Goal: Task Accomplishment & Management: Manage account settings

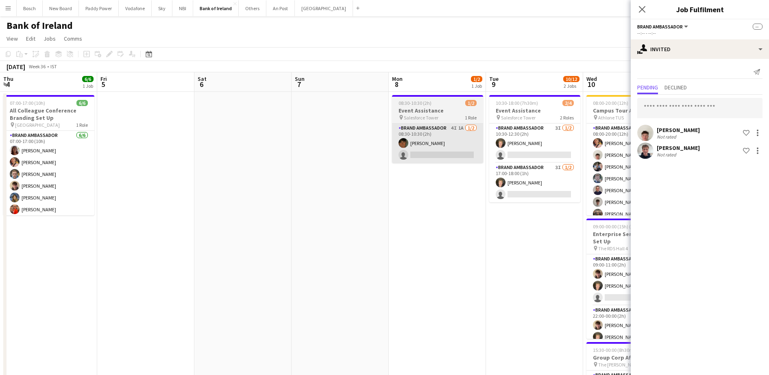
scroll to position [9, 0]
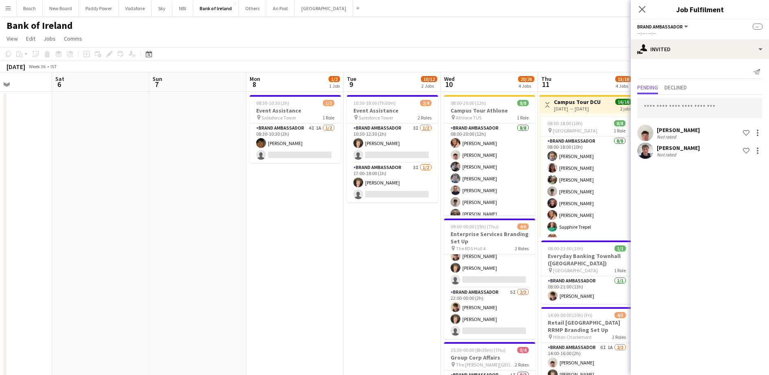
drag, startPoint x: 320, startPoint y: 242, endPoint x: 651, endPoint y: 244, distance: 331.0
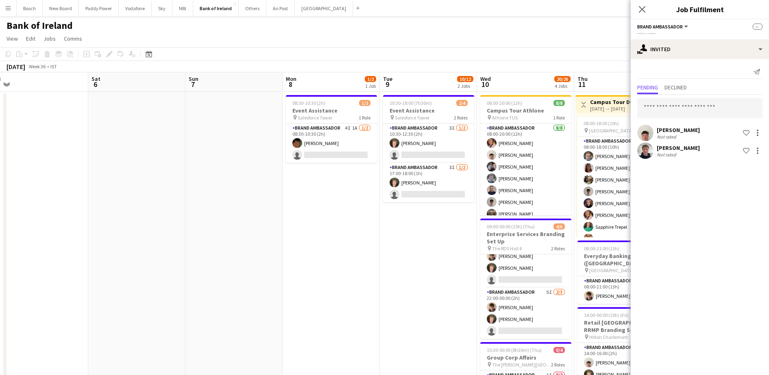
drag, startPoint x: 266, startPoint y: 244, endPoint x: 372, endPoint y: 249, distance: 106.3
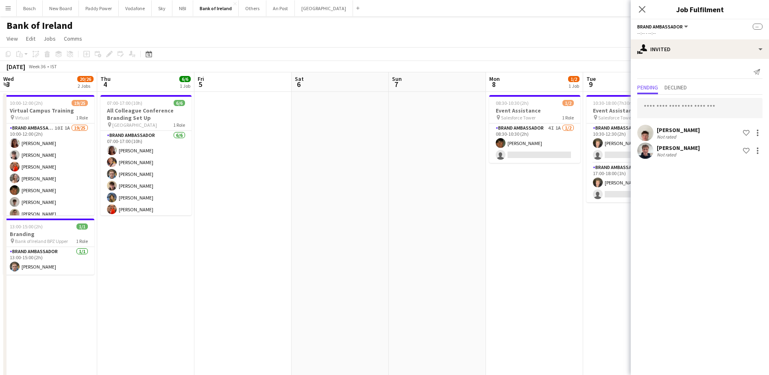
drag, startPoint x: 577, startPoint y: 242, endPoint x: 438, endPoint y: 242, distance: 139.1
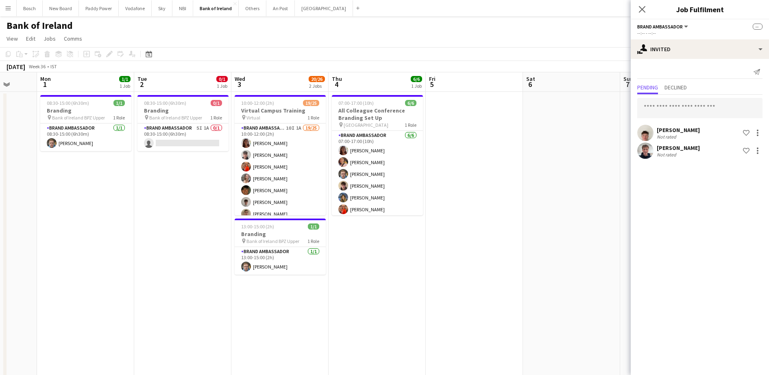
drag, startPoint x: 487, startPoint y: 244, endPoint x: 566, endPoint y: 244, distance: 78.9
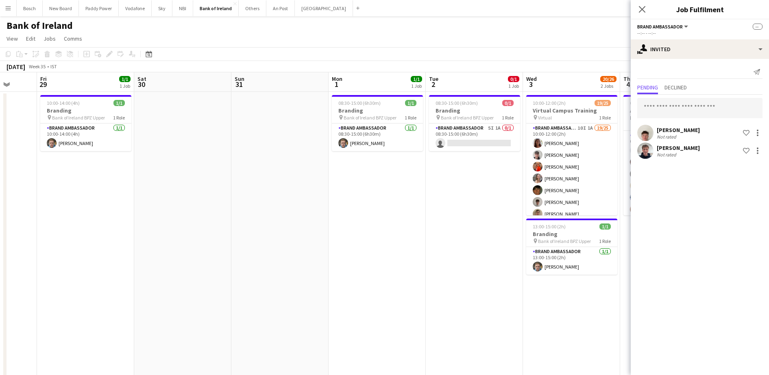
scroll to position [0, 216]
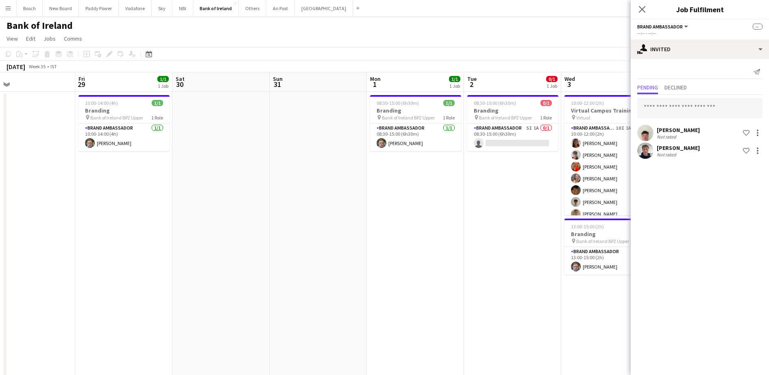
drag, startPoint x: 300, startPoint y: 231, endPoint x: 559, endPoint y: 235, distance: 258.6
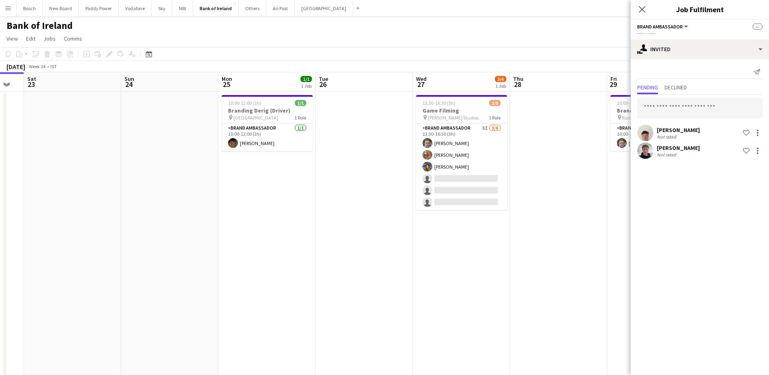
drag, startPoint x: 512, startPoint y: 229, endPoint x: 445, endPoint y: 235, distance: 67.0
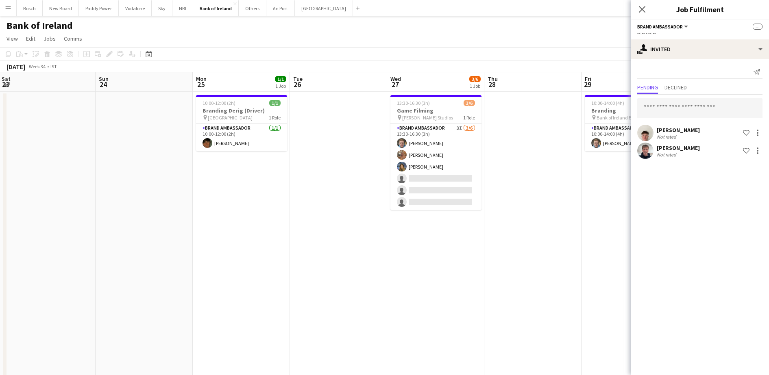
drag, startPoint x: 459, startPoint y: 226, endPoint x: 337, endPoint y: 235, distance: 121.5
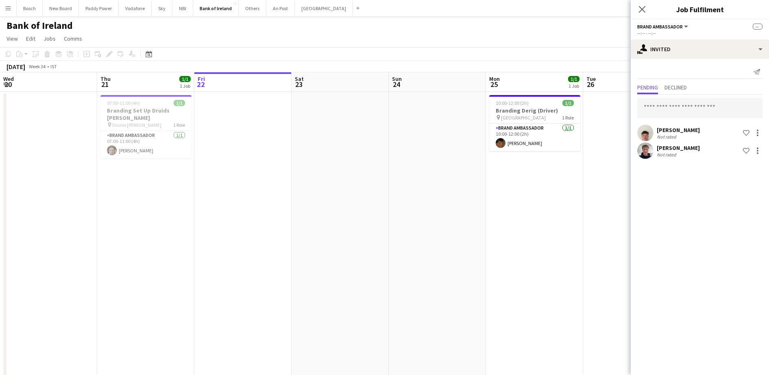
scroll to position [0, 265]
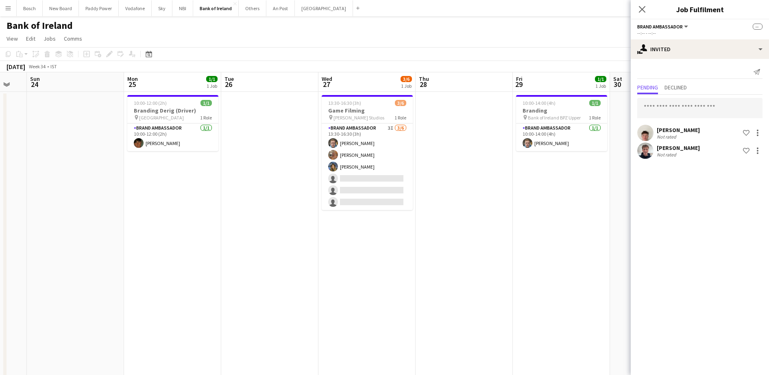
drag, startPoint x: 234, startPoint y: 234, endPoint x: 9, endPoint y: 230, distance: 225.3
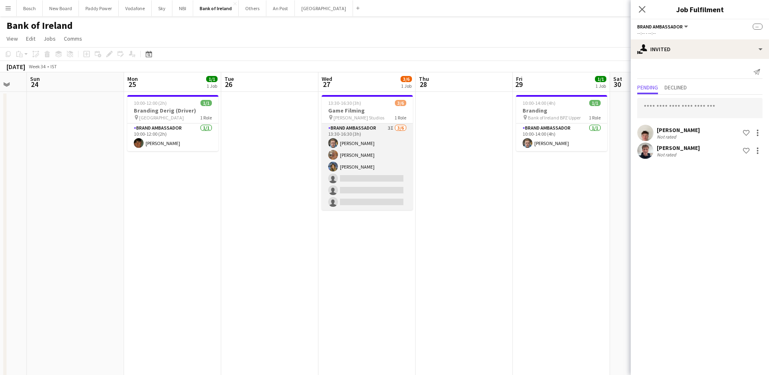
click at [365, 182] on app-card-role "Brand Ambassador 3I [DATE] 13:30-16:30 (3h) [PERSON_NAME] [PERSON_NAME] [PERSON…" at bounding box center [367, 167] width 91 height 87
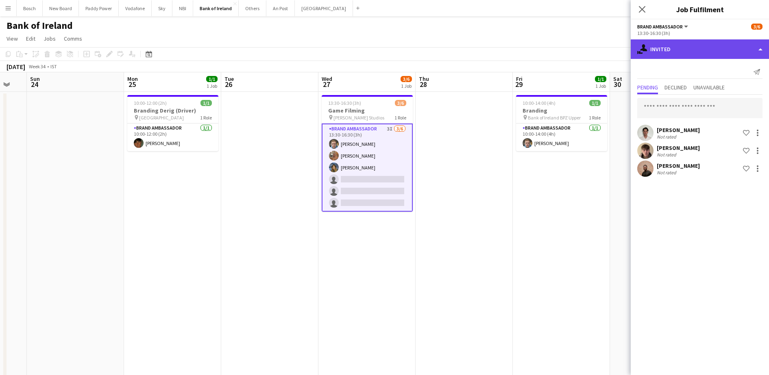
click at [684, 46] on div "single-neutral-actions-share-1 Invited" at bounding box center [700, 49] width 138 height 20
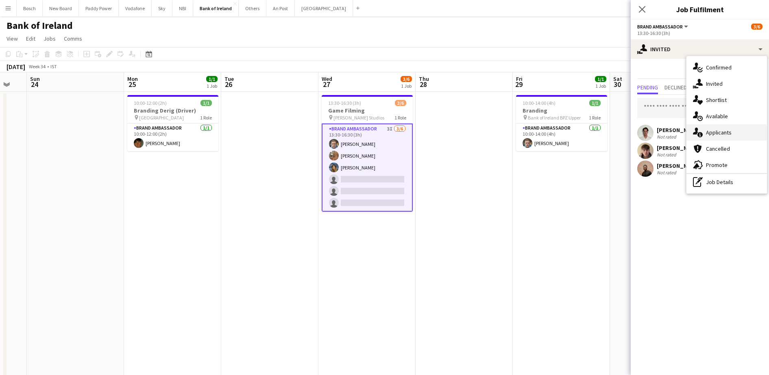
click at [733, 130] on div "single-neutral-actions-information Applicants" at bounding box center [726, 132] width 81 height 16
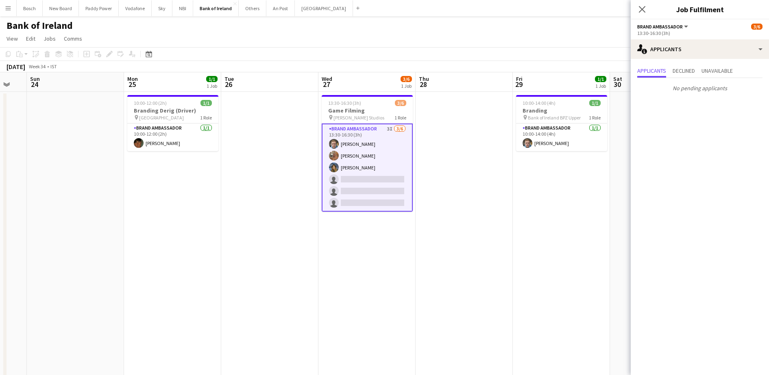
click at [683, 59] on div "Applicants Declined Unavailable No pending applicants" at bounding box center [700, 80] width 138 height 43
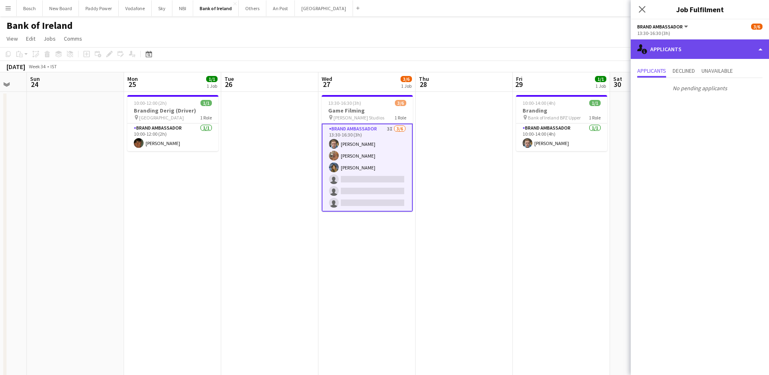
click at [686, 54] on div "single-neutral-actions-information Applicants" at bounding box center [700, 49] width 138 height 20
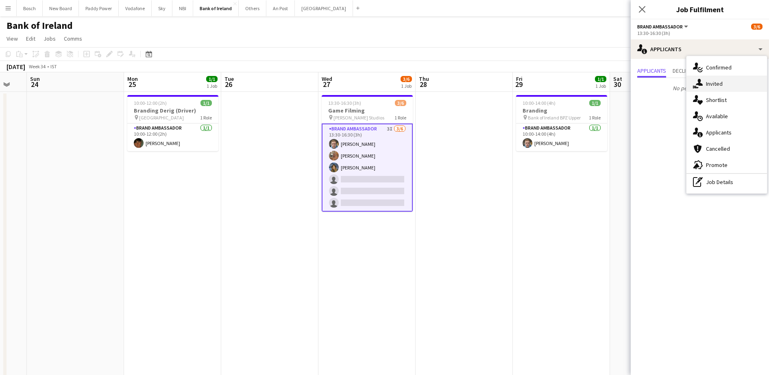
click at [713, 80] on div "single-neutral-actions-share-1 Invited" at bounding box center [726, 84] width 81 height 16
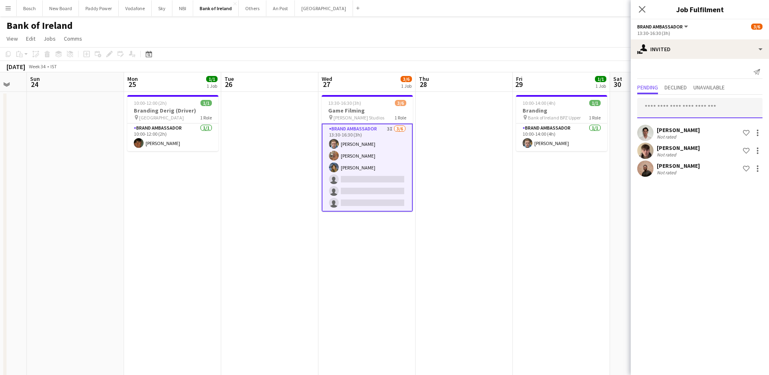
click at [691, 104] on input "text" at bounding box center [699, 108] width 125 height 20
type input "****"
click at [668, 128] on span "[PERSON_NAME]" at bounding box center [667, 128] width 47 height 7
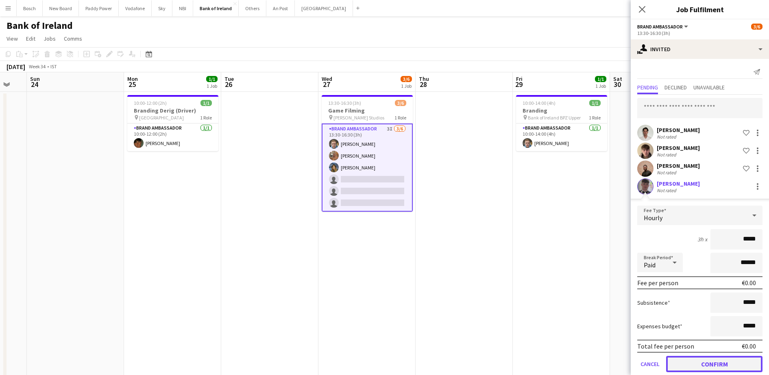
click at [718, 365] on button "Confirm" at bounding box center [714, 364] width 96 height 16
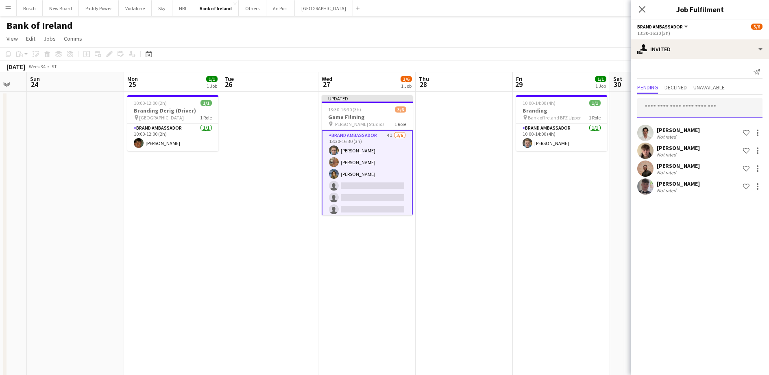
click at [698, 104] on input "text" at bounding box center [699, 108] width 125 height 20
type input "****"
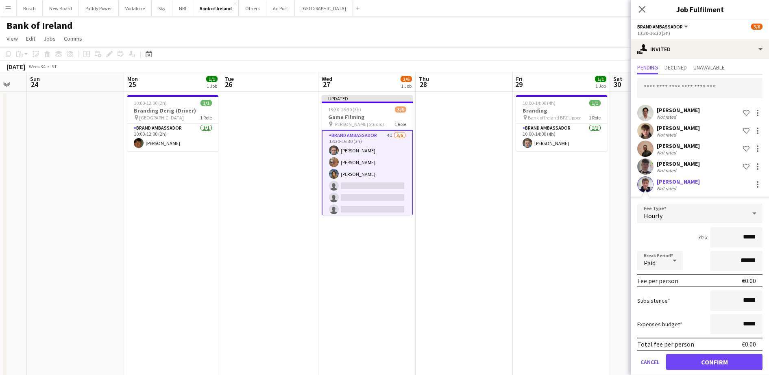
scroll to position [30, 0]
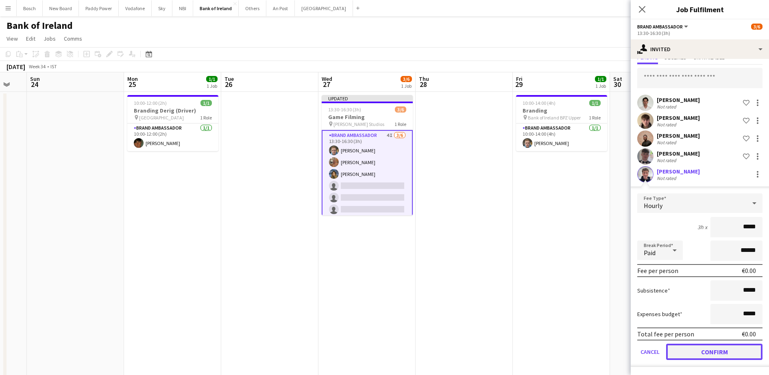
click at [724, 347] on button "Confirm" at bounding box center [714, 352] width 96 height 16
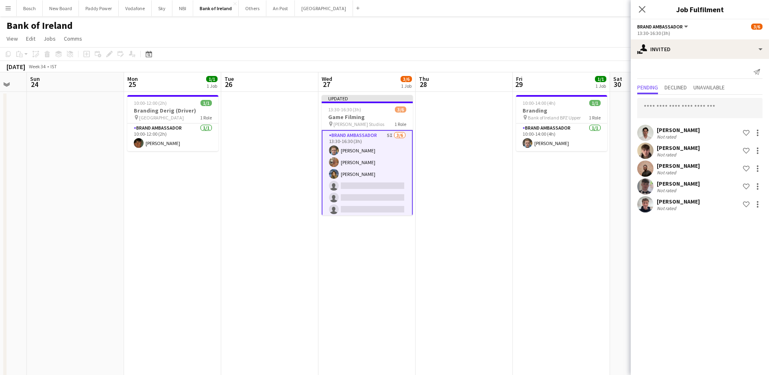
scroll to position [0, 0]
click at [583, 46] on app-page-menu "View Day view expanded Day view collapsed Month view Date picker Jump to [DATE]…" at bounding box center [384, 39] width 769 height 15
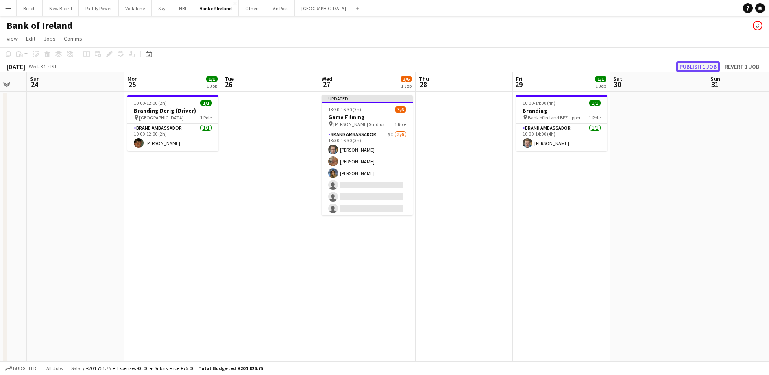
click at [706, 63] on button "Publish 1 job" at bounding box center [698, 66] width 44 height 11
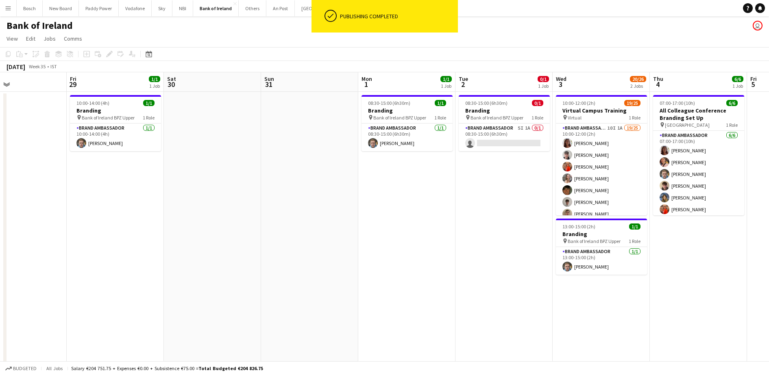
scroll to position [0, 224]
drag, startPoint x: 740, startPoint y: 207, endPoint x: 306, endPoint y: 187, distance: 434.7
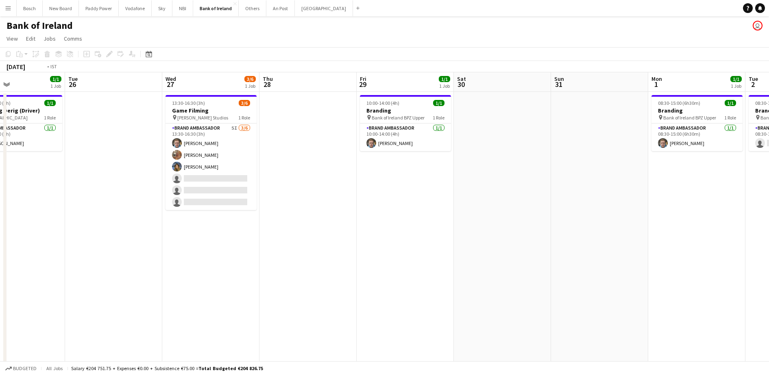
scroll to position [0, 183]
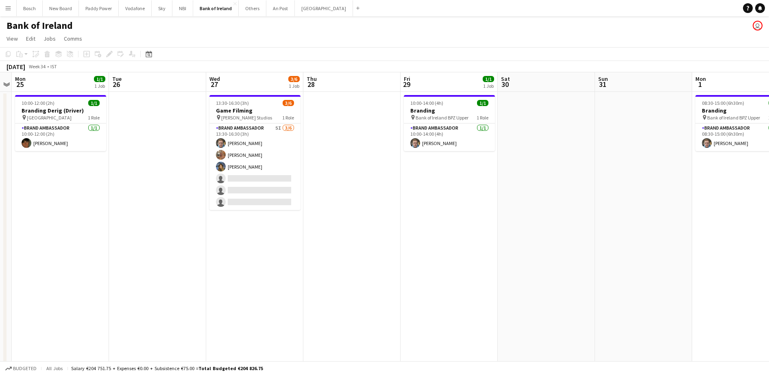
drag, startPoint x: 479, startPoint y: 216, endPoint x: 627, endPoint y: 217, distance: 147.6
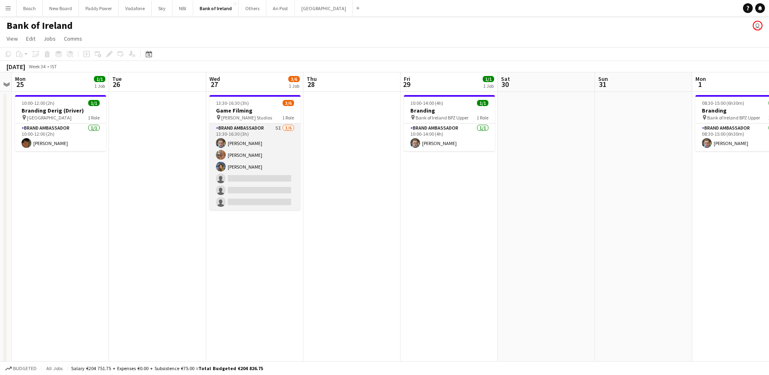
click at [271, 158] on app-card-role "Brand Ambassador 5I [DATE] 13:30-16:30 (3h) [PERSON_NAME] [PERSON_NAME] [PERSON…" at bounding box center [254, 167] width 91 height 87
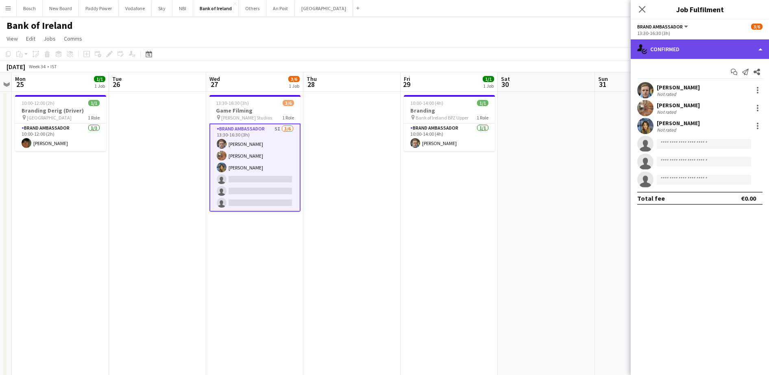
click at [684, 48] on div "single-neutral-actions-check-2 Confirmed" at bounding box center [700, 49] width 138 height 20
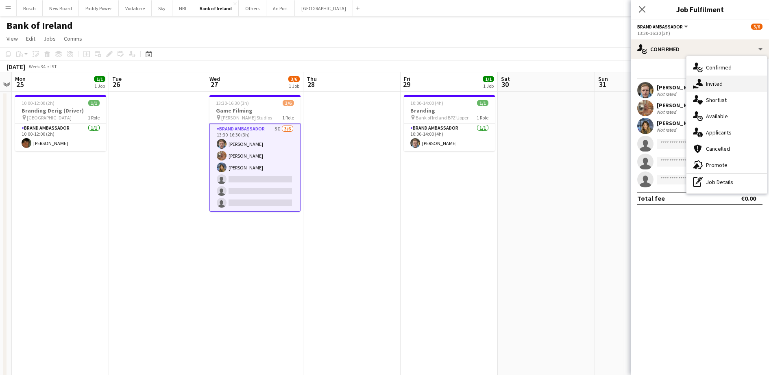
click at [736, 82] on div "single-neutral-actions-share-1 Invited" at bounding box center [726, 84] width 81 height 16
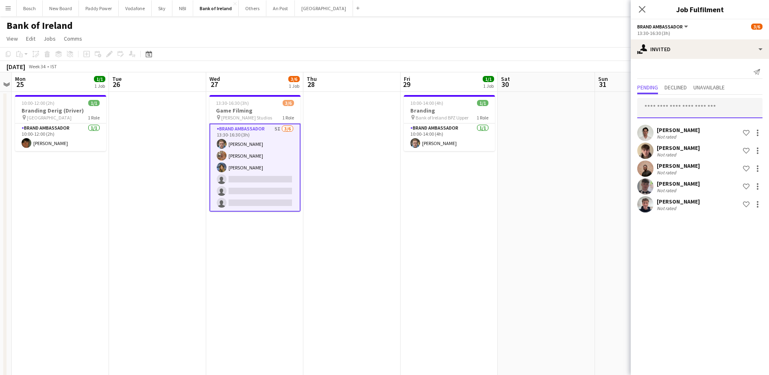
click at [703, 112] on input "text" at bounding box center [699, 108] width 125 height 20
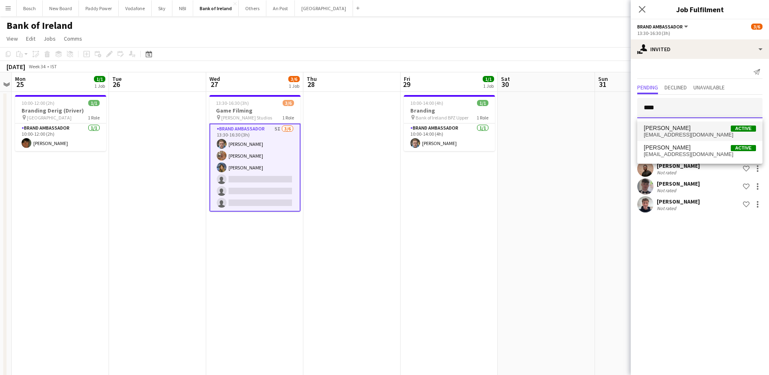
type input "****"
click at [688, 133] on span "[EMAIL_ADDRESS][DOMAIN_NAME]" at bounding box center [700, 135] width 112 height 7
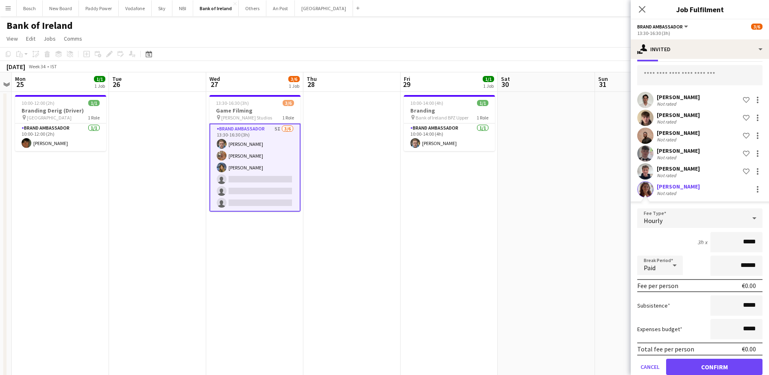
scroll to position [48, 0]
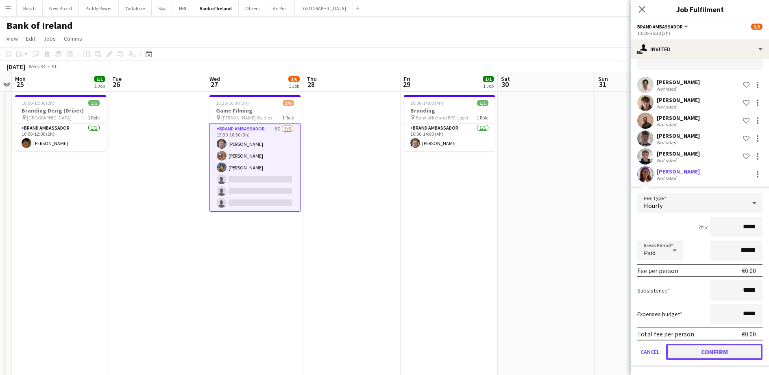
click at [739, 347] on button "Confirm" at bounding box center [714, 352] width 96 height 16
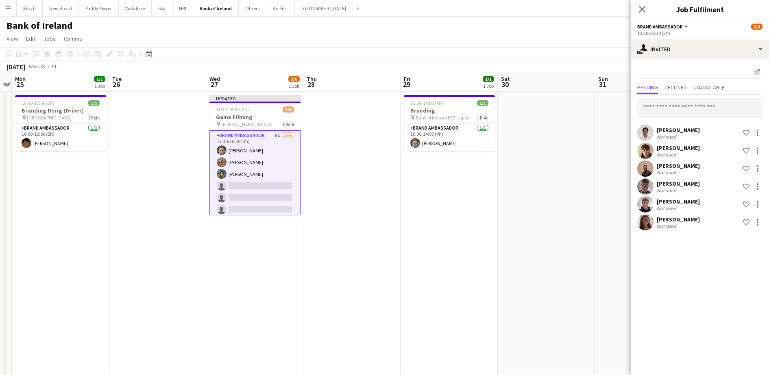
scroll to position [0, 0]
click at [580, 44] on app-page-menu "View Day view expanded Day view collapsed Month view Date picker Jump to [DATE]…" at bounding box center [384, 39] width 769 height 15
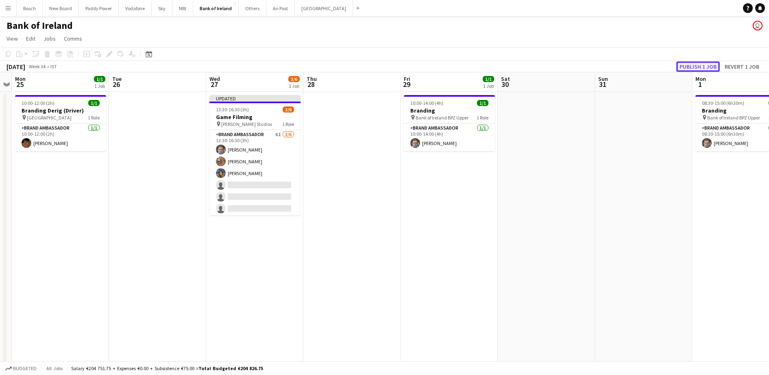
click at [699, 65] on button "Publish 1 job" at bounding box center [698, 66] width 44 height 11
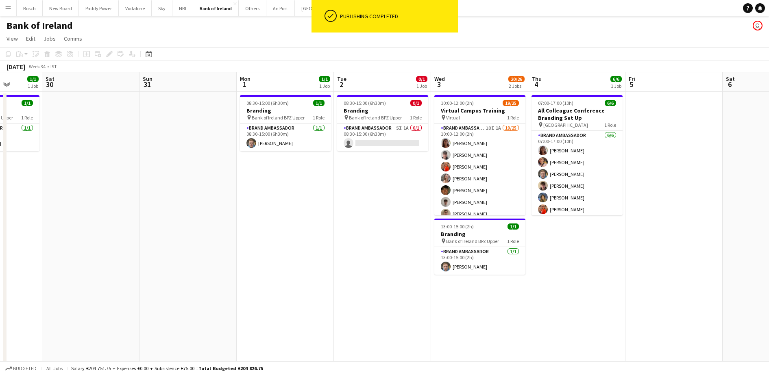
scroll to position [0, 316]
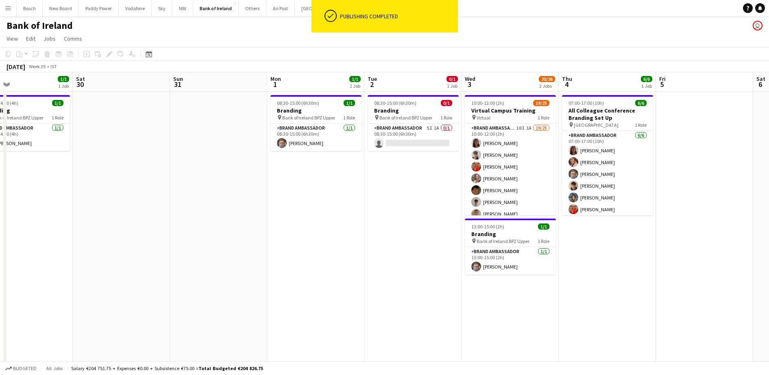
drag, startPoint x: 640, startPoint y: 208, endPoint x: 294, endPoint y: 202, distance: 345.7
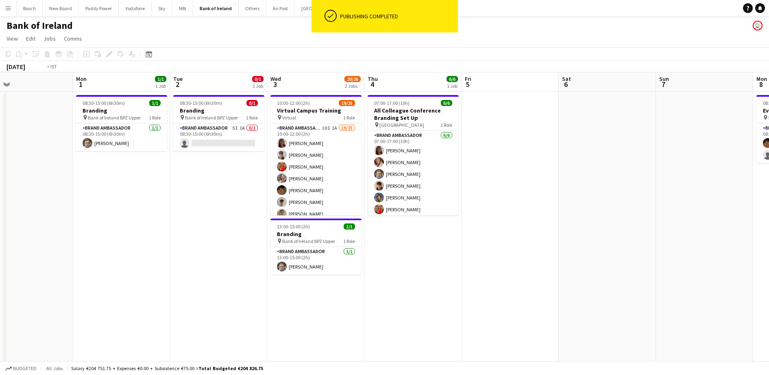
scroll to position [0, 305]
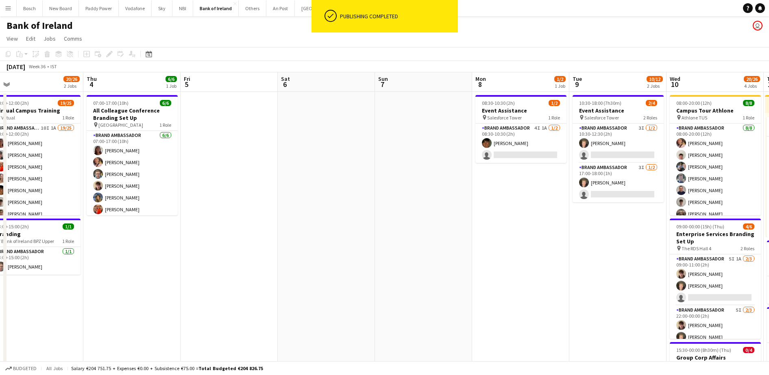
drag, startPoint x: 702, startPoint y: 266, endPoint x: 227, endPoint y: 257, distance: 475.4
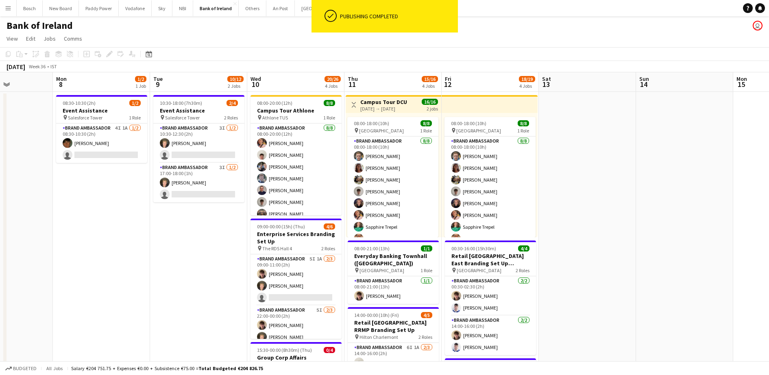
scroll to position [0, 240]
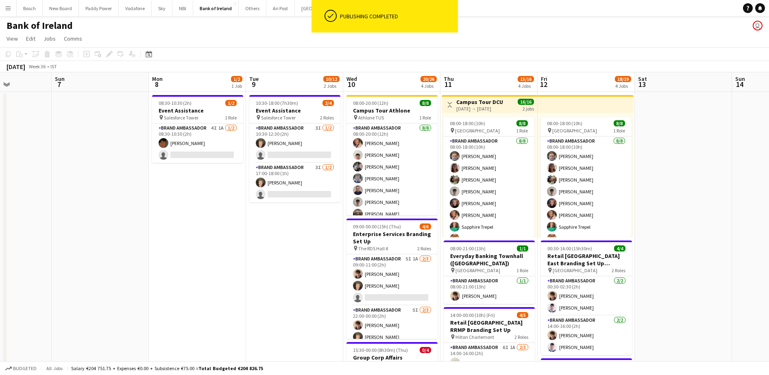
drag, startPoint x: 342, startPoint y: 252, endPoint x: 123, endPoint y: 252, distance: 219.2
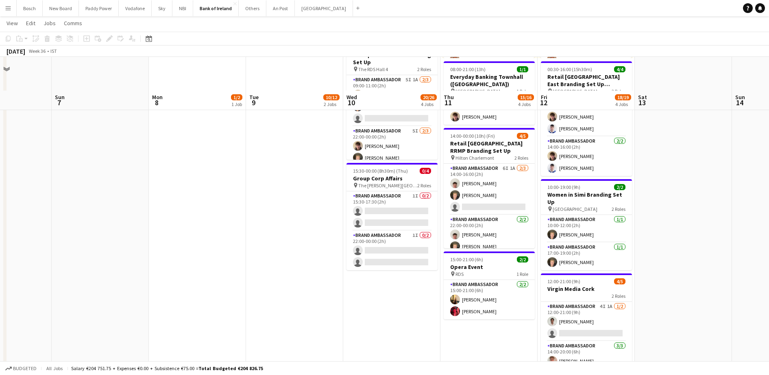
scroll to position [152, 0]
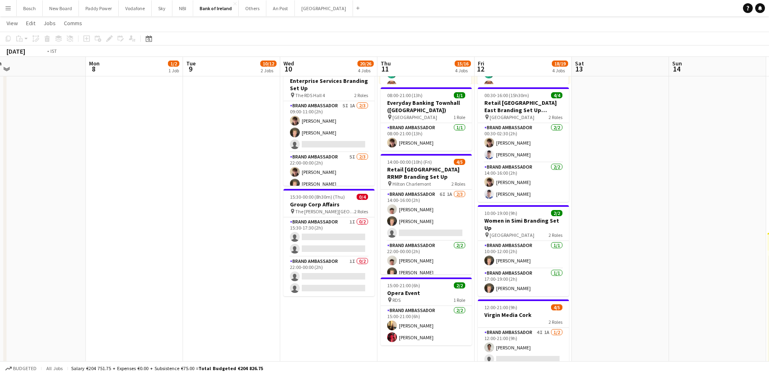
drag, startPoint x: 710, startPoint y: 236, endPoint x: 519, endPoint y: 239, distance: 191.5
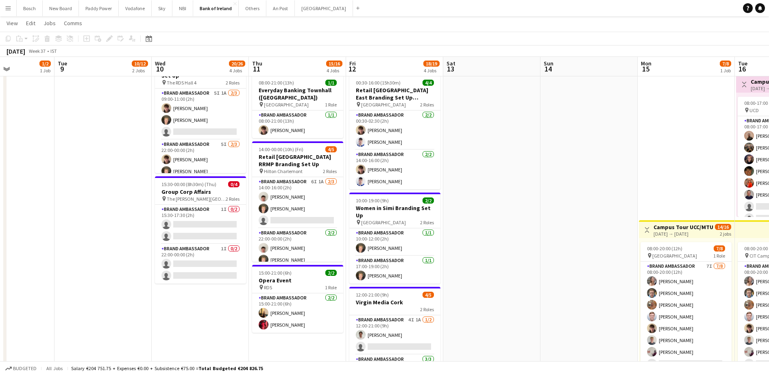
scroll to position [254, 0]
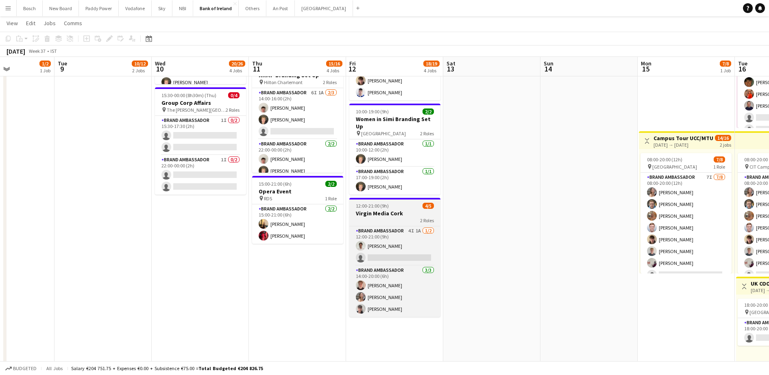
click at [360, 218] on div "2 Roles" at bounding box center [394, 220] width 91 height 7
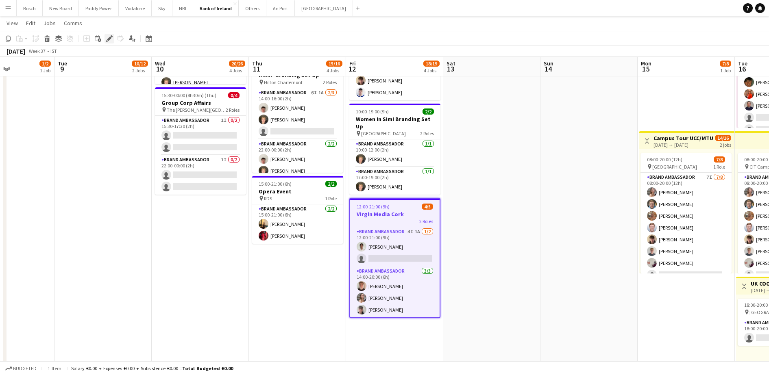
click at [105, 35] on div "Edit" at bounding box center [109, 39] width 10 height 10
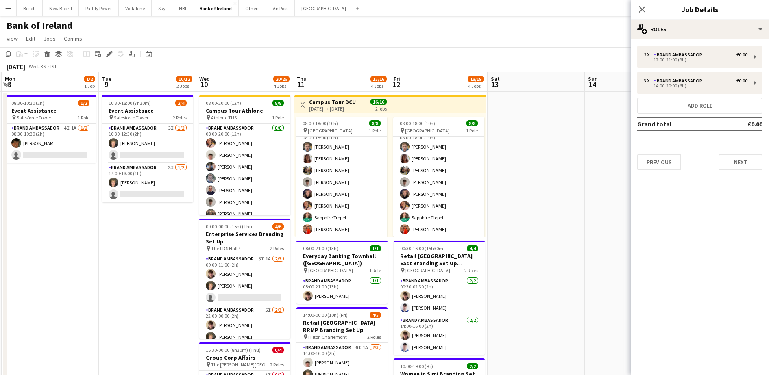
scroll to position [0, 192]
drag, startPoint x: 398, startPoint y: 255, endPoint x: 498, endPoint y: 244, distance: 99.9
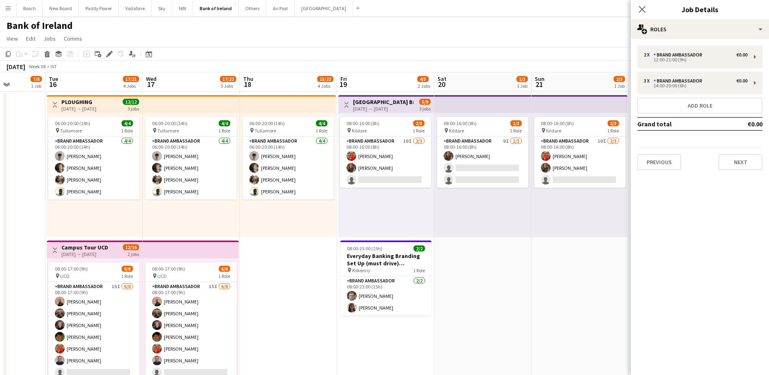
scroll to position [0, 200]
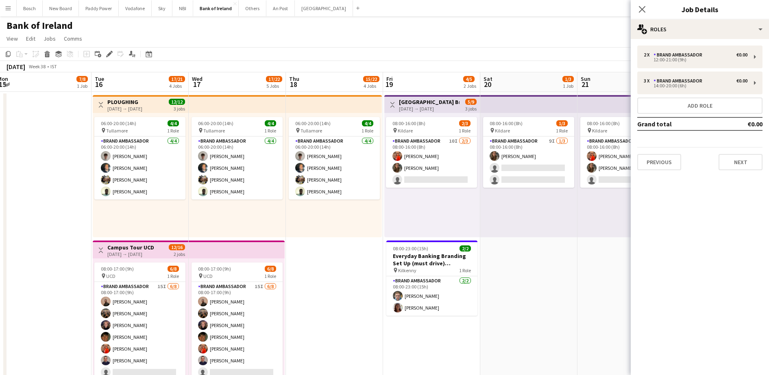
click at [476, 57] on app-toolbar "Copy Paste Paste Ctrl+V Paste with crew Ctrl+Shift+V Paste linked Job [GEOGRAPH…" at bounding box center [384, 54] width 769 height 14
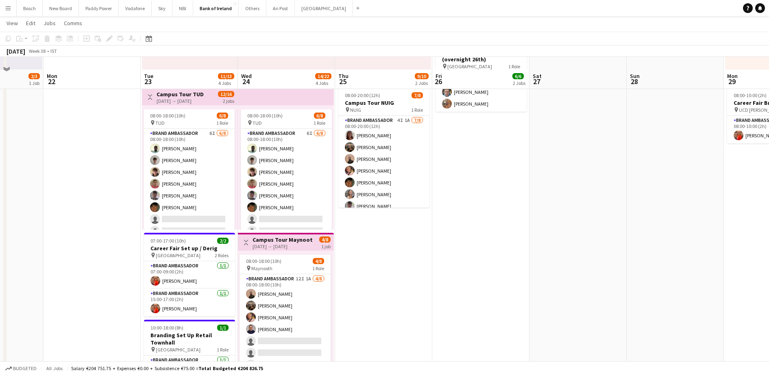
scroll to position [203, 0]
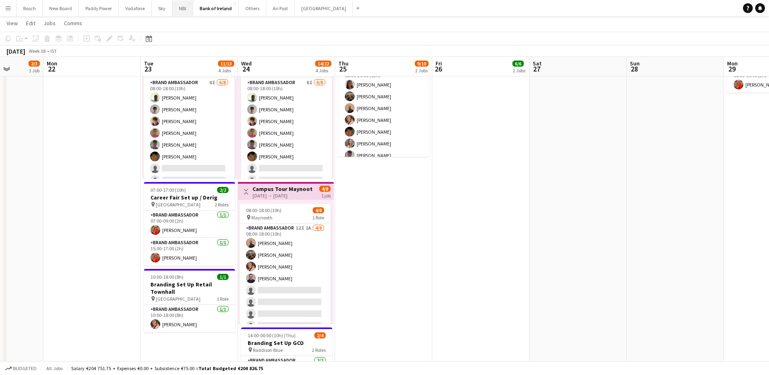
click at [176, 9] on button "NBI Close" at bounding box center [182, 8] width 21 height 16
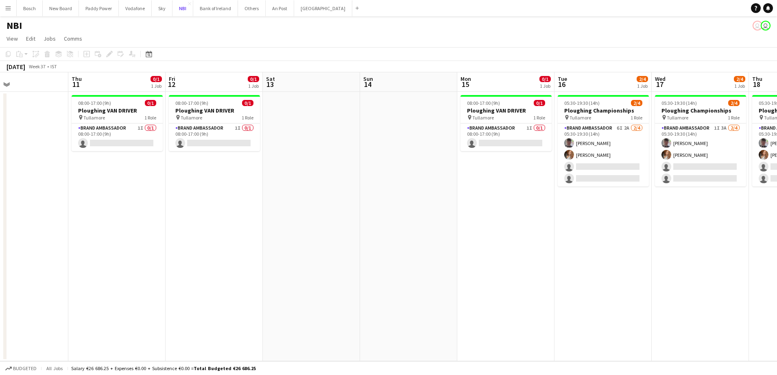
scroll to position [0, 223]
click at [131, 136] on app-card-role "Brand Ambassador 1I 0/1 08:00-17:00 (9h) single-neutral-actions" at bounding box center [117, 138] width 91 height 28
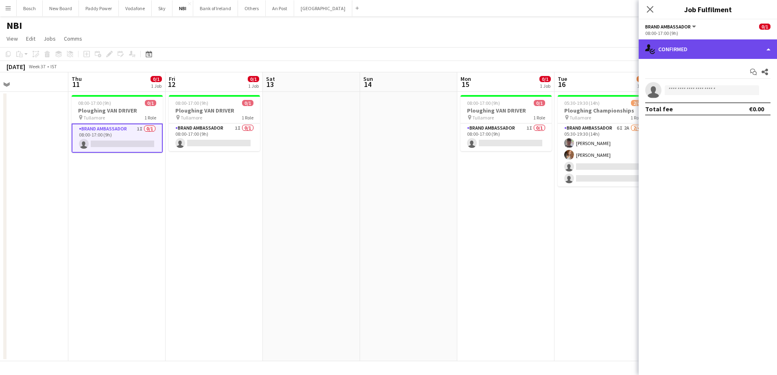
click at [689, 50] on div "single-neutral-actions-check-2 Confirmed" at bounding box center [707, 49] width 138 height 20
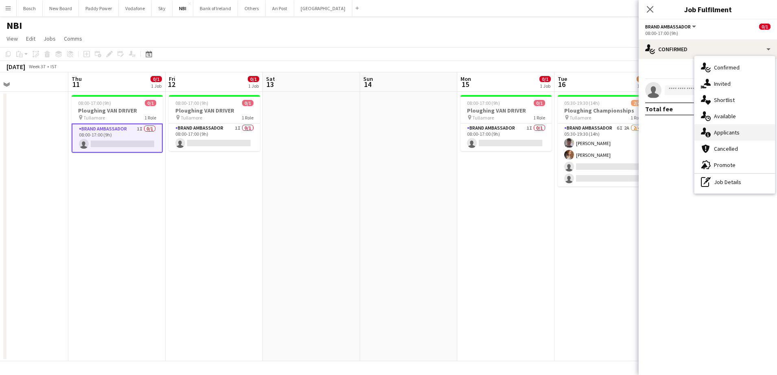
click at [741, 130] on div "single-neutral-actions-information Applicants" at bounding box center [734, 132] width 81 height 16
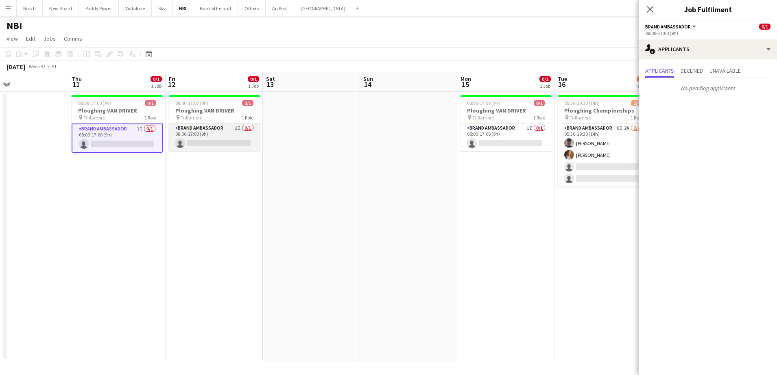
click at [197, 130] on app-card-role "Brand Ambassador 1I 0/1 08:00-17:00 (9h) single-neutral-actions" at bounding box center [214, 138] width 91 height 28
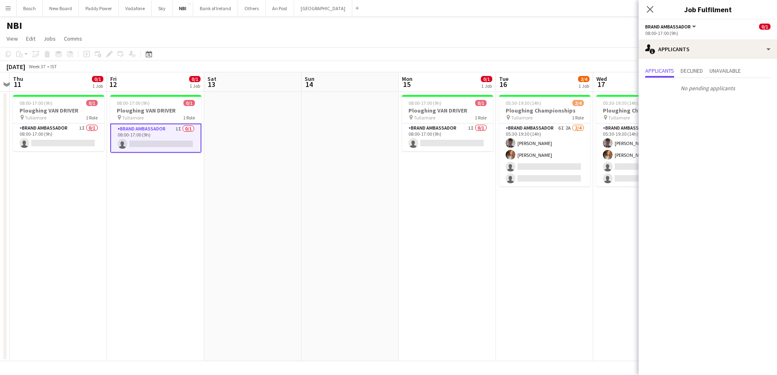
scroll to position [0, 282]
click at [440, 140] on app-card-role "Brand Ambassador 1I 0/1 08:00-17:00 (9h) single-neutral-actions" at bounding box center [446, 138] width 91 height 28
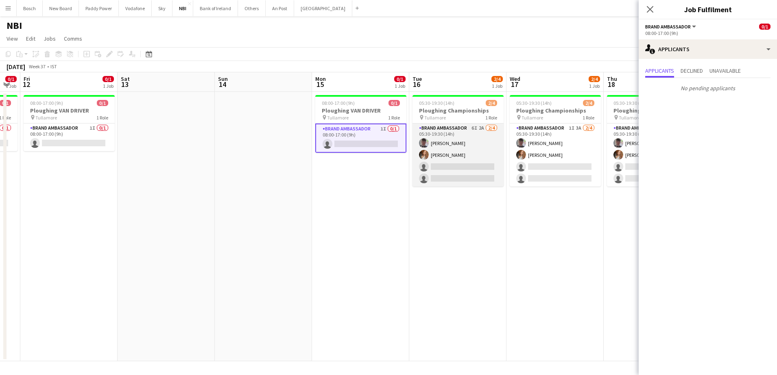
scroll to position [0, 272]
click at [455, 142] on app-card-role "Brand Ambassador 6I 2A [DATE] 05:30-19:30 (14h) [PERSON_NAME] [PERSON_NAME] sin…" at bounding box center [456, 155] width 91 height 63
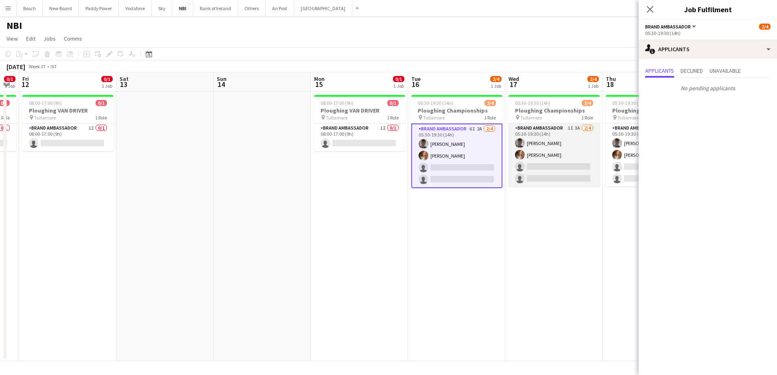
click at [521, 153] on app-user-avatar at bounding box center [520, 155] width 10 height 10
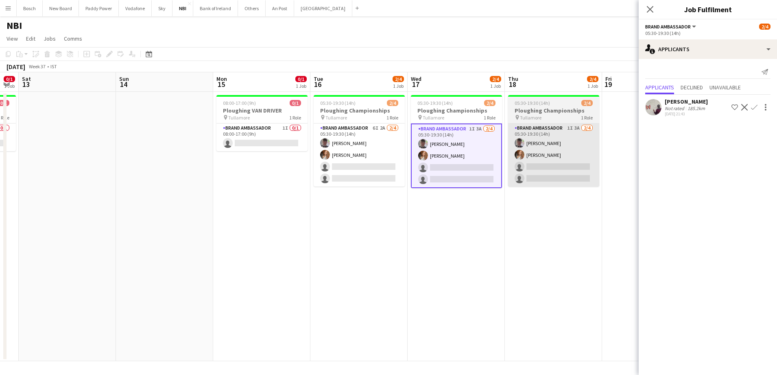
scroll to position [0, 274]
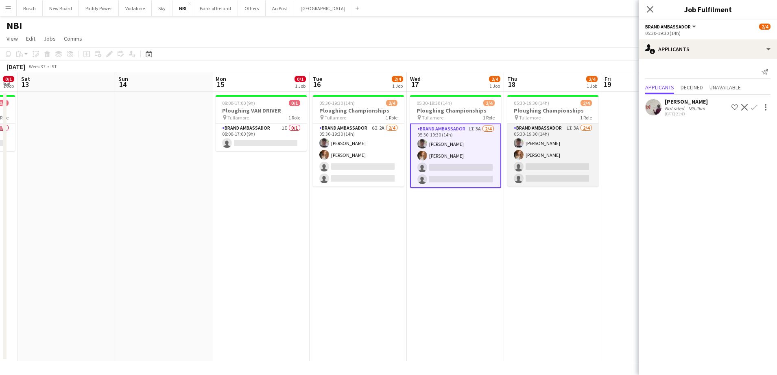
click at [526, 154] on app-card-role "Brand Ambassador 1I 3A [DATE] 05:30-19:30 (14h) [PERSON_NAME] [PERSON_NAME] sin…" at bounding box center [552, 155] width 91 height 63
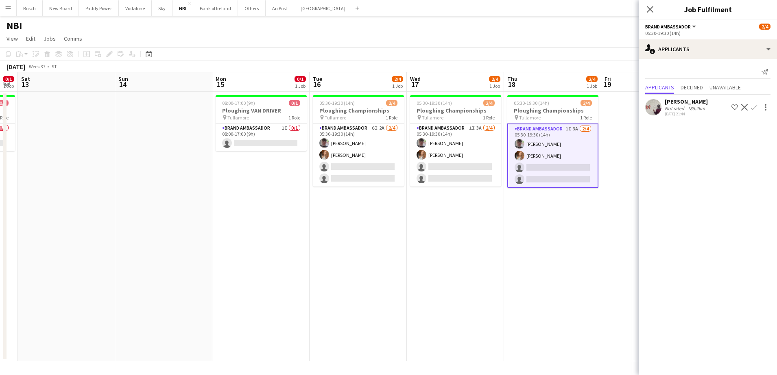
click at [541, 46] on app-page-menu "View Day view expanded Day view collapsed Month view Date picker Jump to [DATE]…" at bounding box center [388, 39] width 777 height 15
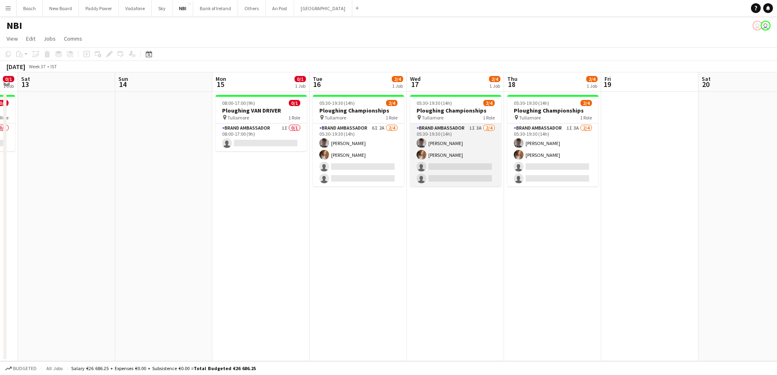
click at [476, 155] on app-card-role "Brand Ambassador 1I 3A [DATE] 05:30-19:30 (14h) [PERSON_NAME] [PERSON_NAME] sin…" at bounding box center [455, 155] width 91 height 63
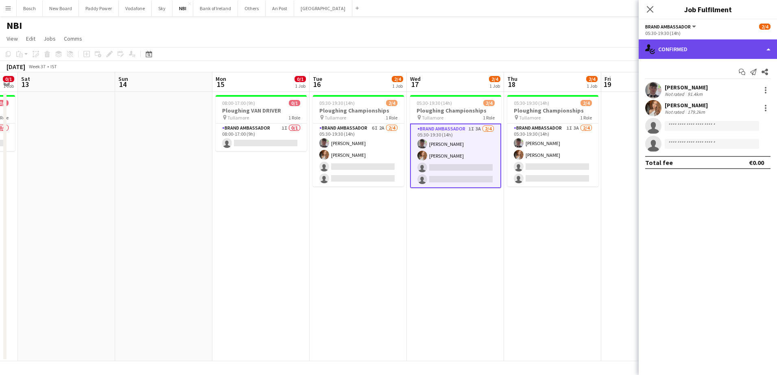
click at [675, 52] on div "single-neutral-actions-check-2 Confirmed" at bounding box center [707, 49] width 138 height 20
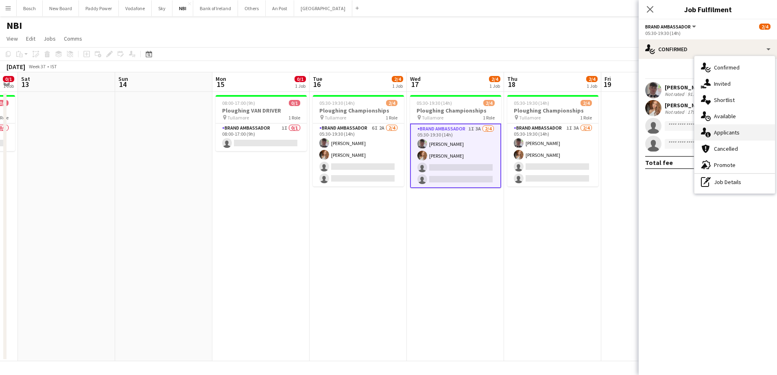
click at [731, 127] on div "single-neutral-actions-information Applicants" at bounding box center [734, 132] width 81 height 16
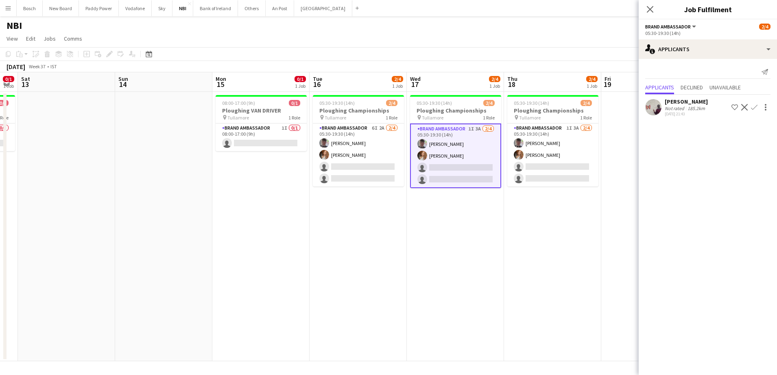
click at [745, 107] on app-icon "Decline" at bounding box center [744, 107] width 7 height 7
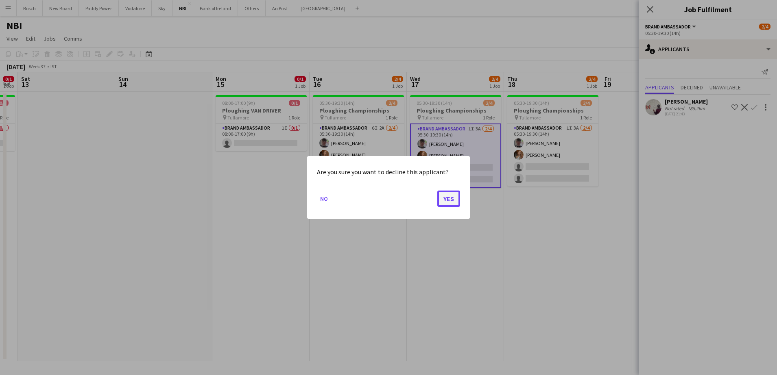
click at [448, 205] on button "Yes" at bounding box center [448, 199] width 23 height 16
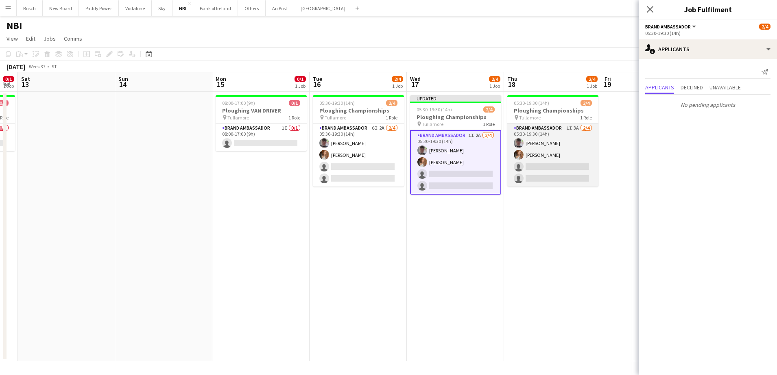
click at [557, 157] on app-card-role "Brand Ambassador 1I 3A [DATE] 05:30-19:30 (14h) [PERSON_NAME] [PERSON_NAME] sin…" at bounding box center [552, 155] width 91 height 63
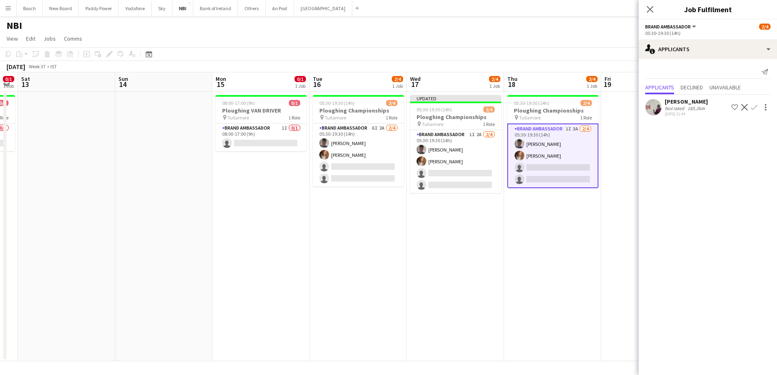
click at [745, 106] on app-icon "Decline" at bounding box center [744, 107] width 7 height 7
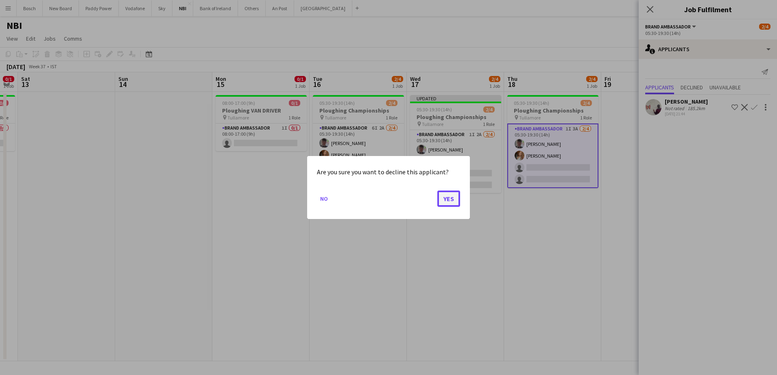
click at [443, 195] on button "Yes" at bounding box center [448, 199] width 23 height 16
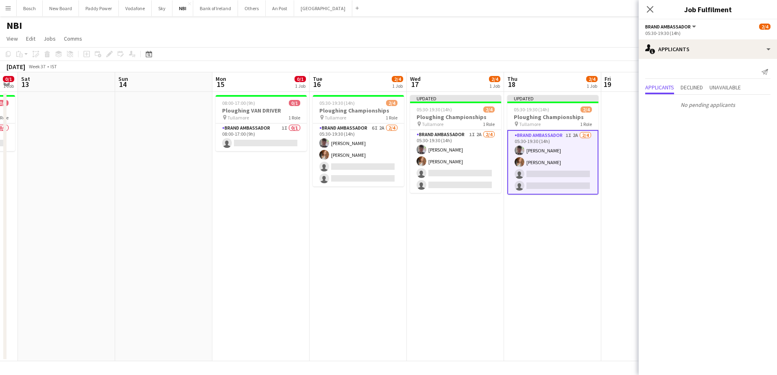
click at [516, 66] on div "[DATE] Week 37 • IST Publish 1 job Revert 1 job" at bounding box center [388, 66] width 777 height 11
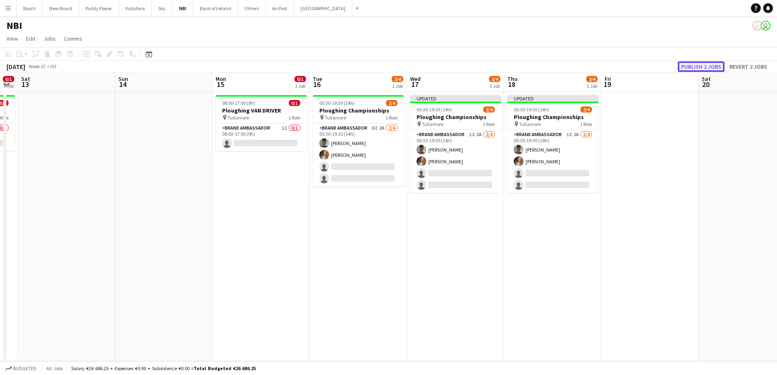
click at [716, 68] on button "Publish 2 jobs" at bounding box center [700, 66] width 47 height 11
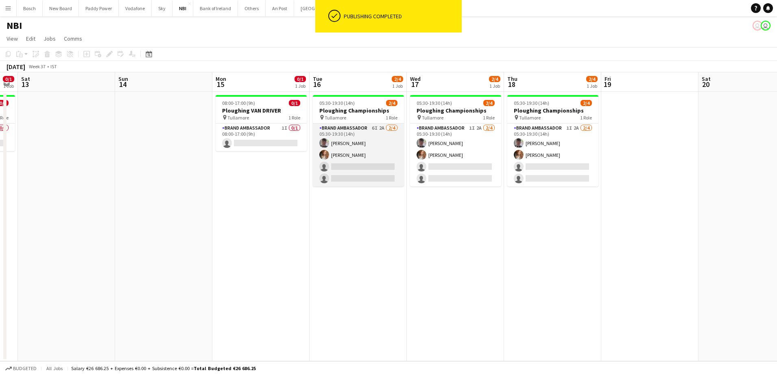
click at [370, 171] on app-card-role "Brand Ambassador 6I 2A [DATE] 05:30-19:30 (14h) [PERSON_NAME] [PERSON_NAME] sin…" at bounding box center [358, 155] width 91 height 63
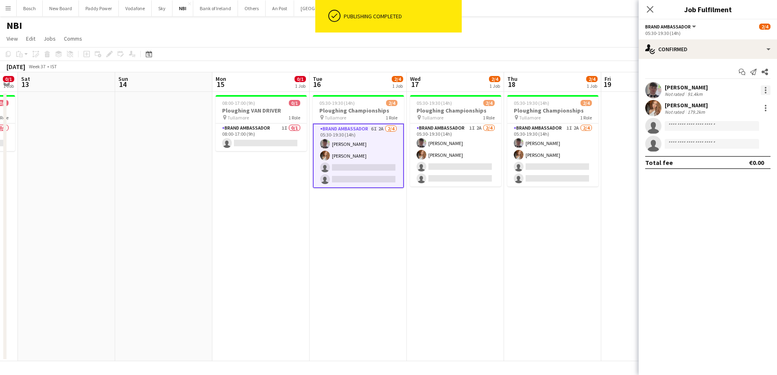
click at [766, 88] on div at bounding box center [765, 90] width 10 height 10
click at [741, 184] on span "Remove" at bounding box center [738, 183] width 50 height 7
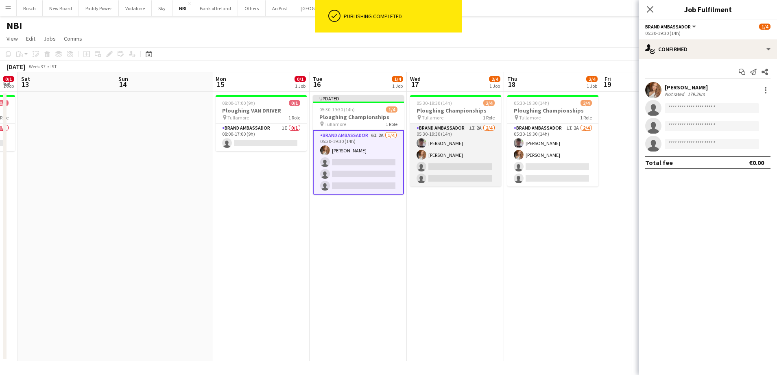
click at [480, 172] on app-card-role "Brand Ambassador 1I 2A [DATE] 05:30-19:30 (14h) [PERSON_NAME] [PERSON_NAME] sin…" at bounding box center [455, 155] width 91 height 63
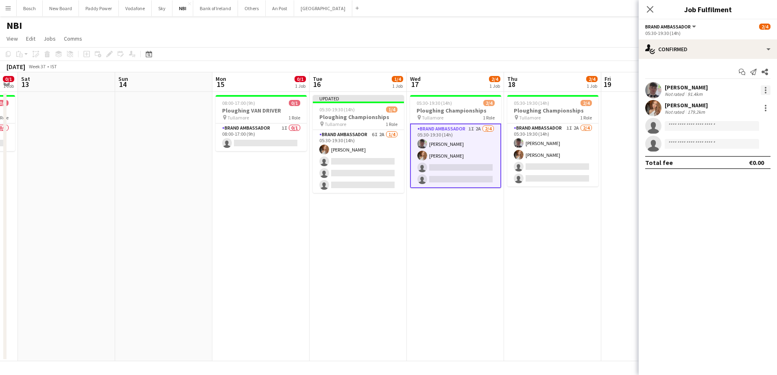
click at [768, 89] on div at bounding box center [765, 90] width 10 height 10
drag, startPoint x: 727, startPoint y: 184, endPoint x: 710, endPoint y: 181, distance: 16.9
click at [726, 184] on span "Remove" at bounding box center [725, 183] width 24 height 7
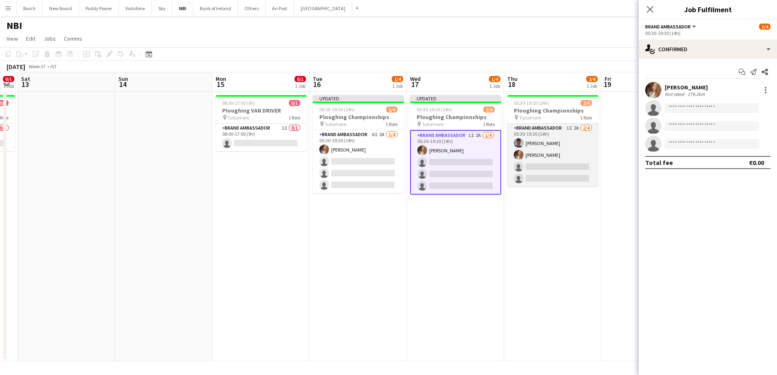
drag, startPoint x: 548, startPoint y: 163, endPoint x: 577, endPoint y: 151, distance: 30.7
click at [548, 162] on app-card-role "Brand Ambassador 1I 2A [DATE] 05:30-19:30 (14h) [PERSON_NAME] [PERSON_NAME] sin…" at bounding box center [552, 155] width 91 height 63
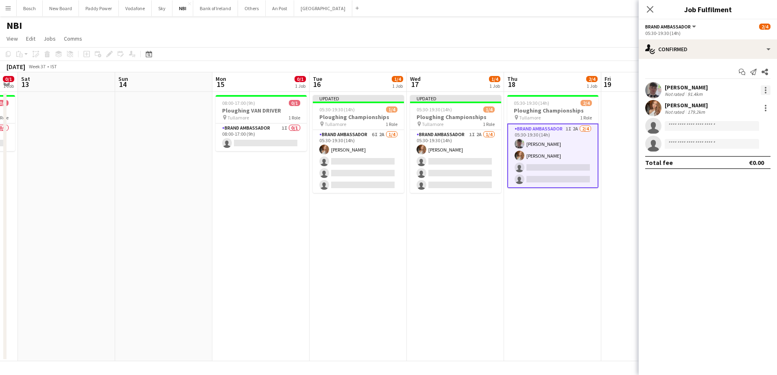
click at [766, 90] on div at bounding box center [765, 90] width 10 height 10
click at [739, 174] on button "Remove" at bounding box center [738, 184] width 63 height 20
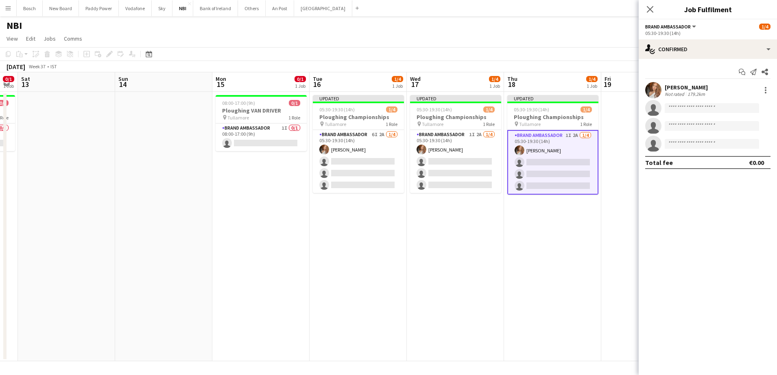
click at [571, 53] on app-toolbar "Copy Paste Paste Ctrl+V Paste with crew Ctrl+Shift+V Paste linked Job [GEOGRAPH…" at bounding box center [388, 54] width 777 height 14
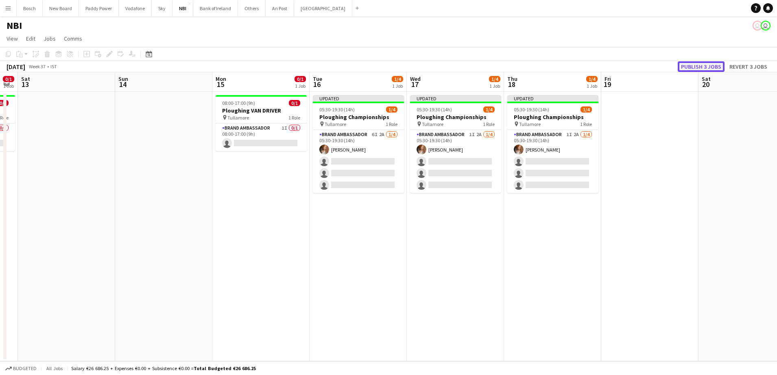
click at [702, 67] on button "Publish 3 jobs" at bounding box center [700, 66] width 47 height 11
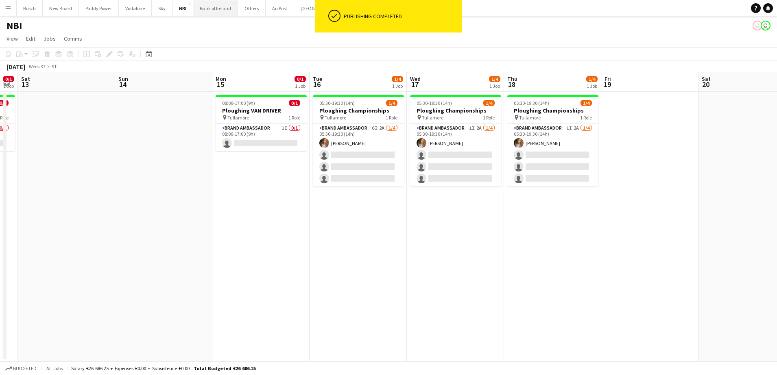
click at [205, 11] on button "Bank of Ireland Close" at bounding box center [215, 8] width 45 height 16
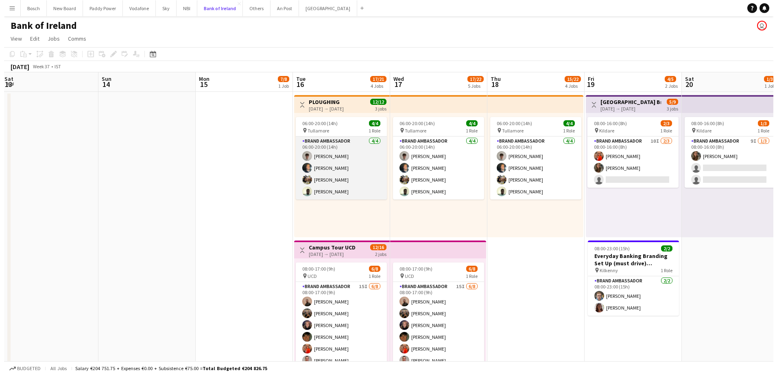
scroll to position [0, 295]
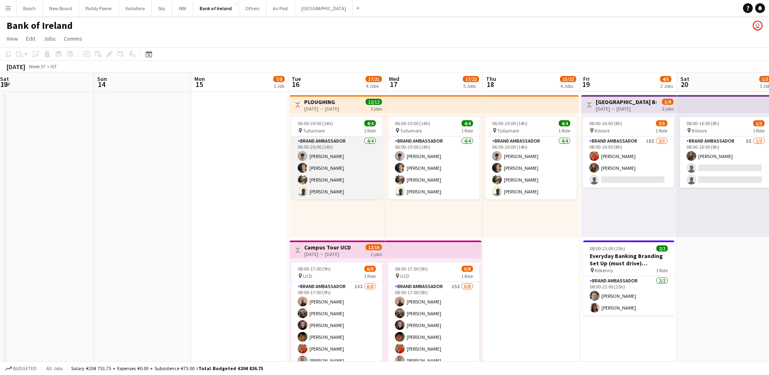
click at [315, 156] on app-card-role "Brand Ambassador [DATE] 06:00-20:00 (14h) [PERSON_NAME] [PERSON_NAME] [PERSON_N…" at bounding box center [336, 168] width 91 height 63
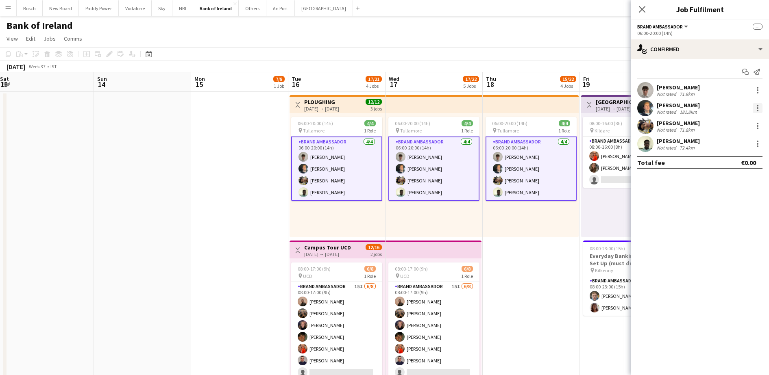
click at [758, 106] on div at bounding box center [758, 108] width 10 height 10
click at [737, 177] on button "Remove" at bounding box center [730, 182] width 63 height 20
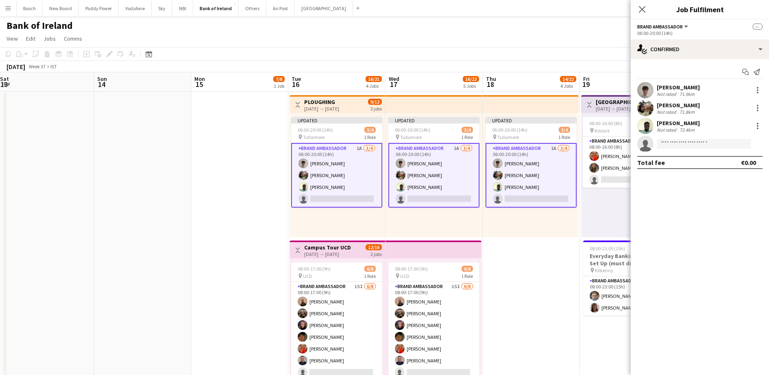
click at [640, 110] on app-user-avatar at bounding box center [645, 108] width 16 height 16
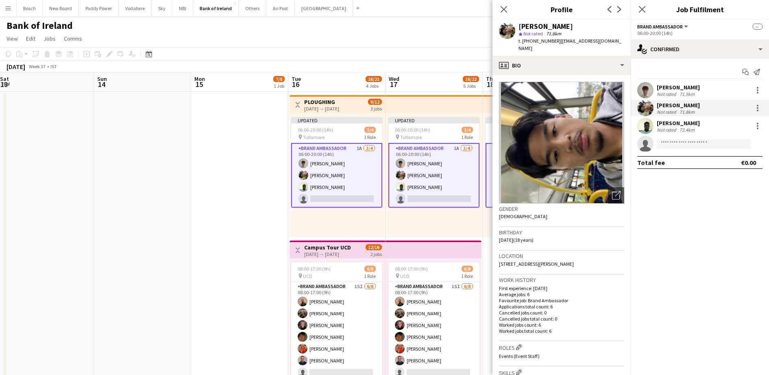
click at [647, 123] on app-user-avatar at bounding box center [645, 126] width 16 height 16
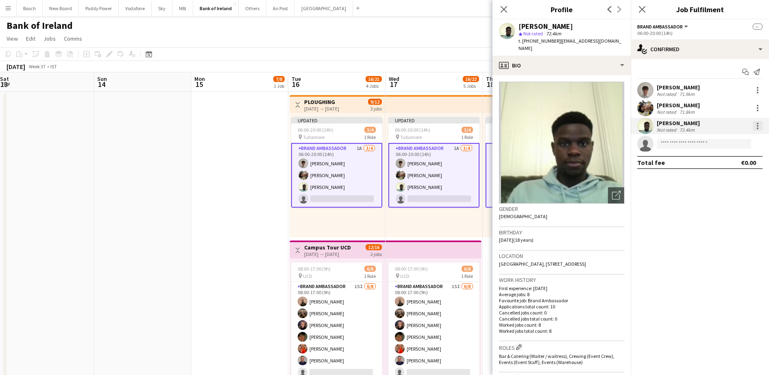
click at [758, 124] on div at bounding box center [758, 124] width 2 height 2
click at [736, 201] on span "Remove" at bounding box center [730, 199] width 50 height 7
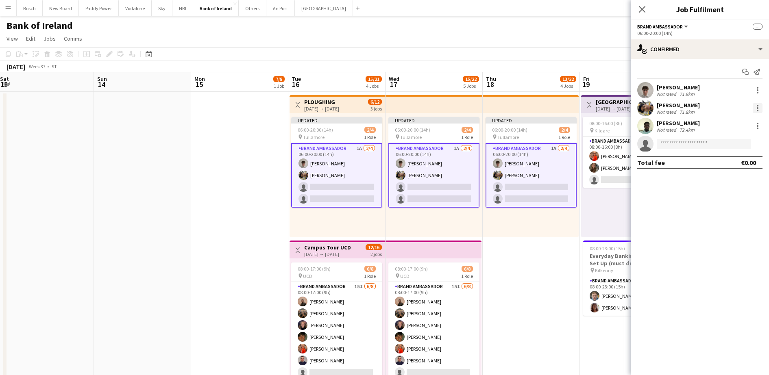
click at [758, 108] on div at bounding box center [758, 108] width 10 height 10
click at [731, 188] on button "Remove" at bounding box center [730, 182] width 63 height 20
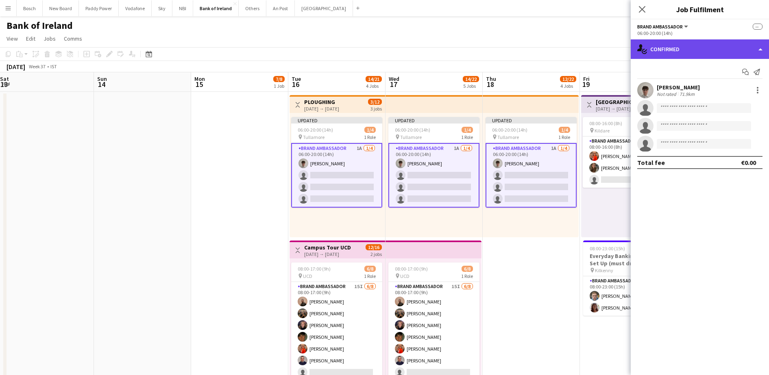
click at [690, 48] on div "single-neutral-actions-check-2 Confirmed" at bounding box center [700, 49] width 138 height 20
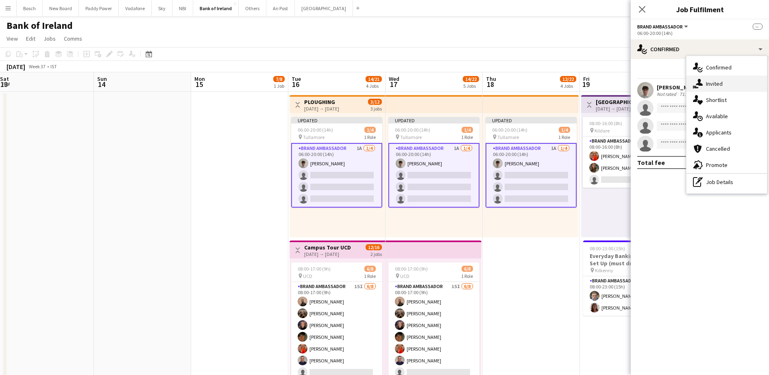
click at [714, 80] on div "single-neutral-actions-share-1 Invited" at bounding box center [726, 84] width 81 height 16
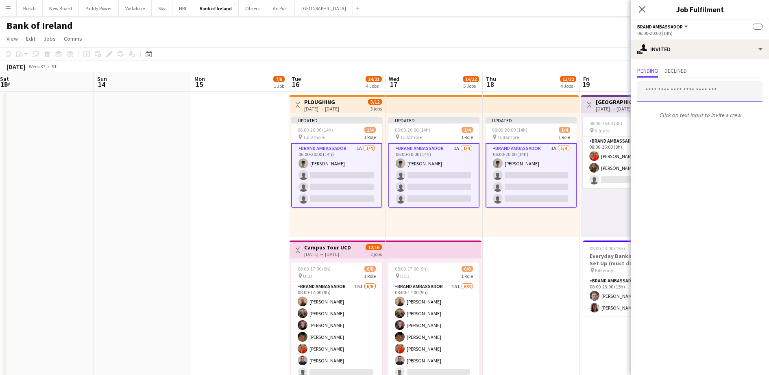
click at [695, 101] on input "text" at bounding box center [699, 91] width 125 height 20
type input "***"
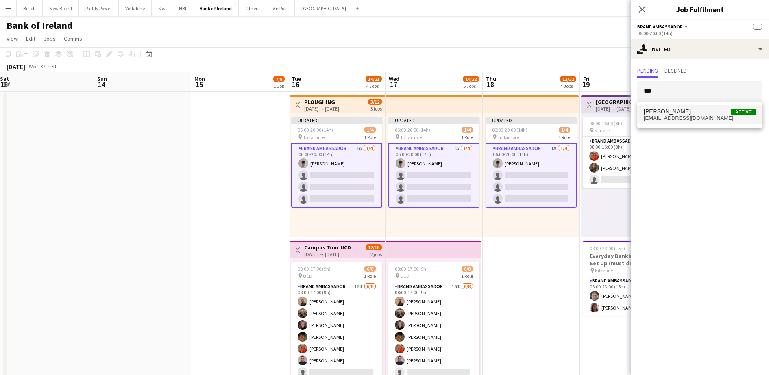
click at [698, 108] on span "[PERSON_NAME] Active" at bounding box center [700, 111] width 112 height 7
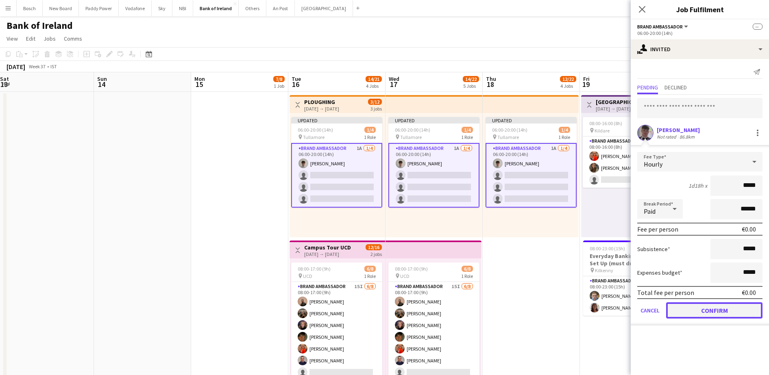
click at [723, 310] on button "Confirm" at bounding box center [714, 311] width 96 height 16
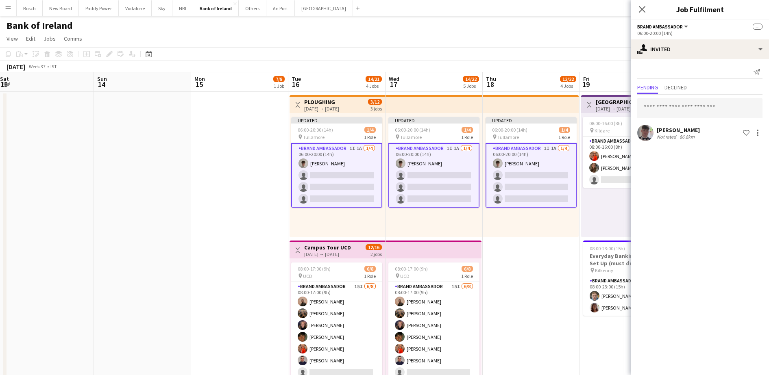
click at [551, 66] on div "[DATE] Week 37 • IST Publish 3 jobs Revert 3 jobs" at bounding box center [384, 66] width 769 height 11
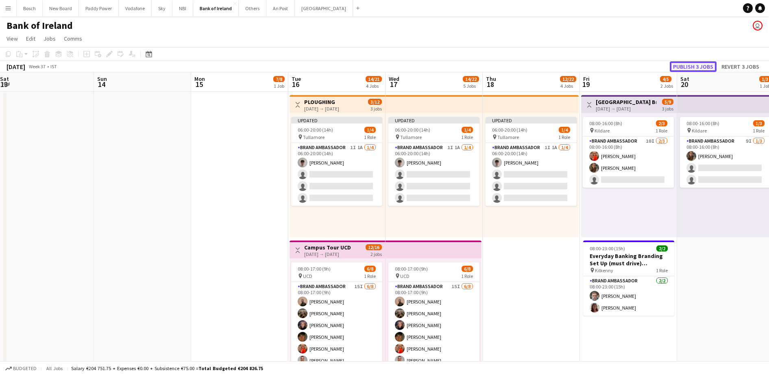
click at [687, 65] on button "Publish 3 jobs" at bounding box center [693, 66] width 47 height 11
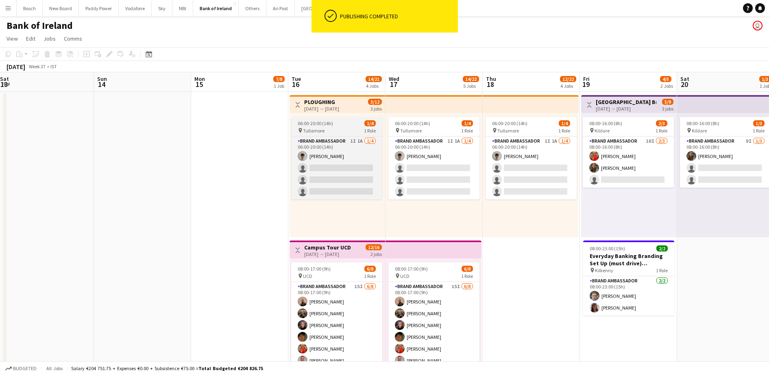
click at [342, 122] on div "06:00-20:00 (14h) 1/4" at bounding box center [336, 123] width 91 height 6
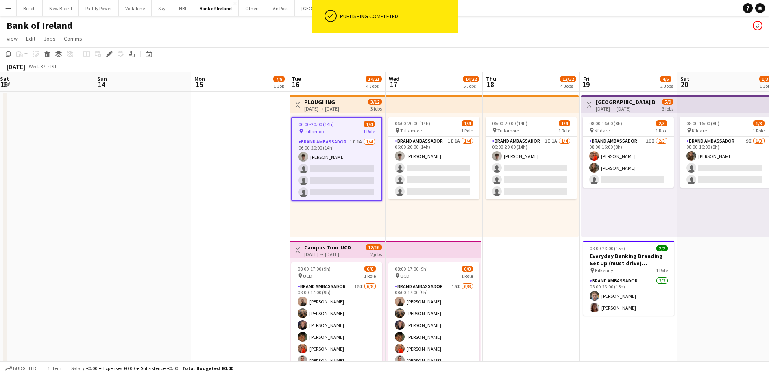
click at [339, 106] on div "[DATE] → [DATE]" at bounding box center [321, 109] width 35 height 6
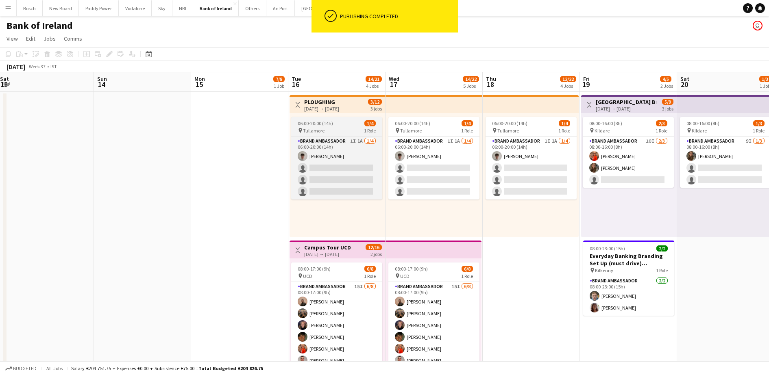
click at [359, 122] on div "06:00-20:00 (14h) 1/4" at bounding box center [336, 123] width 91 height 6
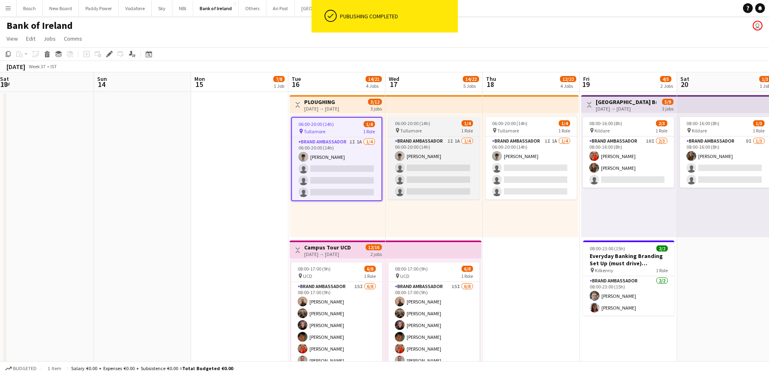
click at [436, 124] on div "06:00-20:00 (14h) 1/4" at bounding box center [433, 123] width 91 height 6
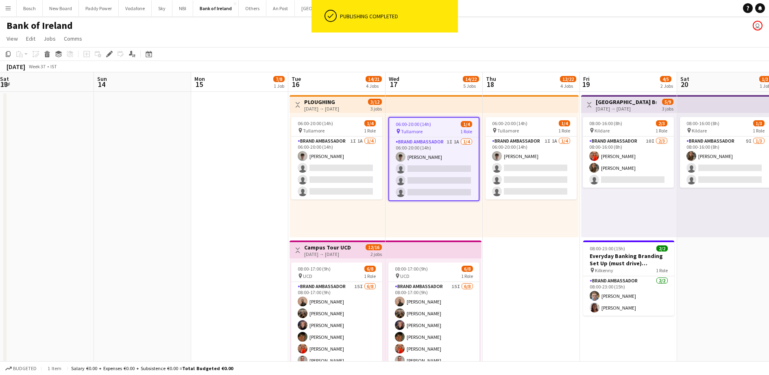
click at [338, 114] on div "06:00-20:00 (14h) 1/4 pin Tullamore 1 Role Brand Ambassador 1I 1A [DATE] 06:00-…" at bounding box center [338, 175] width 96 height 124
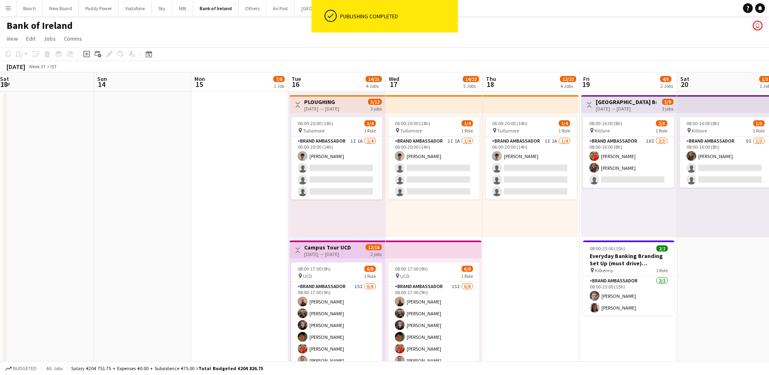
click at [335, 104] on h3 "PLOUGHING" at bounding box center [321, 101] width 35 height 7
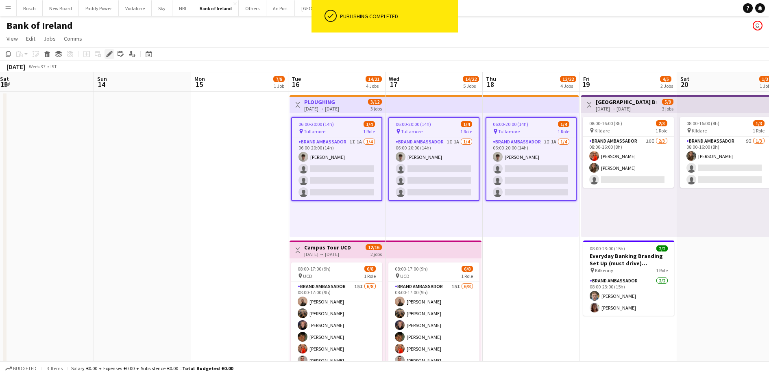
click at [105, 52] on div "Edit" at bounding box center [109, 54] width 10 height 10
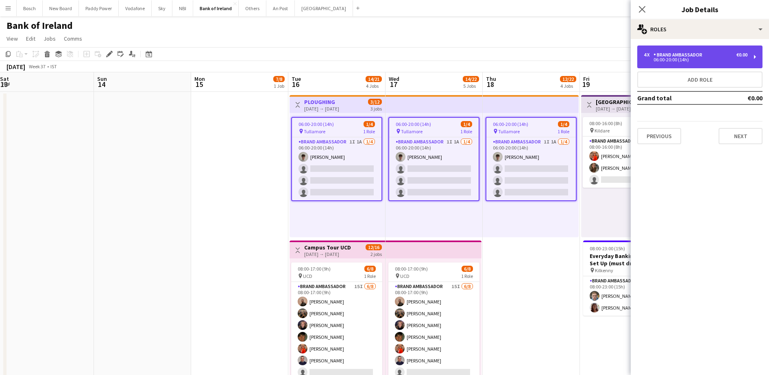
click at [748, 48] on div "4 x Brand Ambassador €0.00 06:00-20:00 (14h)" at bounding box center [699, 57] width 125 height 23
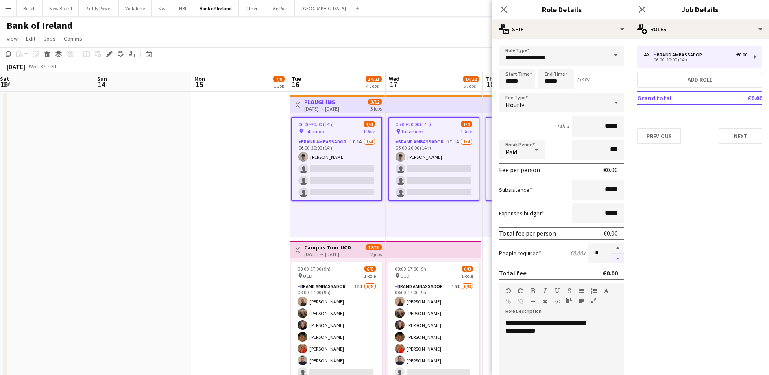
click at [614, 258] on button "button" at bounding box center [617, 259] width 13 height 10
click at [613, 257] on button "button" at bounding box center [617, 259] width 13 height 10
type input "*"
click at [440, 14] on app-navbar "Menu Boards Boards Boards All jobs Status Workforce Workforce My Workforce Recr…" at bounding box center [384, 8] width 769 height 16
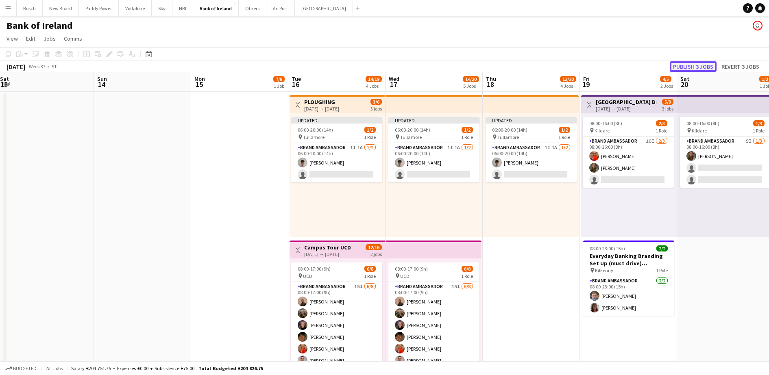
click at [716, 69] on button "Publish 3 jobs" at bounding box center [693, 66] width 47 height 11
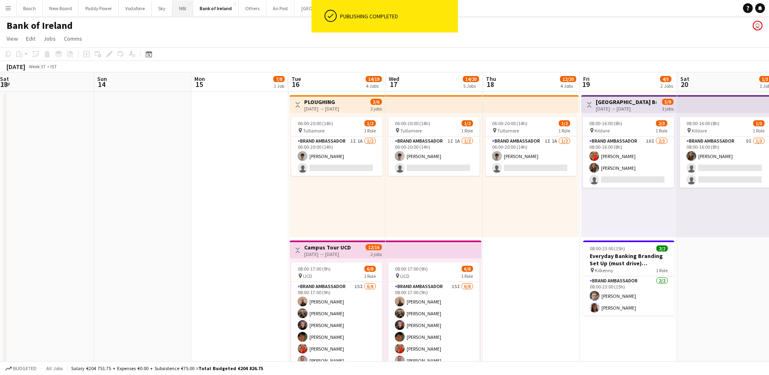
click at [173, 11] on button "NBI Close" at bounding box center [182, 8] width 21 height 16
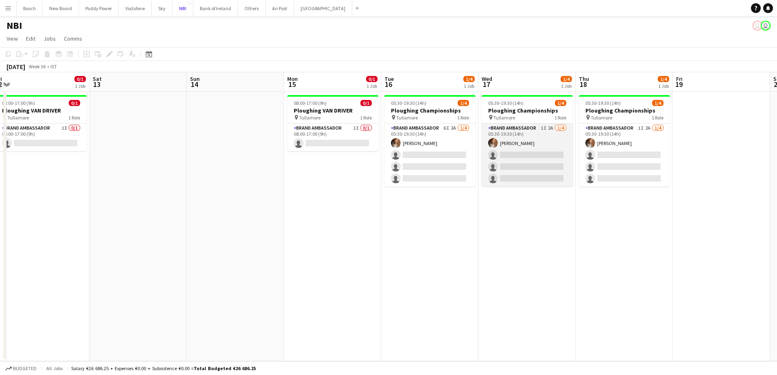
scroll to position [0, 301]
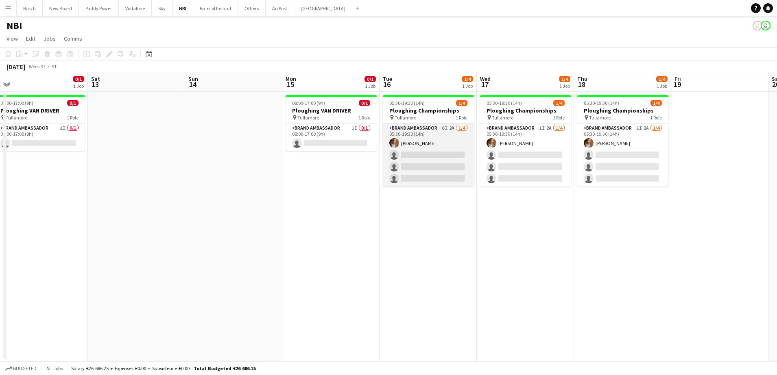
click at [428, 149] on app-card-role "Brand Ambassador 6I 2A [DATE] 05:30-19:30 (14h) [PERSON_NAME] single-neutral-ac…" at bounding box center [428, 155] width 91 height 63
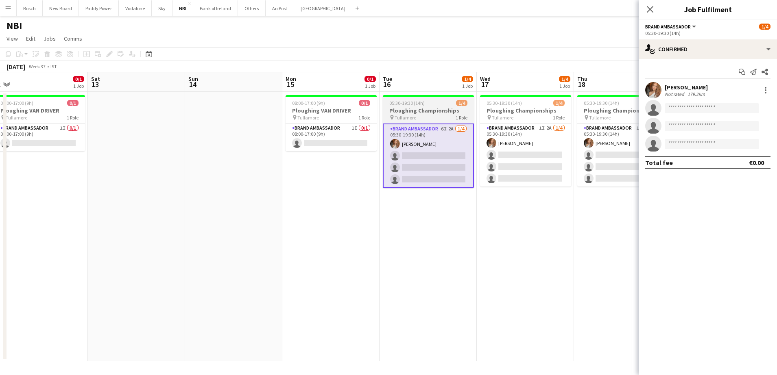
click at [444, 110] on h3 "Ploughing Championships" at bounding box center [428, 110] width 91 height 7
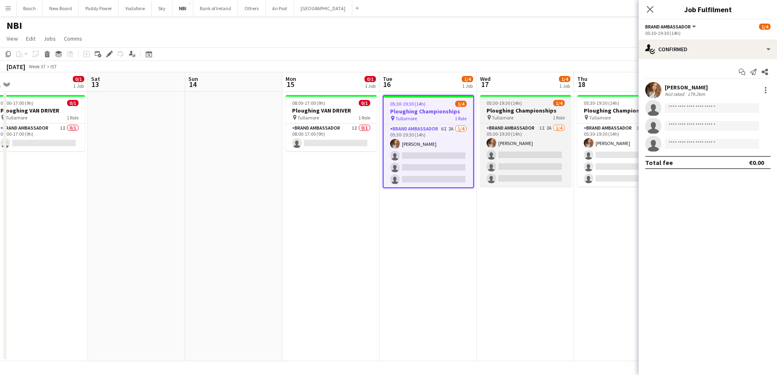
click at [507, 111] on h3 "Ploughing Championships" at bounding box center [525, 110] width 91 height 7
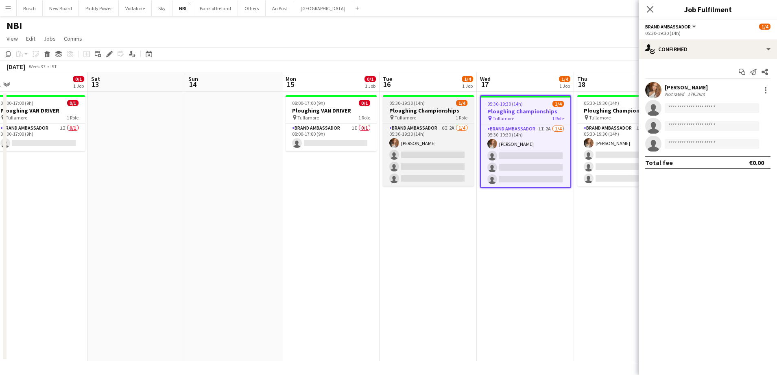
click at [390, 107] on h3 "Ploughing Championships" at bounding box center [428, 110] width 91 height 7
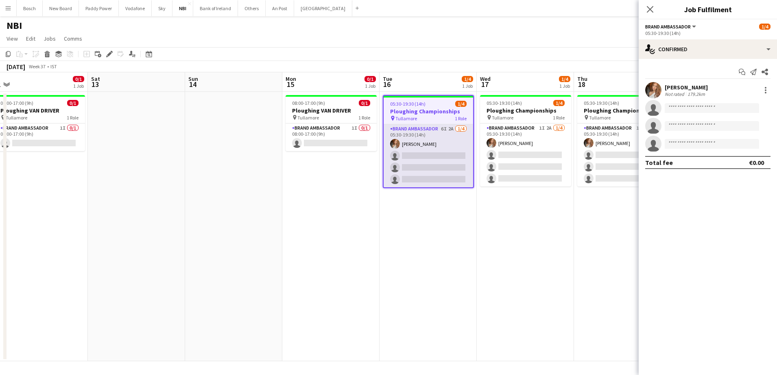
click at [431, 152] on app-card-role "Brand Ambassador 6I 2A [DATE] 05:30-19:30 (14h) [PERSON_NAME] single-neutral-ac…" at bounding box center [427, 155] width 89 height 63
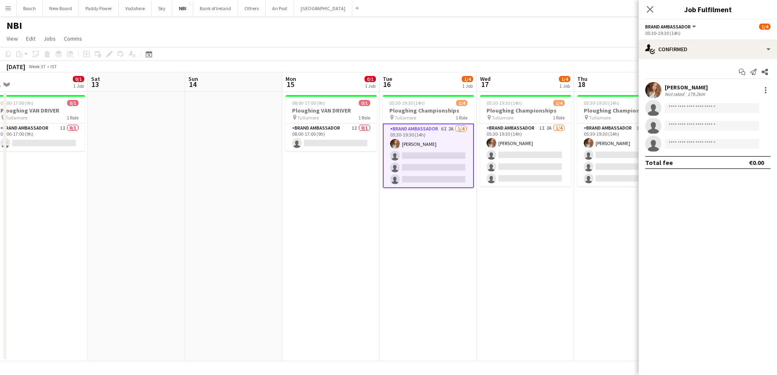
click at [463, 203] on app-date-cell "05:30-19:30 (14h) 1/4 Ploughing Championships pin Tullamore 1 Role Brand Ambass…" at bounding box center [427, 227] width 97 height 270
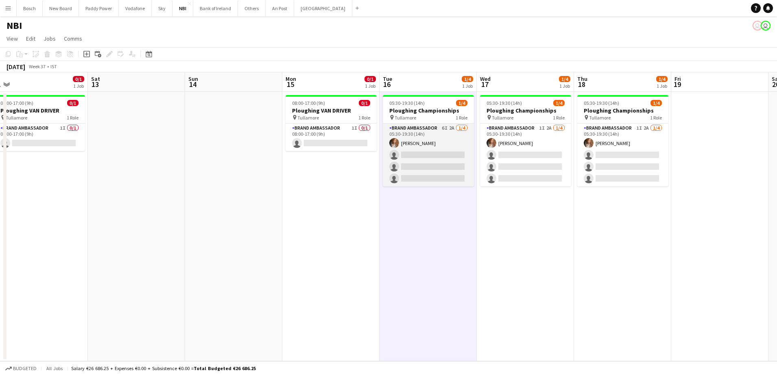
click at [442, 157] on app-card-role "Brand Ambassador 6I 2A [DATE] 05:30-19:30 (14h) [PERSON_NAME] single-neutral-ac…" at bounding box center [428, 155] width 91 height 63
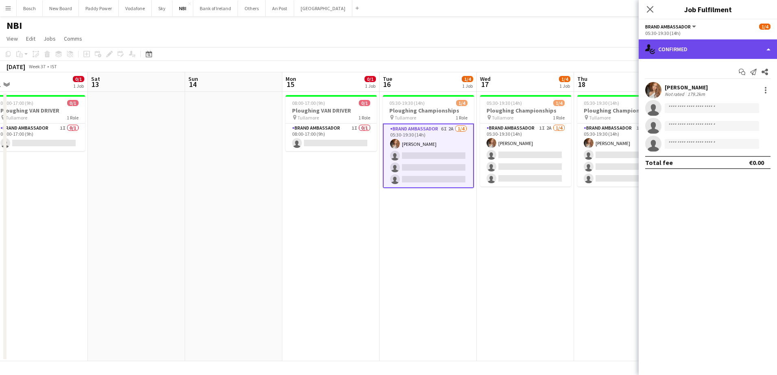
click at [662, 53] on div "single-neutral-actions-check-2 Confirmed" at bounding box center [707, 49] width 138 height 20
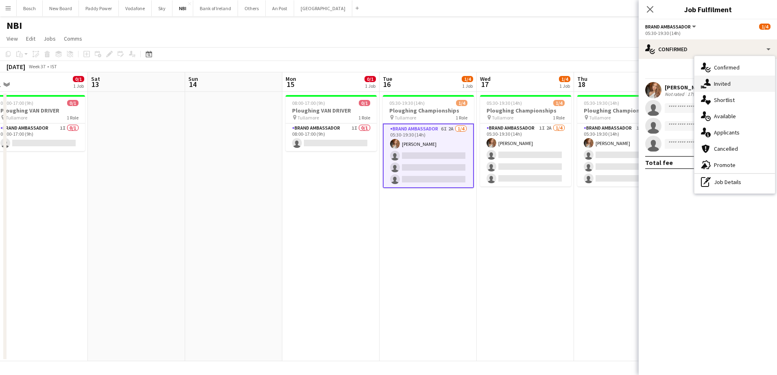
click at [735, 78] on div "single-neutral-actions-share-1 Invited" at bounding box center [734, 84] width 81 height 16
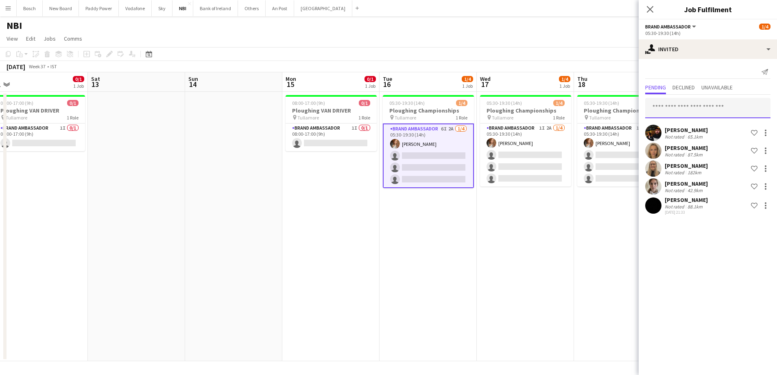
click at [688, 108] on input "text" at bounding box center [707, 108] width 125 height 20
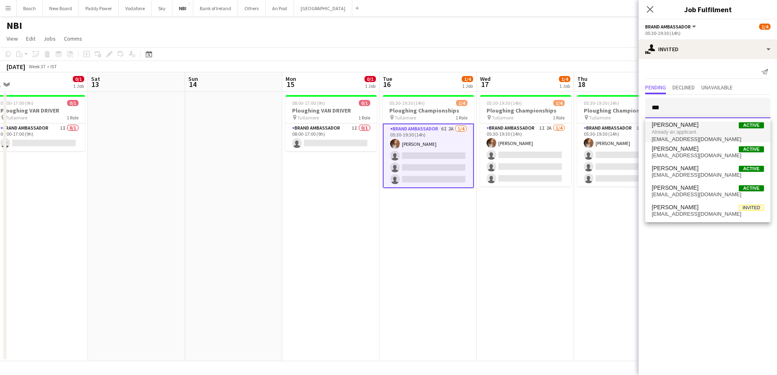
type input "***"
click at [709, 126] on span "[PERSON_NAME] Active" at bounding box center [707, 125] width 112 height 7
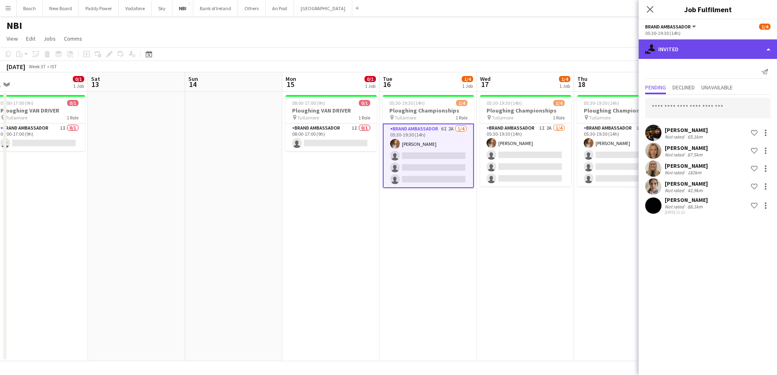
click at [676, 46] on div "single-neutral-actions-share-1 Invited" at bounding box center [707, 49] width 138 height 20
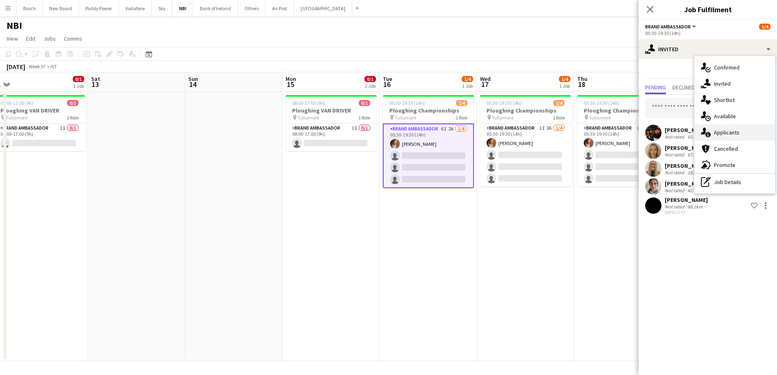
click at [732, 134] on div "single-neutral-actions-information Applicants" at bounding box center [734, 132] width 81 height 16
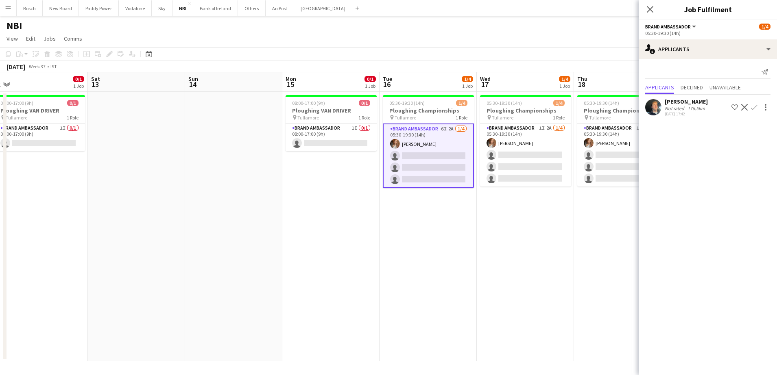
click at [753, 107] on app-icon "Confirm" at bounding box center [754, 107] width 7 height 7
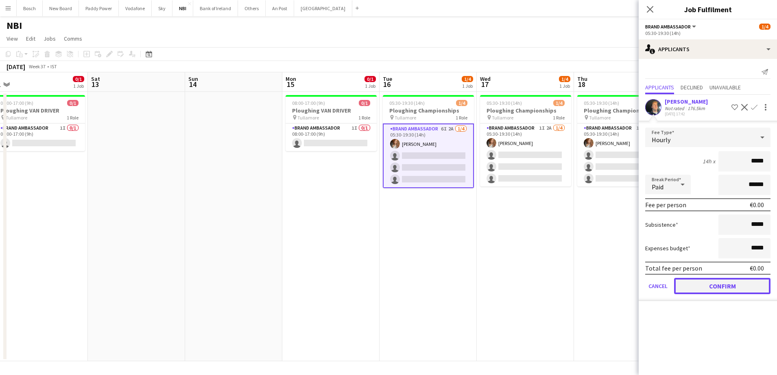
drag, startPoint x: 750, startPoint y: 285, endPoint x: 742, endPoint y: 277, distance: 11.2
click at [749, 284] on button "Confirm" at bounding box center [722, 286] width 96 height 16
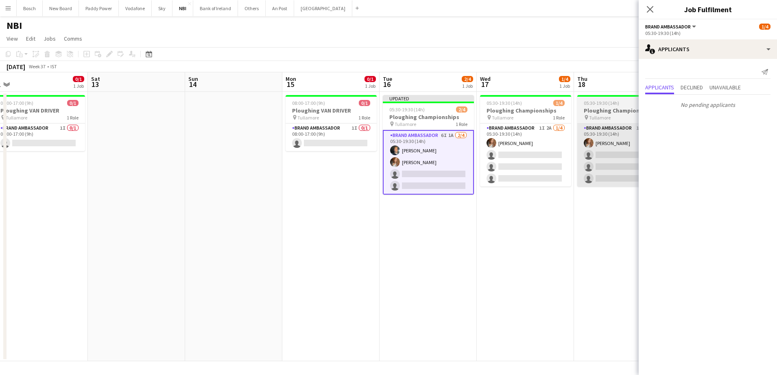
drag, startPoint x: 519, startPoint y: 151, endPoint x: 627, endPoint y: 148, distance: 108.2
click at [520, 150] on app-card-role "Brand Ambassador 1I 2A [DATE] 05:30-19:30 (14h) [PERSON_NAME] single-neutral-ac…" at bounding box center [525, 155] width 91 height 63
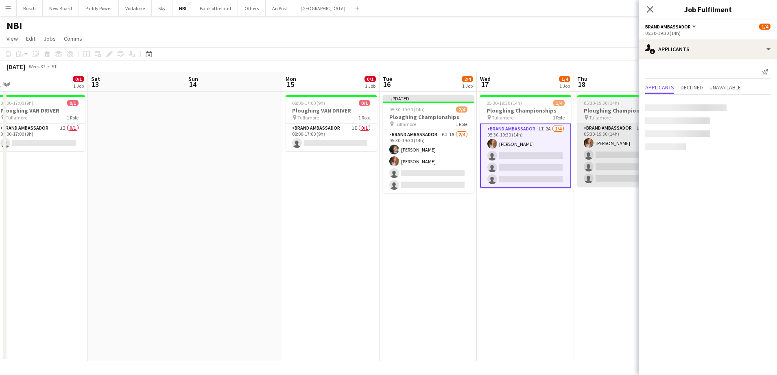
scroll to position [0, 299]
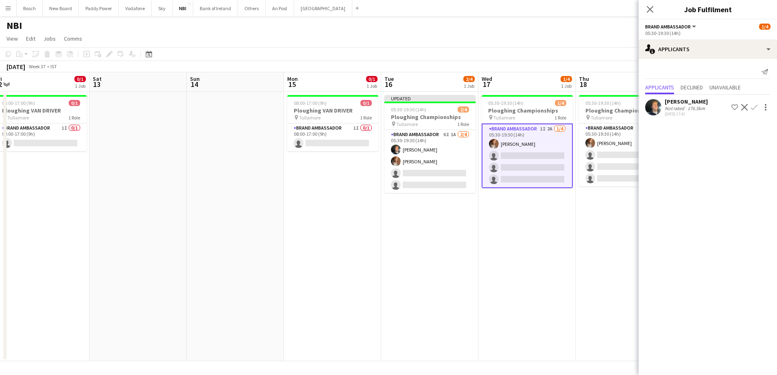
click at [755, 107] on app-icon "Confirm" at bounding box center [754, 107] width 7 height 7
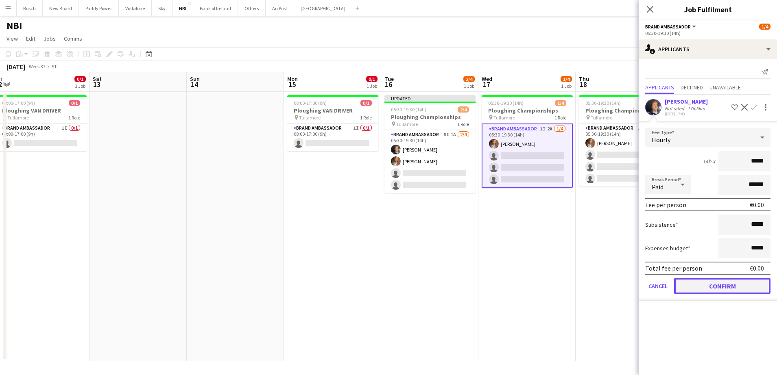
click at [746, 289] on button "Confirm" at bounding box center [722, 286] width 96 height 16
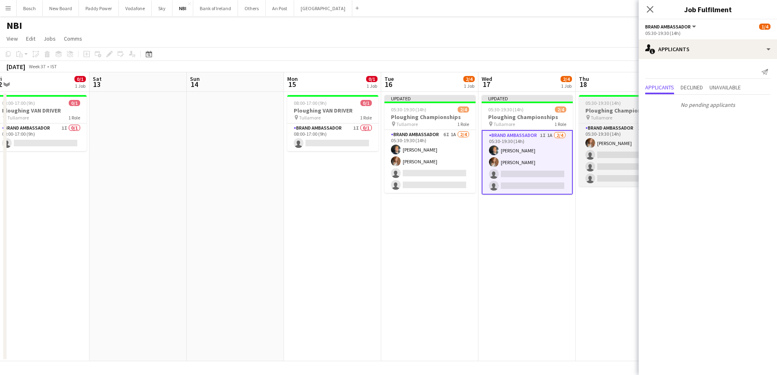
click at [611, 122] on app-job-card "05:30-19:30 (14h) 1/4 Ploughing Championships pin Tullamore 1 Role Brand Ambass…" at bounding box center [624, 140] width 91 height 91
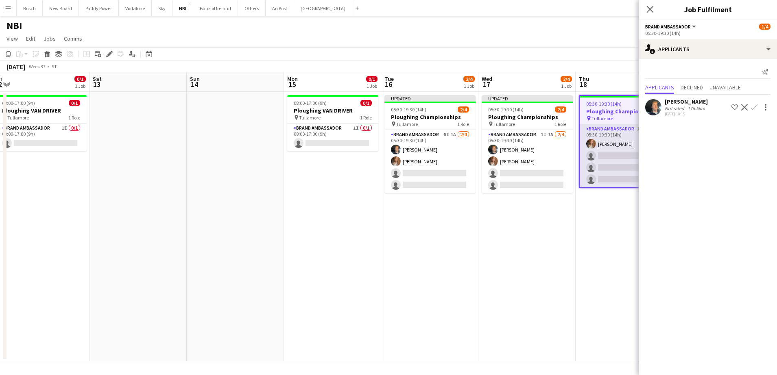
click at [616, 135] on app-card-role "Brand Ambassador 1I 2A [DATE] 05:30-19:30 (14h) [PERSON_NAME] single-neutral-ac…" at bounding box center [623, 155] width 89 height 63
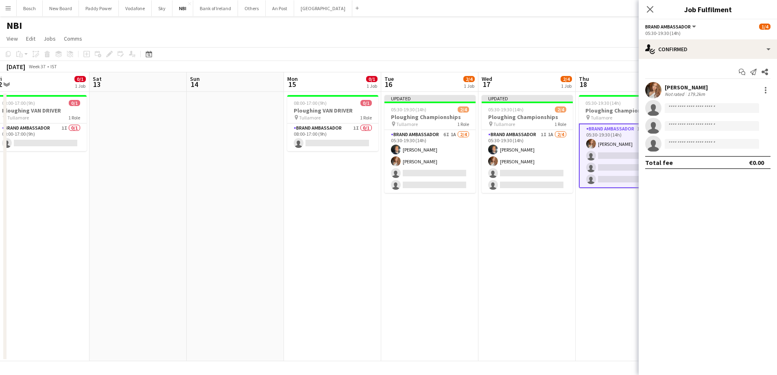
click at [603, 128] on app-card-role "Brand Ambassador 1I 2A [DATE] 05:30-19:30 (14h) [PERSON_NAME] single-neutral-ac…" at bounding box center [624, 156] width 91 height 65
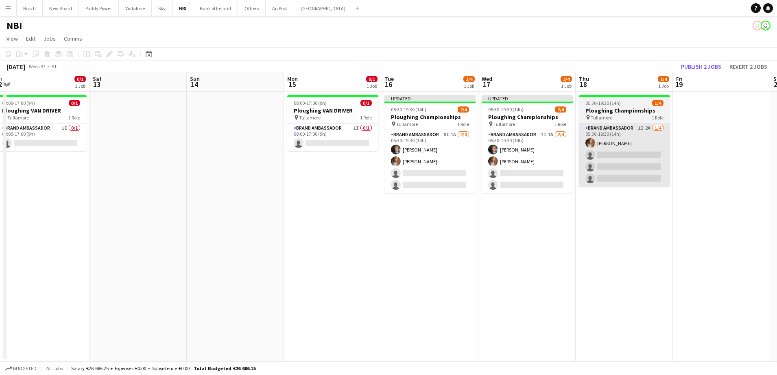
drag, startPoint x: 572, startPoint y: 131, endPoint x: 596, endPoint y: 126, distance: 24.7
click at [572, 131] on app-card-role "Brand Ambassador 1I 1A [DATE] 05:30-19:30 (14h) [PERSON_NAME] [PERSON_NAME] sin…" at bounding box center [526, 161] width 91 height 63
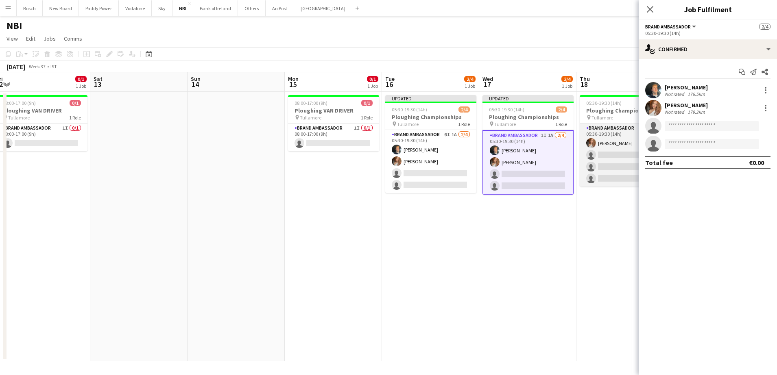
click at [614, 131] on app-card-role "Brand Ambassador 1I 2A [DATE] 05:30-19:30 (14h) [PERSON_NAME] single-neutral-ac…" at bounding box center [624, 155] width 91 height 63
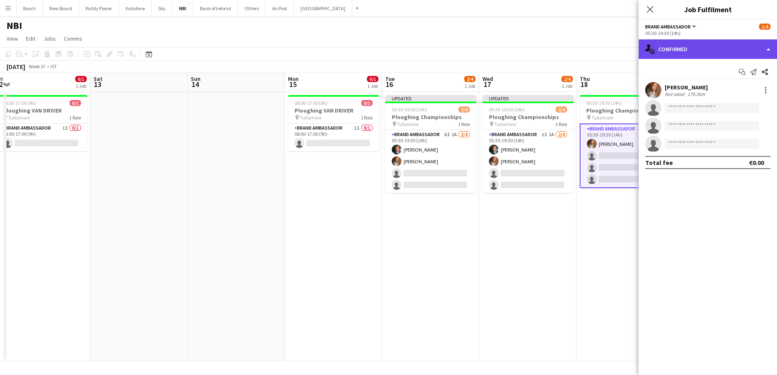
click at [697, 54] on div "single-neutral-actions-check-2 Confirmed" at bounding box center [707, 49] width 138 height 20
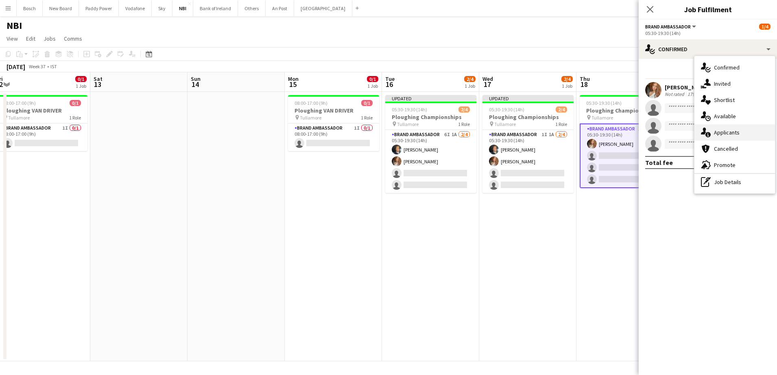
click at [738, 128] on div "single-neutral-actions-information Applicants" at bounding box center [734, 132] width 81 height 16
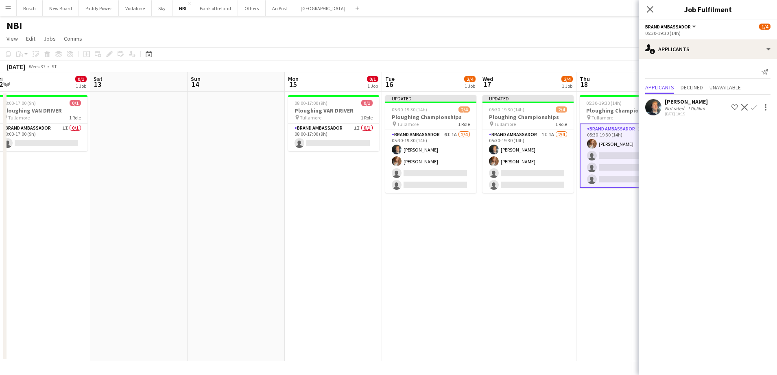
click at [753, 106] on app-icon "Confirm" at bounding box center [754, 107] width 7 height 7
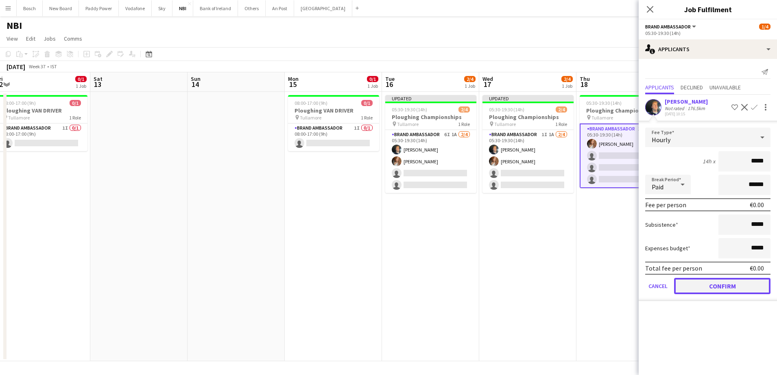
click at [732, 288] on button "Confirm" at bounding box center [722, 286] width 96 height 16
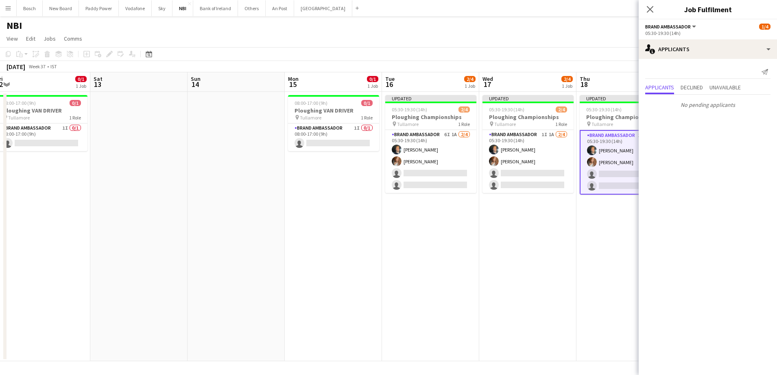
click at [597, 67] on div "[DATE] Week 37 • IST Publish 1 job Revert 1 job" at bounding box center [388, 66] width 777 height 11
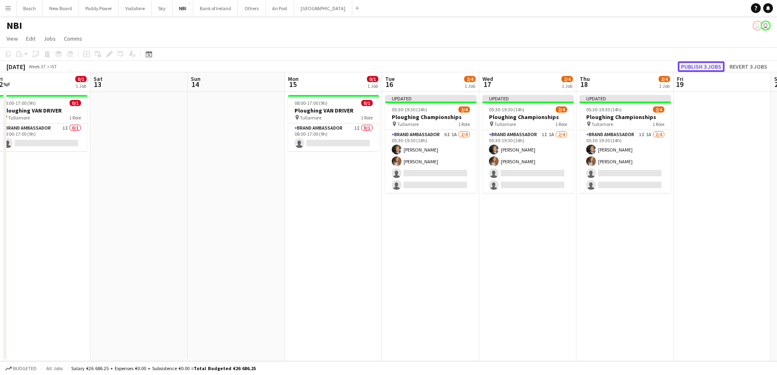
click at [692, 66] on button "Publish 3 jobs" at bounding box center [700, 66] width 47 height 11
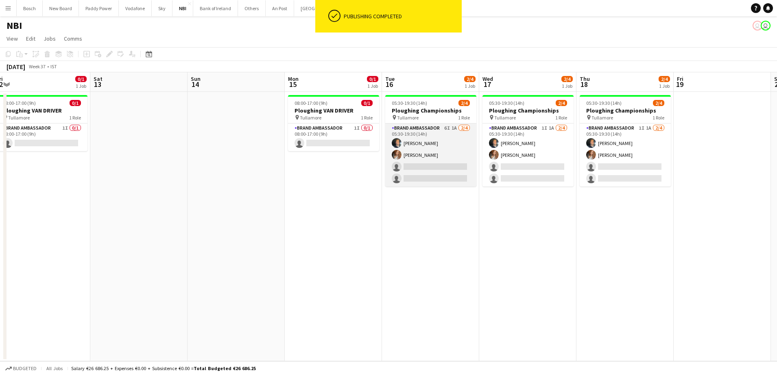
click at [453, 124] on app-card-role "Brand Ambassador 6I 1A [DATE] 05:30-19:30 (14h) [PERSON_NAME] [PERSON_NAME] sin…" at bounding box center [430, 155] width 91 height 63
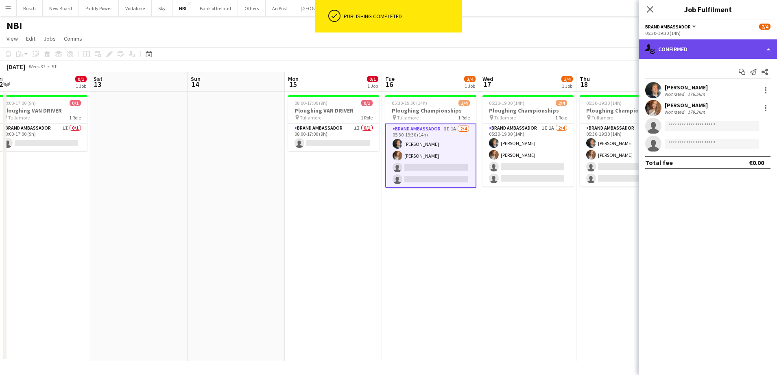
click at [690, 44] on div "single-neutral-actions-check-2 Confirmed" at bounding box center [707, 49] width 138 height 20
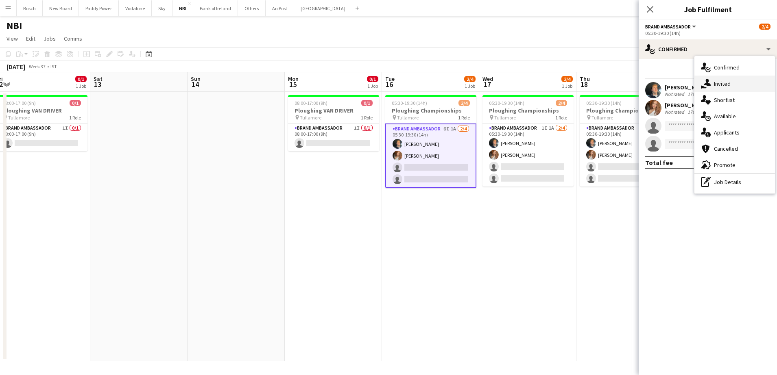
click at [731, 83] on div "single-neutral-actions-share-1 Invited" at bounding box center [734, 84] width 81 height 16
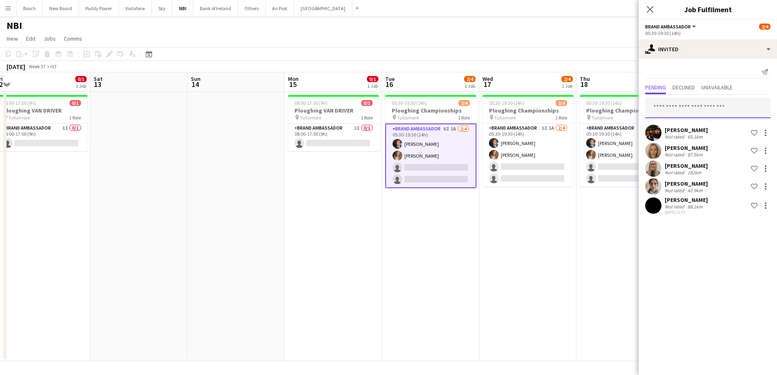
click at [709, 106] on input "text" at bounding box center [707, 108] width 125 height 20
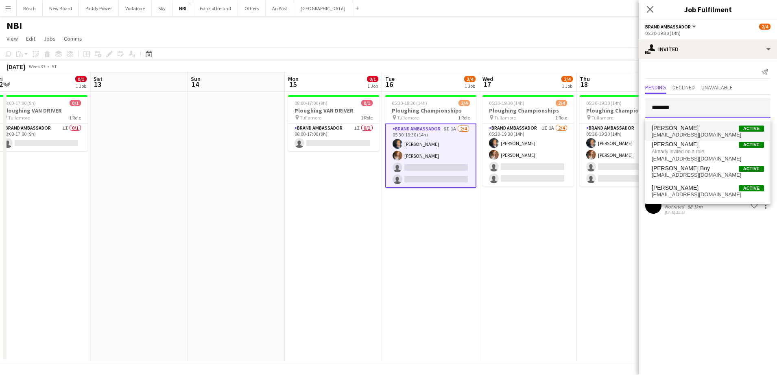
type input "*******"
click at [697, 124] on mat-option "[PERSON_NAME] Active [EMAIL_ADDRESS][DOMAIN_NAME]" at bounding box center [707, 132] width 125 height 20
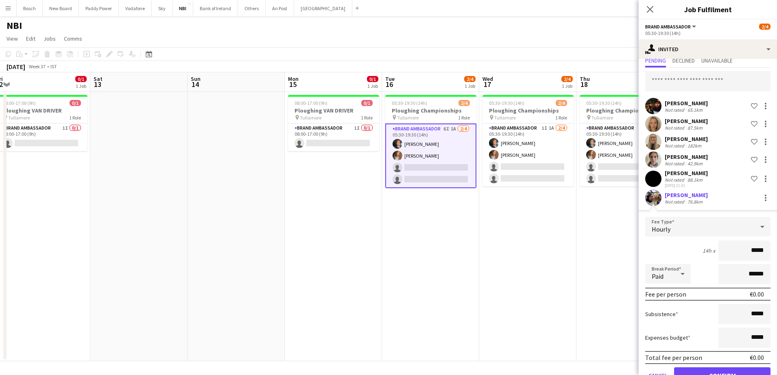
scroll to position [50, 0]
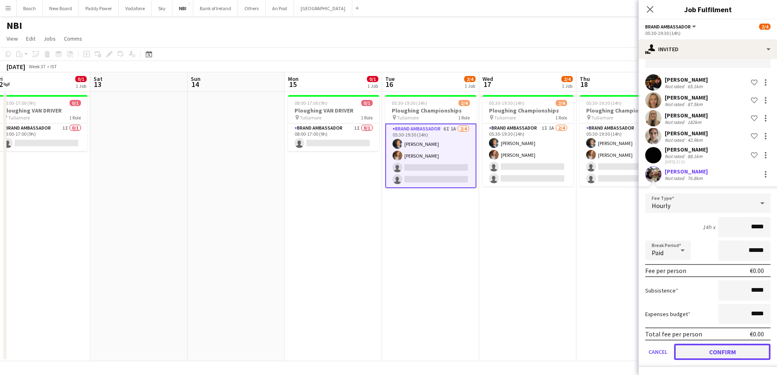
click at [726, 349] on button "Confirm" at bounding box center [722, 352] width 96 height 16
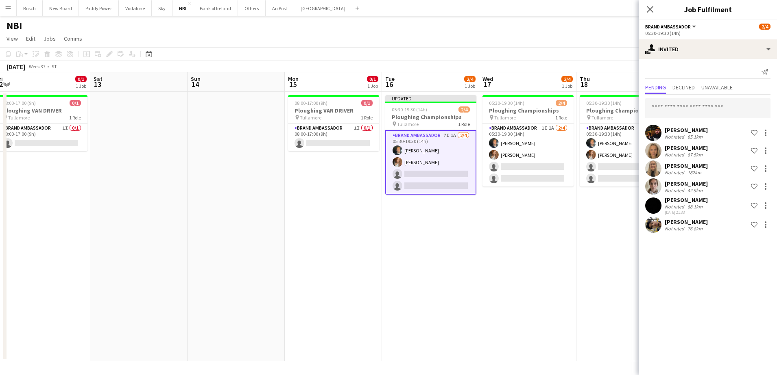
scroll to position [0, 0]
click at [677, 106] on input "text" at bounding box center [707, 108] width 125 height 20
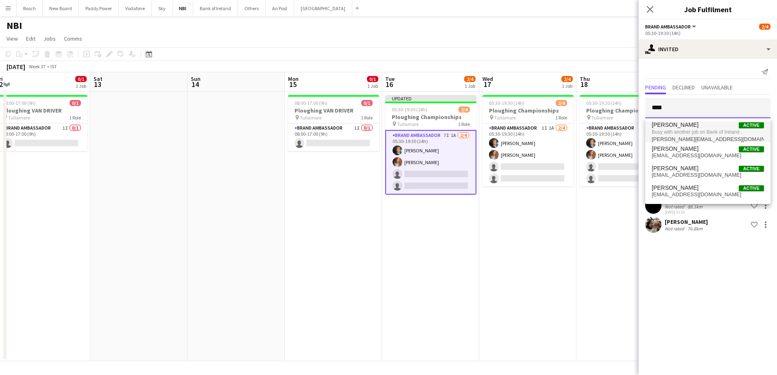
type input "****"
click at [699, 138] on span "[PERSON_NAME][EMAIL_ADDRESS][DOMAIN_NAME]" at bounding box center [707, 139] width 112 height 7
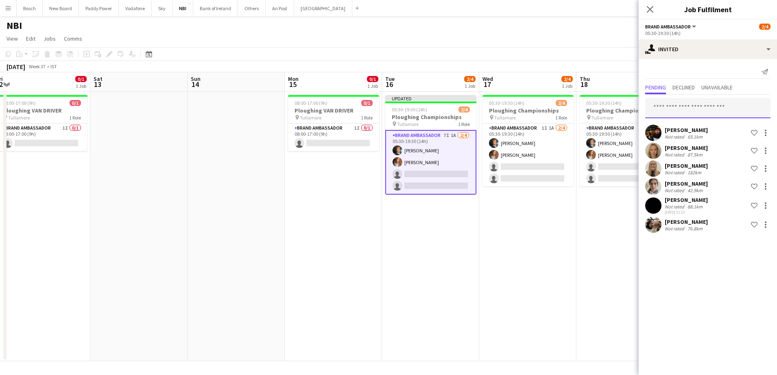
type input "*"
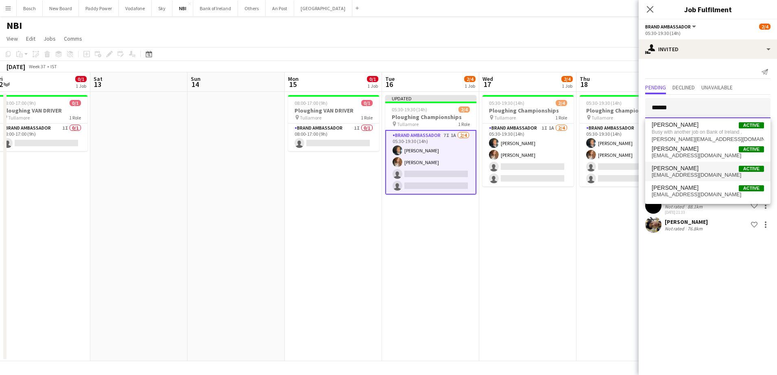
type input "******"
click at [701, 168] on span "[PERSON_NAME] Active" at bounding box center [707, 168] width 112 height 7
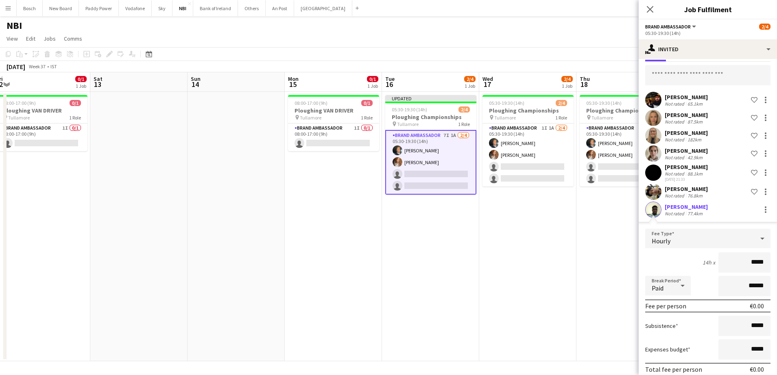
scroll to position [68, 0]
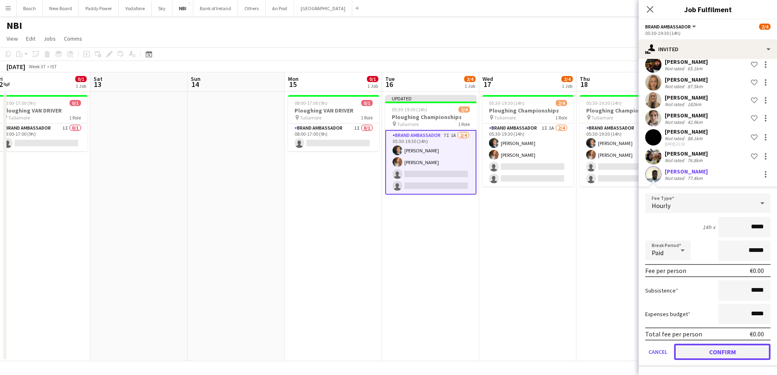
click at [710, 353] on button "Confirm" at bounding box center [722, 352] width 96 height 16
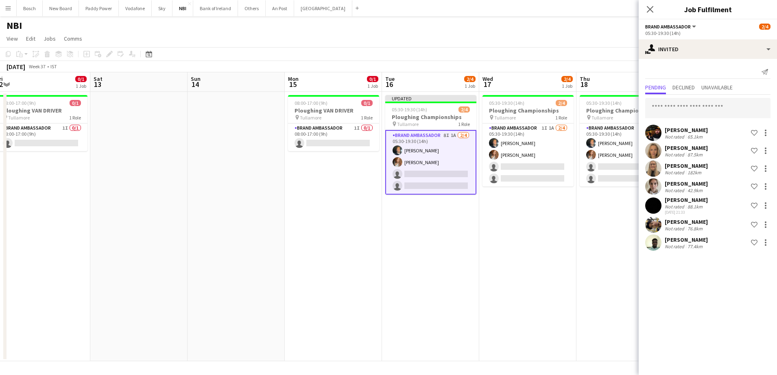
scroll to position [0, 0]
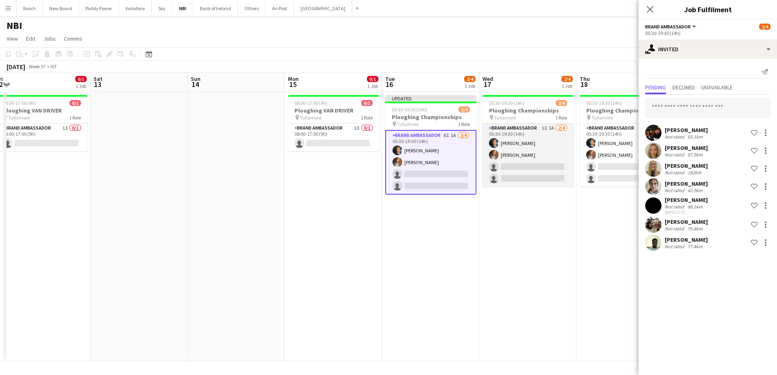
drag, startPoint x: 557, startPoint y: 181, endPoint x: 557, endPoint y: 186, distance: 4.5
click at [557, 182] on app-card-role "Brand Ambassador 1I 1A [DATE] 05:30-19:30 (14h) [PERSON_NAME] [PERSON_NAME] sin…" at bounding box center [527, 155] width 91 height 63
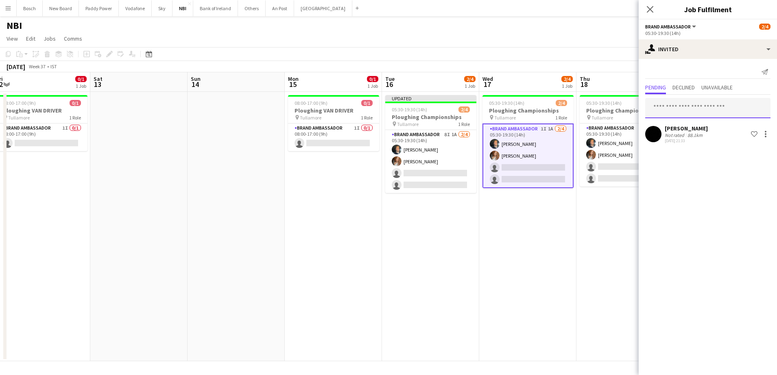
click at [680, 107] on input "text" at bounding box center [707, 108] width 125 height 20
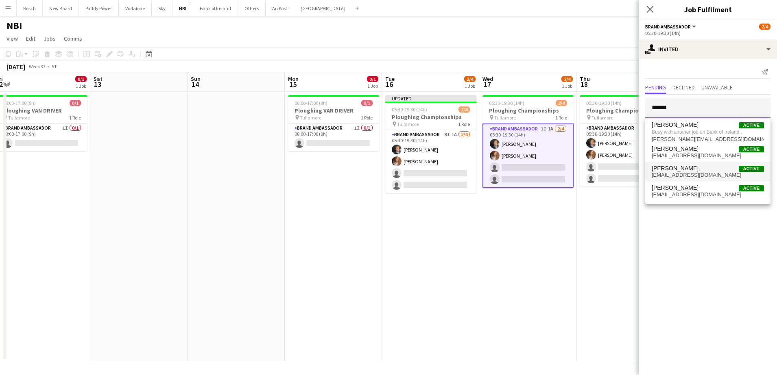
type input "******"
click at [691, 167] on span "[PERSON_NAME] Active" at bounding box center [707, 168] width 112 height 7
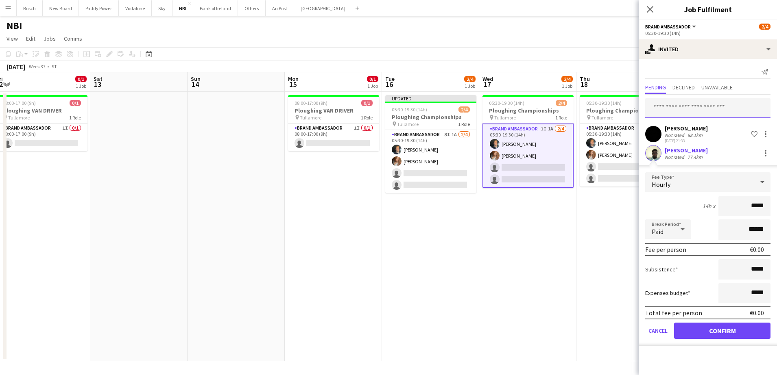
click at [686, 109] on input "text" at bounding box center [707, 108] width 125 height 20
click at [740, 327] on button "Confirm" at bounding box center [722, 331] width 96 height 16
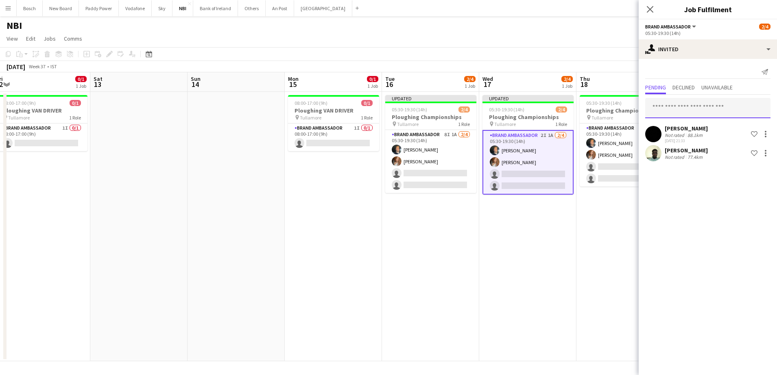
click at [679, 114] on input "text" at bounding box center [707, 108] width 125 height 20
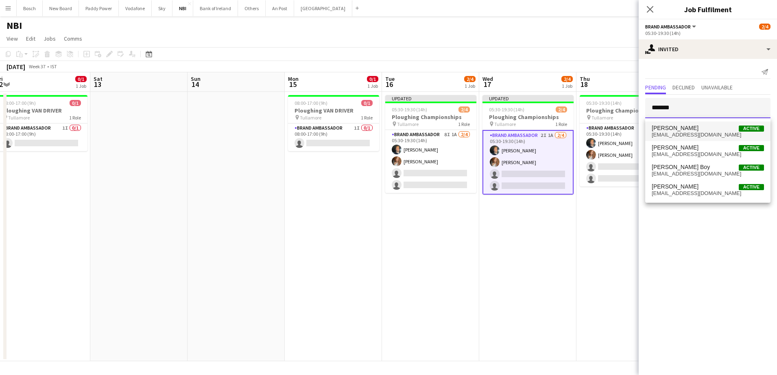
type input "*******"
click at [700, 132] on span "[EMAIL_ADDRESS][DOMAIN_NAME]" at bounding box center [707, 135] width 112 height 7
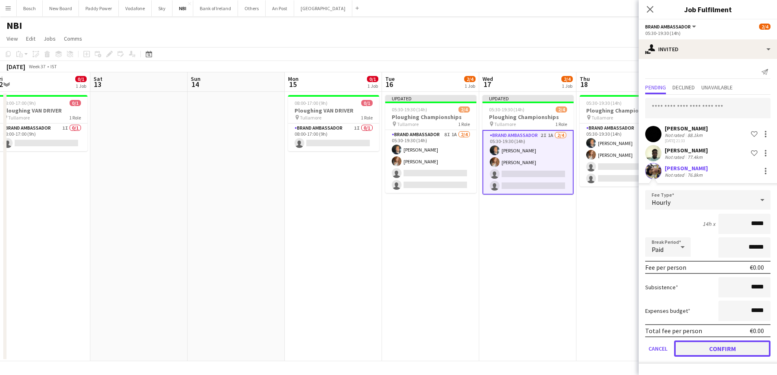
click at [727, 344] on button "Confirm" at bounding box center [722, 349] width 96 height 16
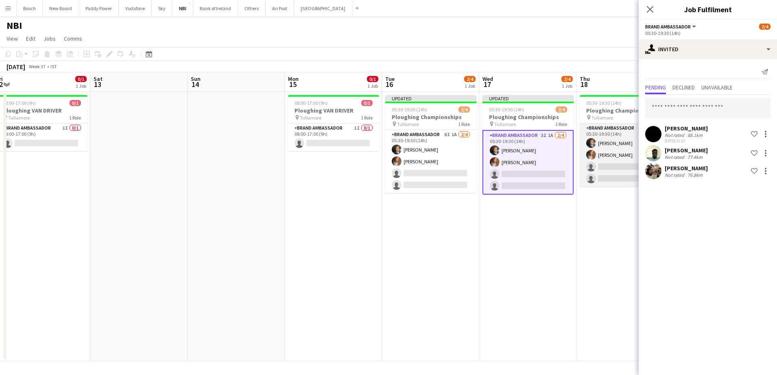
click at [625, 169] on app-card-role "Brand Ambassador 1I 1A [DATE] 05:30-19:30 (14h) [PERSON_NAME] [PERSON_NAME] sin…" at bounding box center [624, 155] width 91 height 63
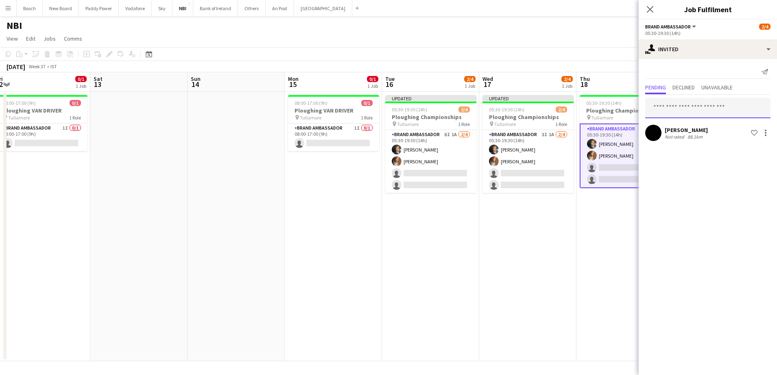
click at [673, 107] on input "text" at bounding box center [707, 108] width 125 height 20
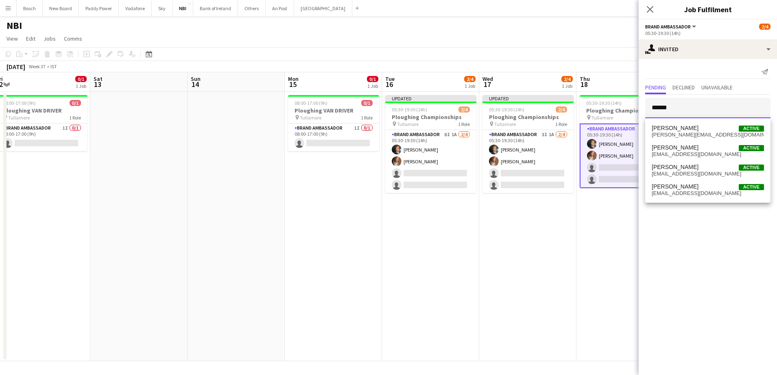
type input "******"
click at [695, 171] on span "[EMAIL_ADDRESS][DOMAIN_NAME]" at bounding box center [707, 174] width 112 height 7
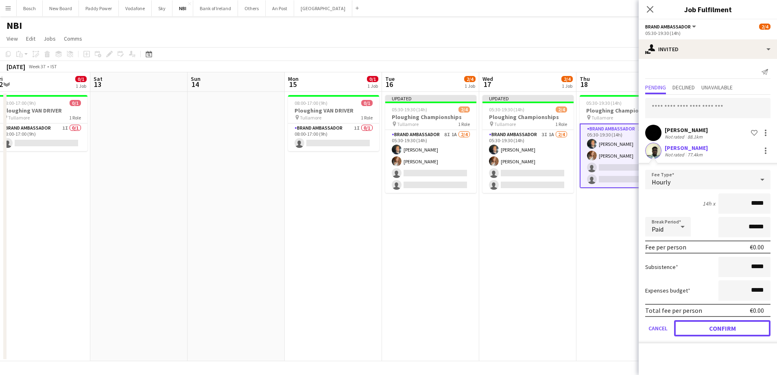
drag, startPoint x: 707, startPoint y: 326, endPoint x: 708, endPoint y: 207, distance: 118.3
click at [707, 324] on button "Confirm" at bounding box center [722, 328] width 96 height 16
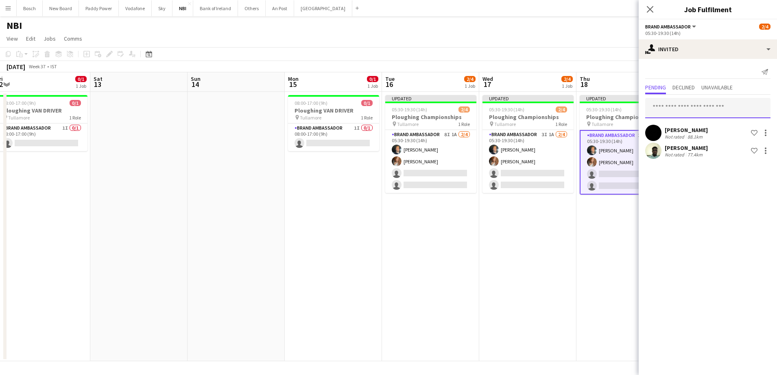
click at [707, 108] on input "text" at bounding box center [707, 108] width 125 height 20
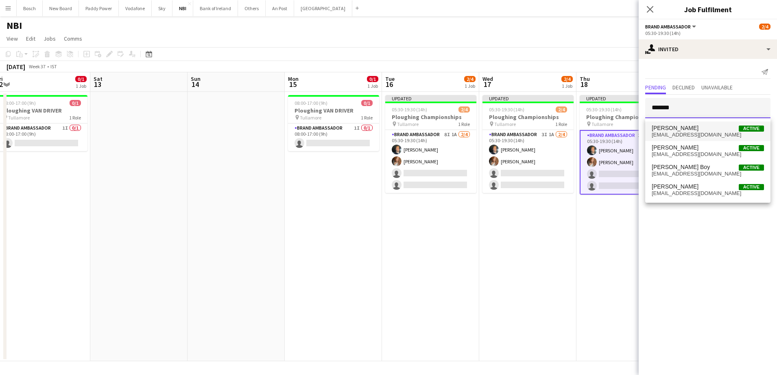
type input "*******"
click at [725, 126] on span "[PERSON_NAME] Active" at bounding box center [707, 128] width 112 height 7
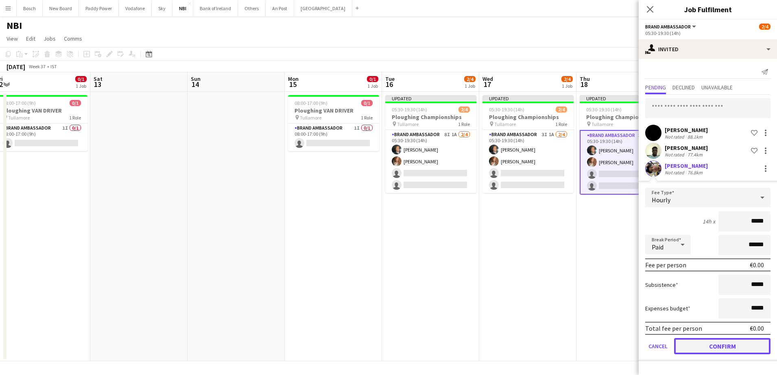
click at [734, 349] on button "Confirm" at bounding box center [722, 346] width 96 height 16
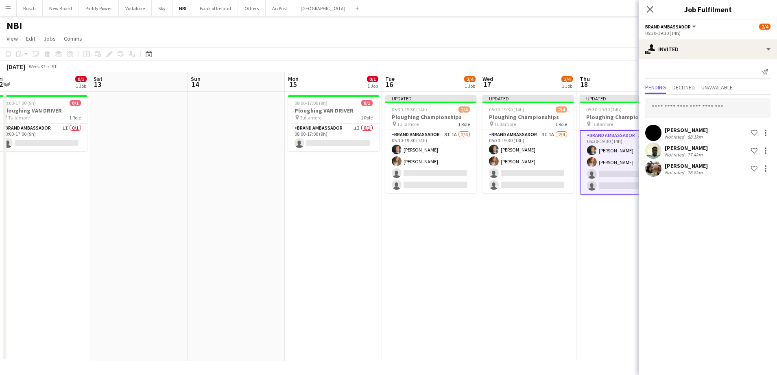
click at [598, 59] on app-toolbar "Copy Paste Paste Ctrl+V Paste with crew Ctrl+Shift+V Paste linked Job [GEOGRAPH…" at bounding box center [388, 54] width 777 height 14
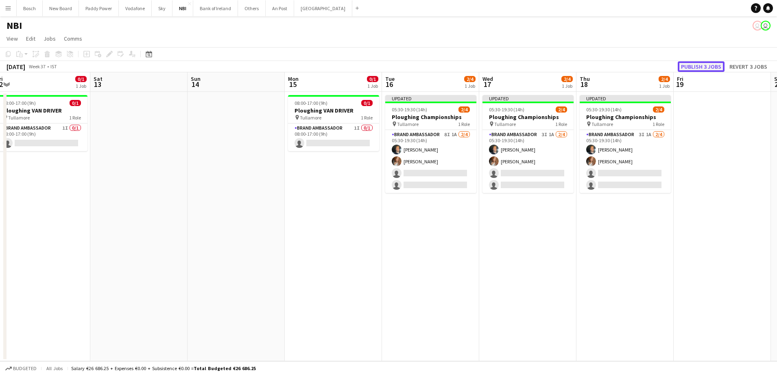
click at [698, 65] on button "Publish 3 jobs" at bounding box center [700, 66] width 47 height 11
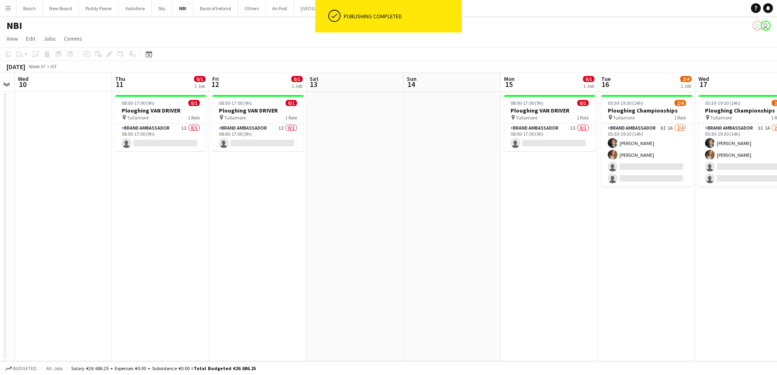
scroll to position [0, 277]
click at [535, 139] on app-card-role "Brand Ambassador 1I 0/1 08:00-17:00 (9h) single-neutral-actions" at bounding box center [548, 138] width 91 height 28
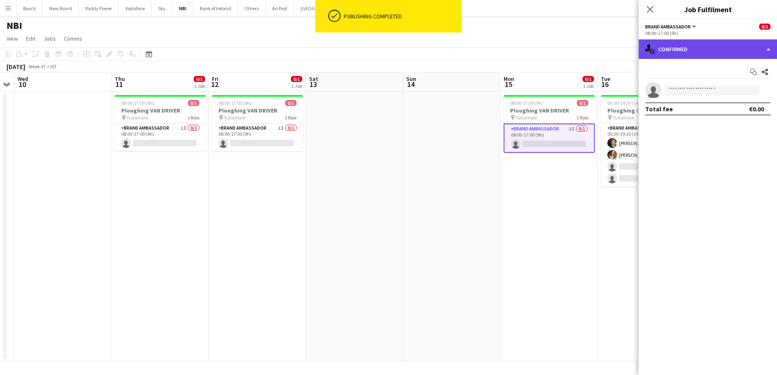
click at [699, 40] on div "single-neutral-actions-check-2 Confirmed" at bounding box center [707, 49] width 138 height 20
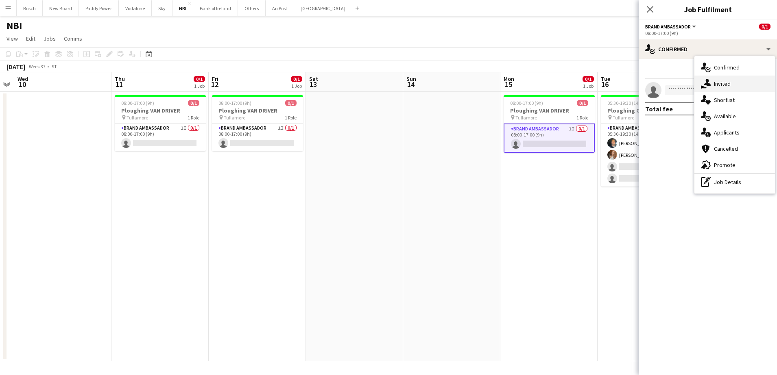
click at [730, 89] on div "single-neutral-actions-share-1 Invited" at bounding box center [734, 84] width 81 height 16
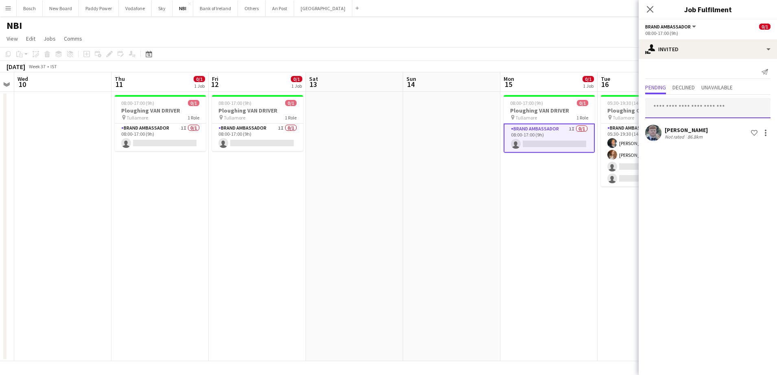
click at [714, 111] on input "text" at bounding box center [707, 108] width 125 height 20
click at [766, 131] on div at bounding box center [765, 131] width 2 height 2
click at [744, 204] on span "Cancel invitation" at bounding box center [740, 206] width 48 height 7
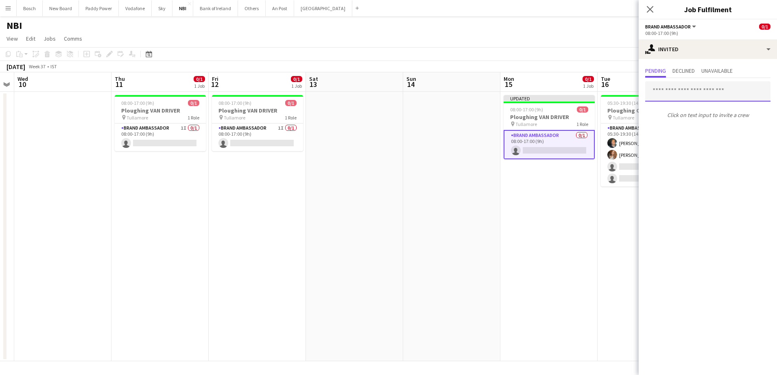
click at [708, 89] on input "text" at bounding box center [707, 91] width 125 height 20
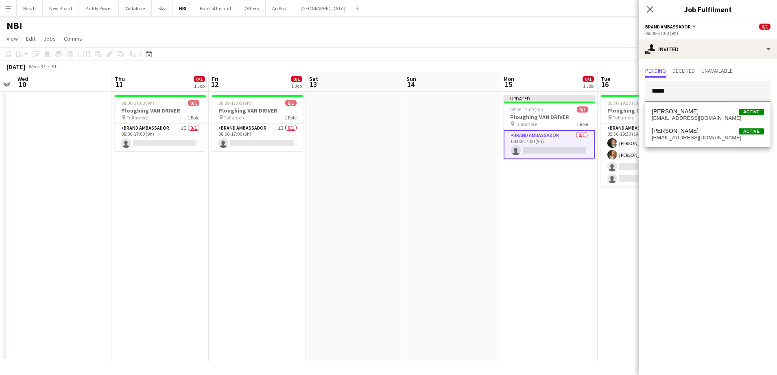
type input "*****"
click at [698, 104] on div "[PERSON_NAME] Active [EMAIL_ADDRESS][DOMAIN_NAME] [PERSON_NAME] Active [EMAIL_A…" at bounding box center [707, 125] width 125 height 46
click at [695, 111] on span "[PERSON_NAME] Active" at bounding box center [707, 111] width 112 height 7
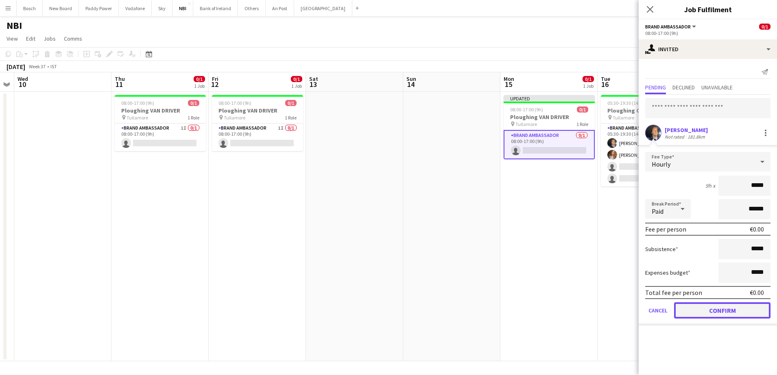
click at [727, 305] on button "Confirm" at bounding box center [722, 311] width 96 height 16
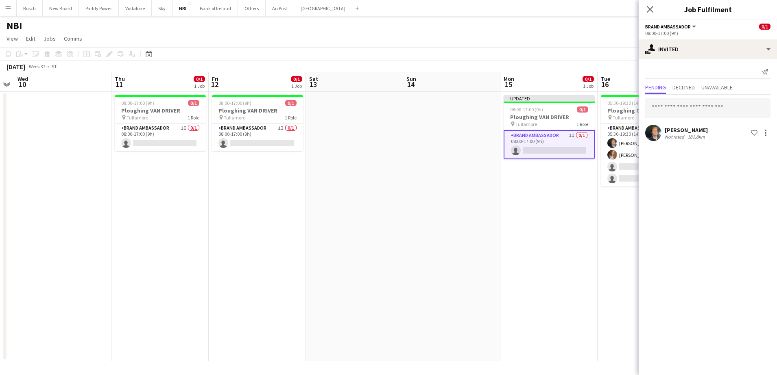
click at [580, 52] on app-toolbar "Copy Paste Paste Ctrl+V Paste with crew Ctrl+Shift+V Paste linked Job [GEOGRAPH…" at bounding box center [388, 54] width 777 height 14
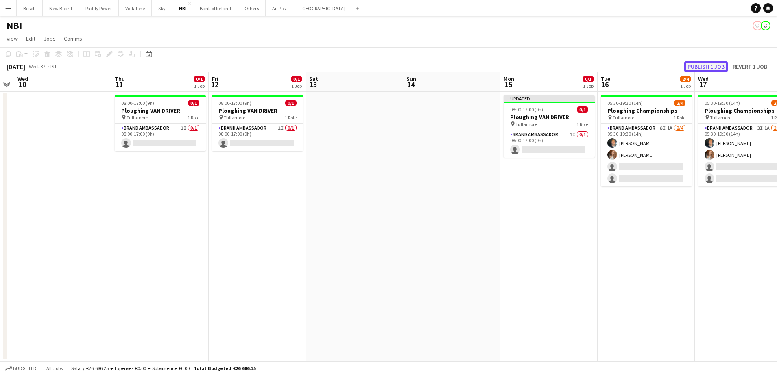
click at [701, 63] on button "Publish 1 job" at bounding box center [706, 66] width 44 height 11
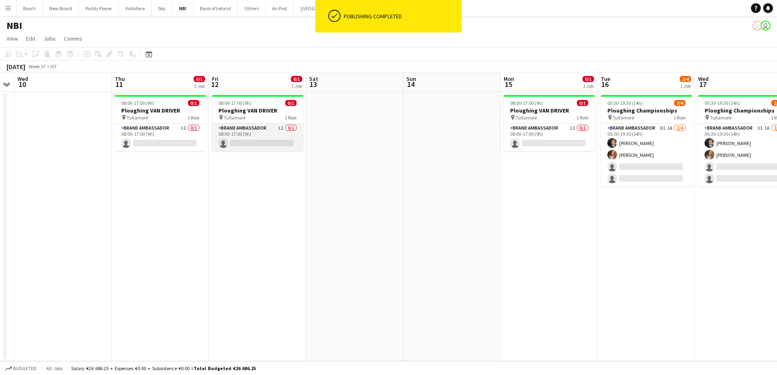
click at [248, 147] on app-card-role "Brand Ambassador 1I 0/1 08:00-17:00 (9h) single-neutral-actions" at bounding box center [257, 138] width 91 height 28
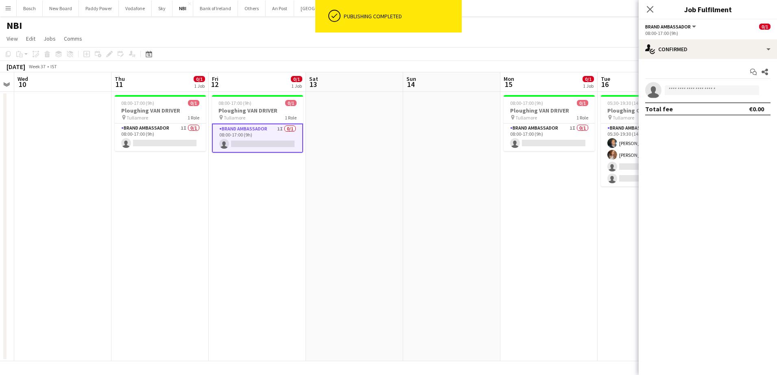
click at [716, 60] on div "Start chat Share single-neutral-actions Total fee €0.00" at bounding box center [707, 90] width 138 height 63
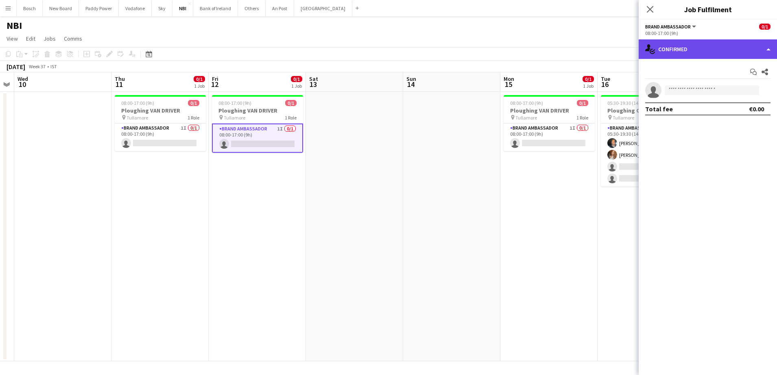
click at [720, 47] on div "single-neutral-actions-check-2 Confirmed" at bounding box center [707, 49] width 138 height 20
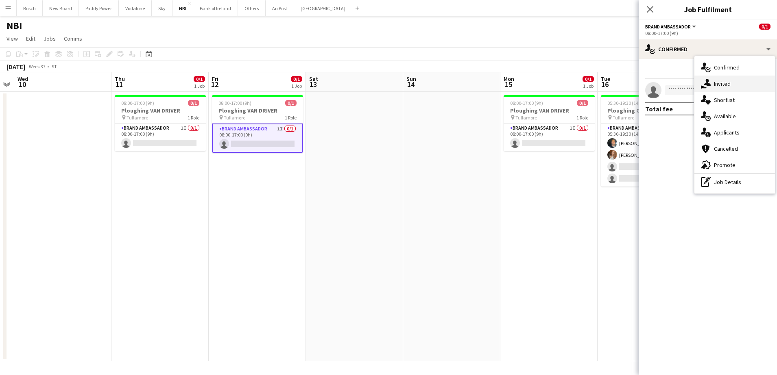
click at [740, 81] on div "single-neutral-actions-share-1 Invited" at bounding box center [734, 84] width 81 height 16
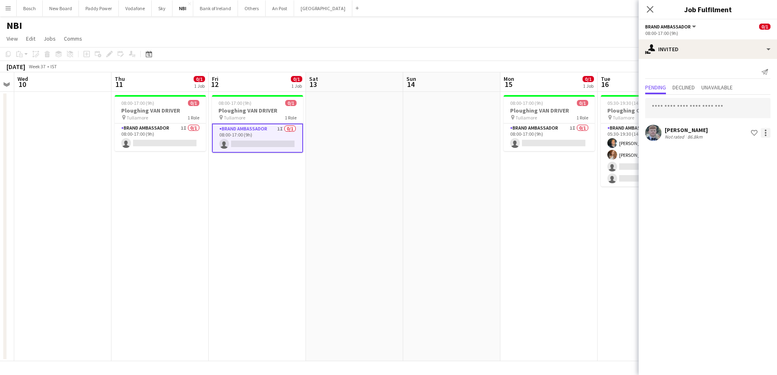
click at [765, 136] on div at bounding box center [765, 133] width 10 height 10
click at [738, 209] on span "Cancel invitation" at bounding box center [740, 206] width 48 height 7
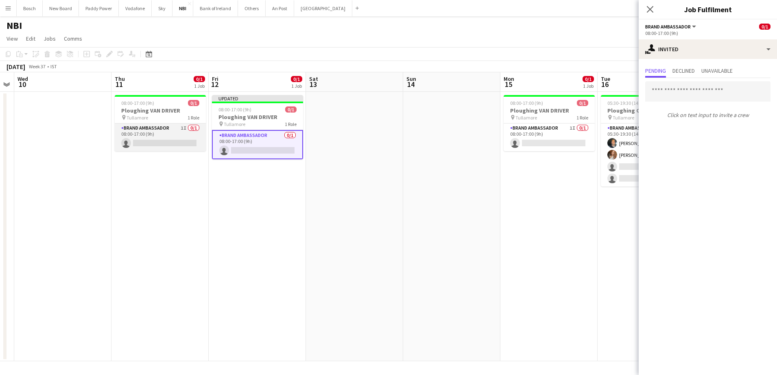
click at [164, 138] on app-card-role "Brand Ambassador 1I 0/1 08:00-17:00 (9h) single-neutral-actions" at bounding box center [160, 138] width 91 height 28
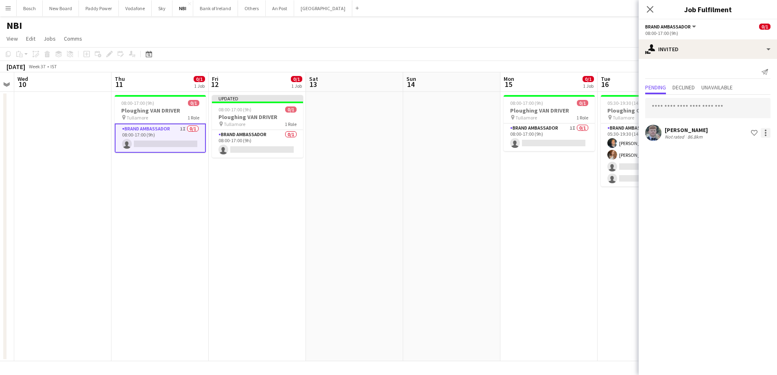
click at [764, 135] on div at bounding box center [765, 133] width 10 height 10
click at [742, 206] on span "Cancel invitation" at bounding box center [740, 206] width 48 height 7
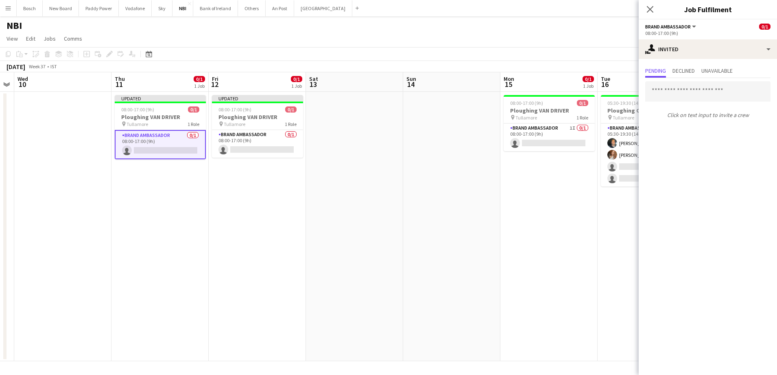
click at [600, 60] on app-toolbar "Copy Paste Paste Ctrl+V Paste with crew Ctrl+Shift+V Paste linked Job [GEOGRAPH…" at bounding box center [388, 54] width 777 height 14
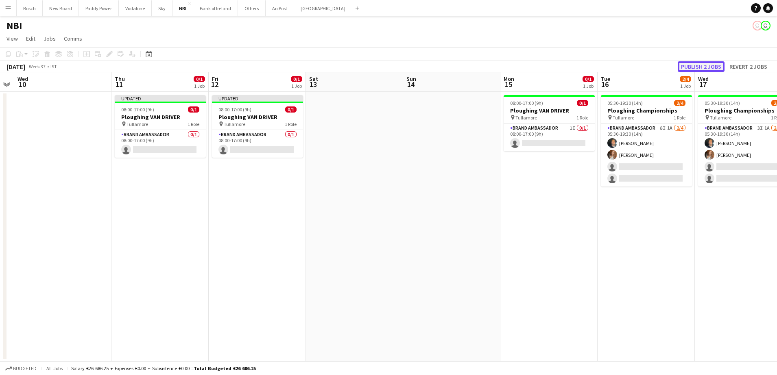
click at [691, 69] on button "Publish 2 jobs" at bounding box center [700, 66] width 47 height 11
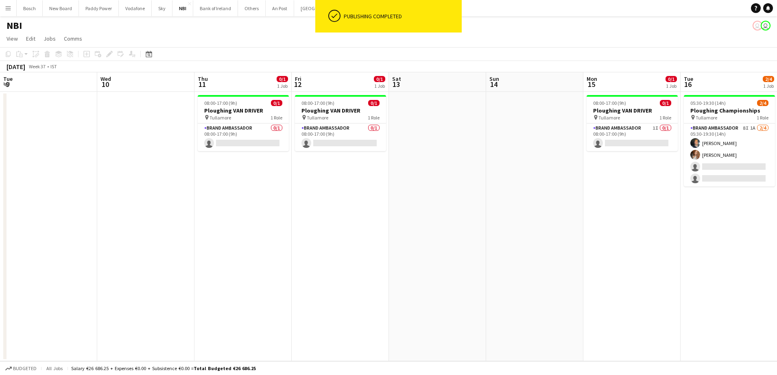
scroll to position [0, 194]
click at [211, 10] on button "Bank of Ireland Close" at bounding box center [215, 8] width 45 height 16
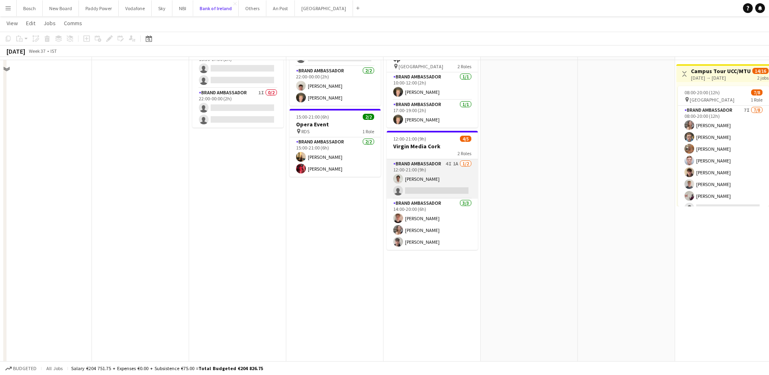
scroll to position [305, 0]
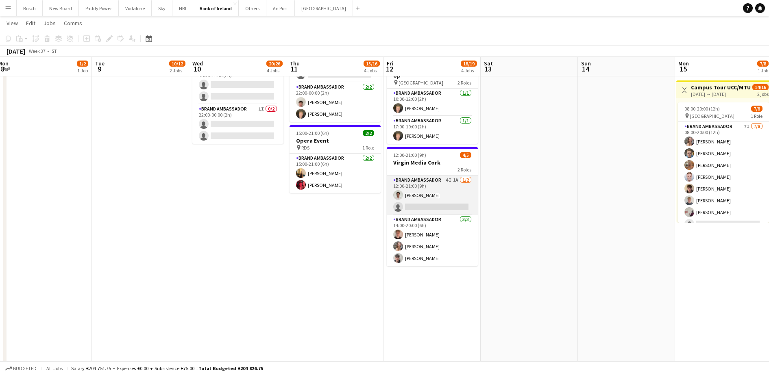
click at [444, 200] on app-card-role "Brand Ambassador 4I 1A [DATE] 12:00-21:00 (9h) [PERSON_NAME] single-neutral-act…" at bounding box center [432, 195] width 91 height 39
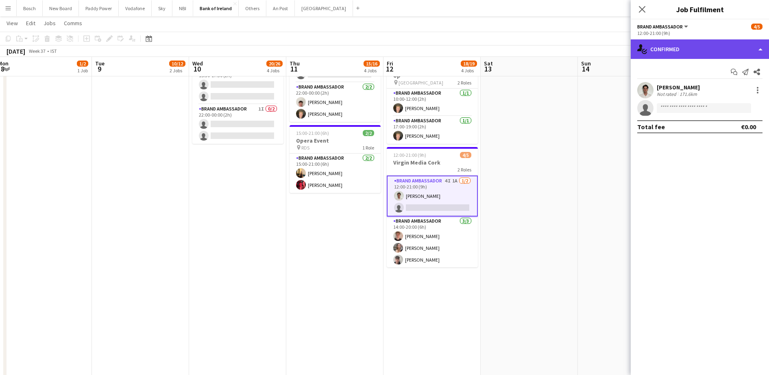
click at [688, 50] on div "single-neutral-actions-check-2 Confirmed" at bounding box center [700, 49] width 138 height 20
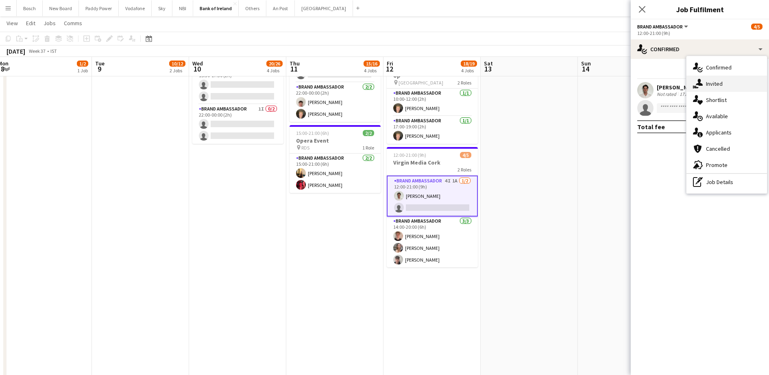
click at [731, 90] on div "single-neutral-actions-share-1 Invited" at bounding box center [726, 84] width 81 height 16
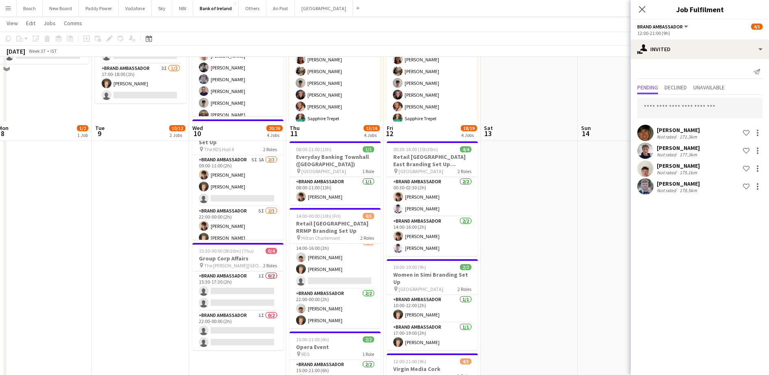
scroll to position [0, 0]
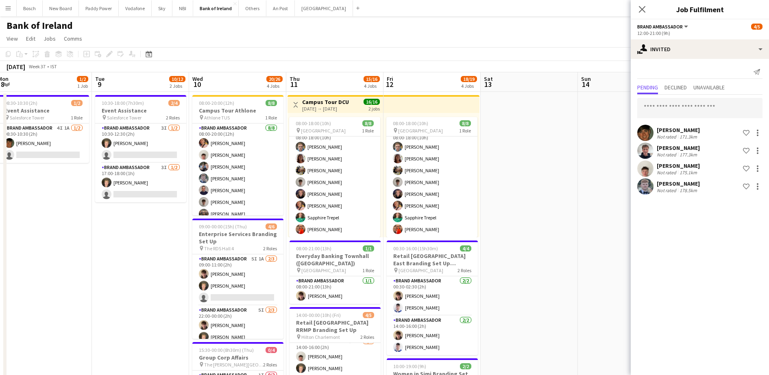
click at [540, 45] on app-page-menu "View Day view expanded Day view collapsed Month view Date picker Jump to [DATE]…" at bounding box center [384, 39] width 769 height 15
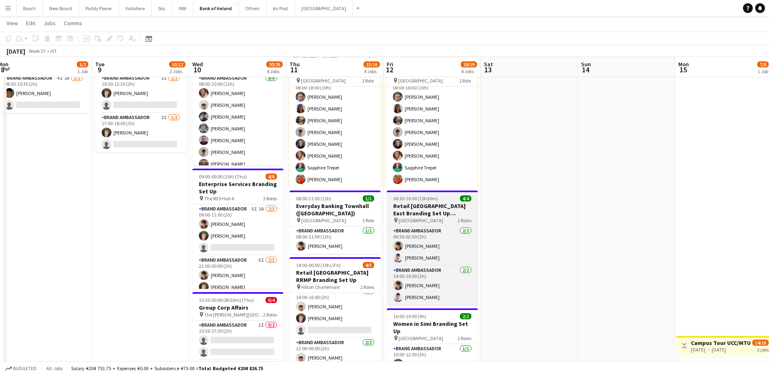
scroll to position [50, 0]
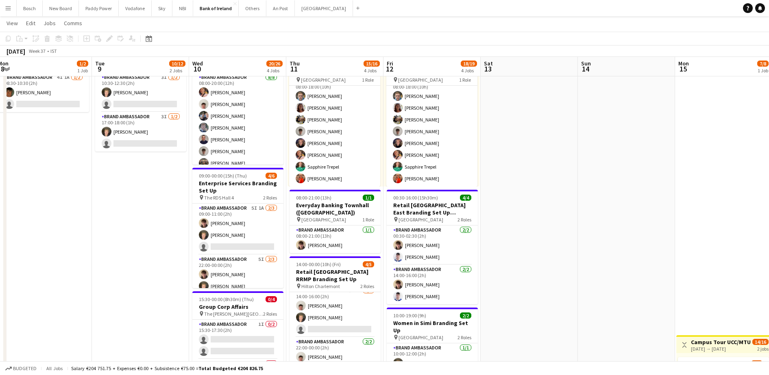
click at [9, 7] on app-icon "Menu" at bounding box center [8, 8] width 7 height 7
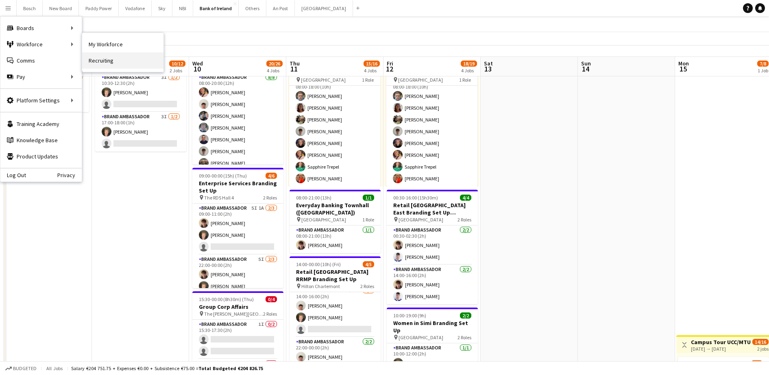
click at [94, 52] on link "Recruiting" at bounding box center [122, 60] width 81 height 16
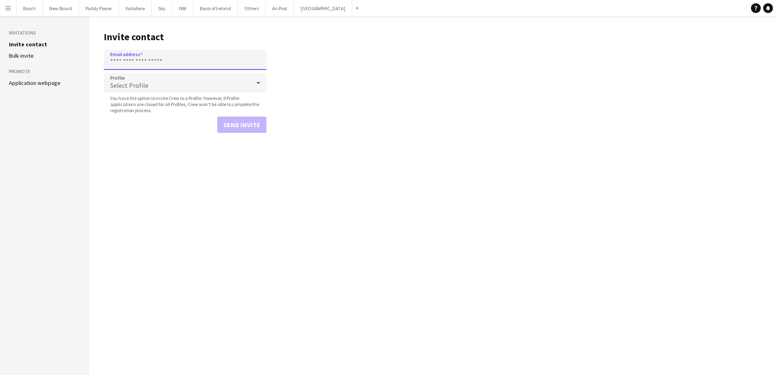
paste input "**********"
type input "**********"
click at [252, 130] on button "Send invite" at bounding box center [241, 125] width 49 height 16
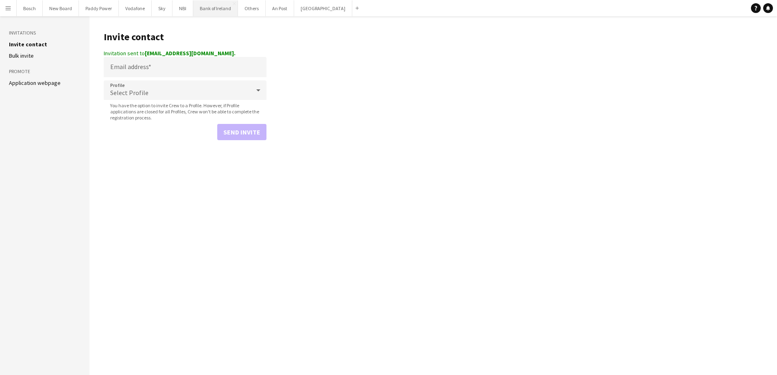
click at [209, 12] on button "Bank of Ireland Close" at bounding box center [215, 8] width 45 height 16
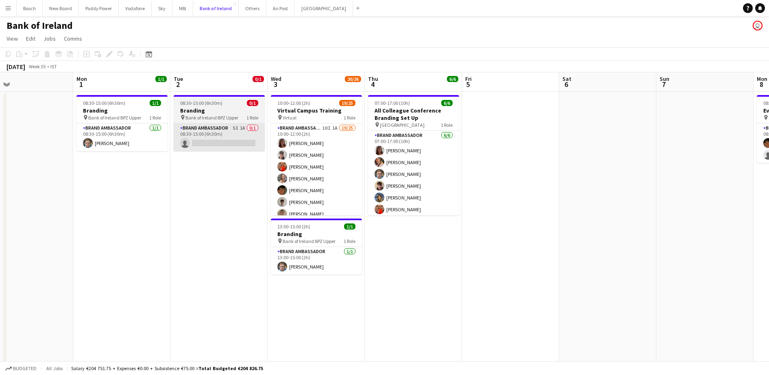
scroll to position [0, 216]
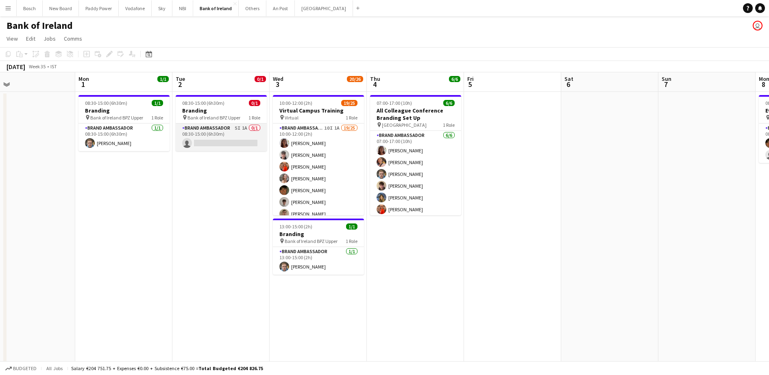
click at [231, 140] on app-card-role "Brand Ambassador 5I 1A 0/1 08:30-15:00 (6h30m) single-neutral-actions" at bounding box center [221, 138] width 91 height 28
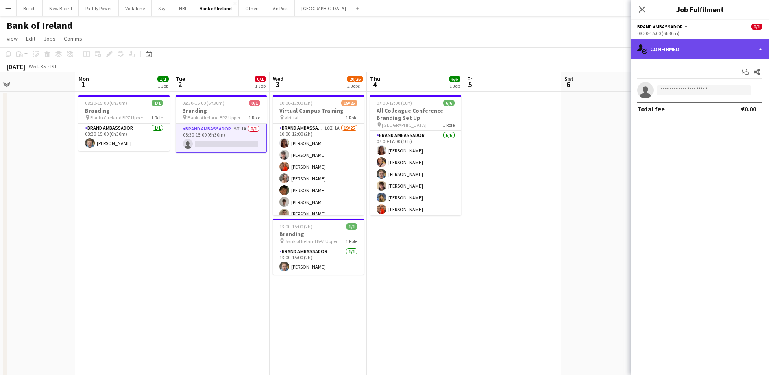
click at [686, 39] on div "single-neutral-actions-check-2 Confirmed" at bounding box center [700, 49] width 138 height 20
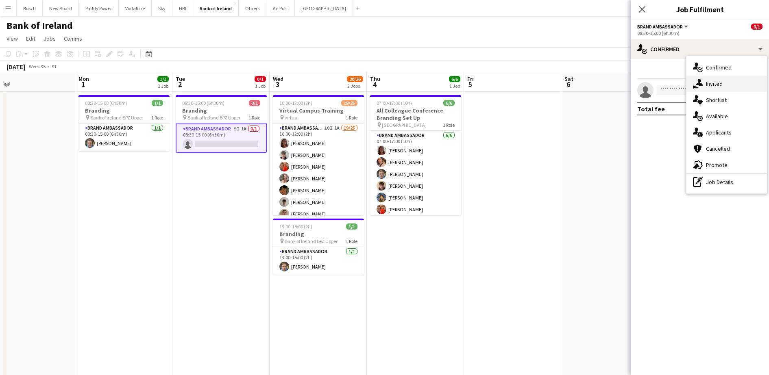
click at [716, 78] on div "single-neutral-actions-share-1 Invited" at bounding box center [726, 84] width 81 height 16
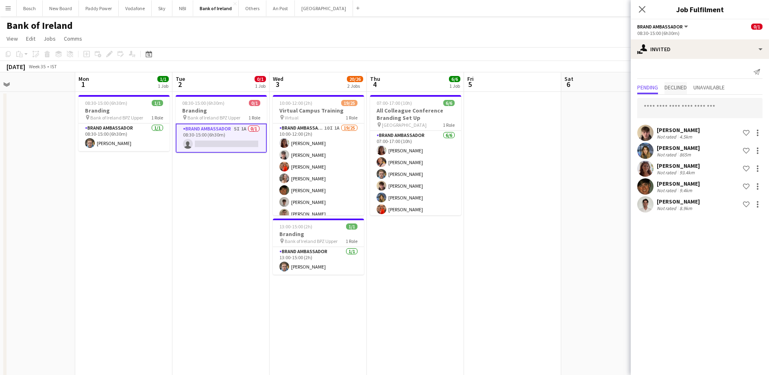
click at [687, 87] on span "Declined" at bounding box center [675, 88] width 22 height 6
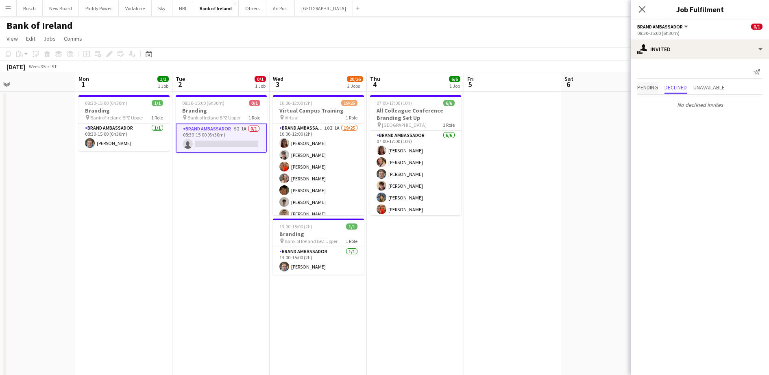
click at [644, 87] on span "Pending" at bounding box center [647, 88] width 21 height 6
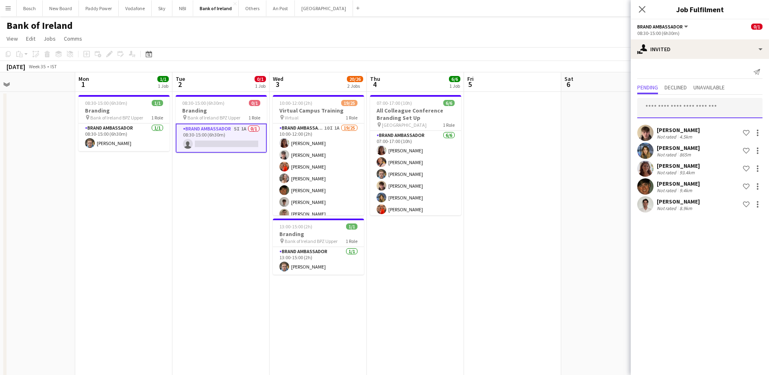
click at [682, 102] on input "text" at bounding box center [699, 108] width 125 height 20
type input "***"
click at [702, 128] on span "[PERSON_NAME] Active" at bounding box center [700, 128] width 112 height 7
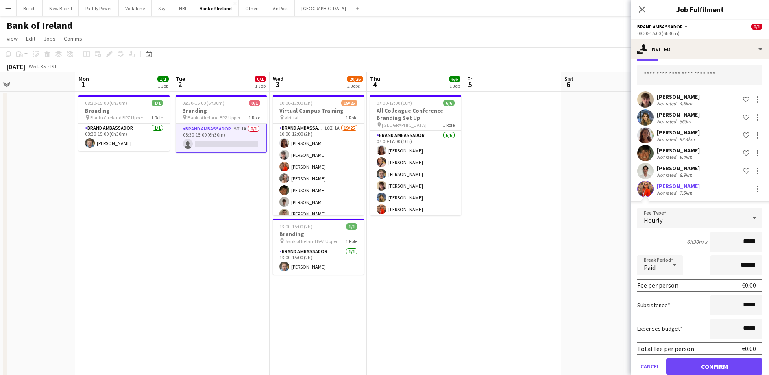
scroll to position [48, 0]
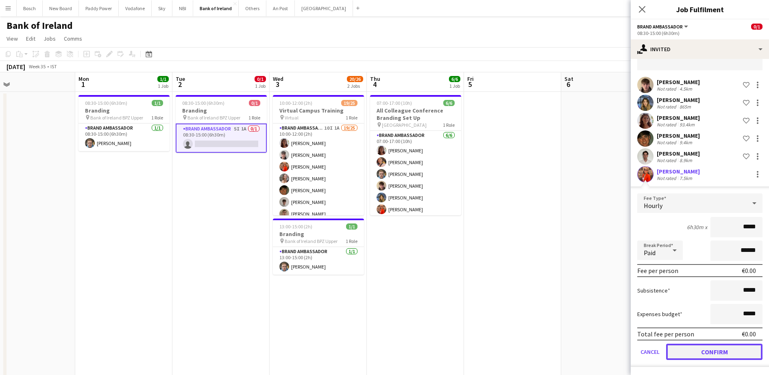
click at [704, 352] on button "Confirm" at bounding box center [714, 352] width 96 height 16
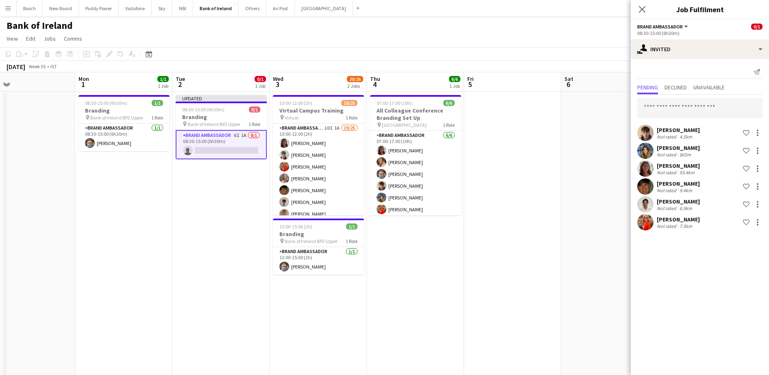
scroll to position [0, 0]
click at [570, 47] on app-toolbar "Copy Paste Paste Ctrl+V Paste with crew Ctrl+Shift+V Paste linked Job [GEOGRAPH…" at bounding box center [384, 54] width 769 height 14
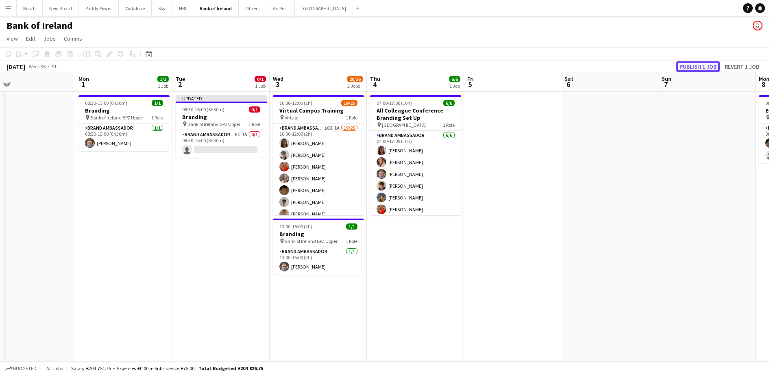
click at [687, 68] on button "Publish 1 job" at bounding box center [698, 66] width 44 height 11
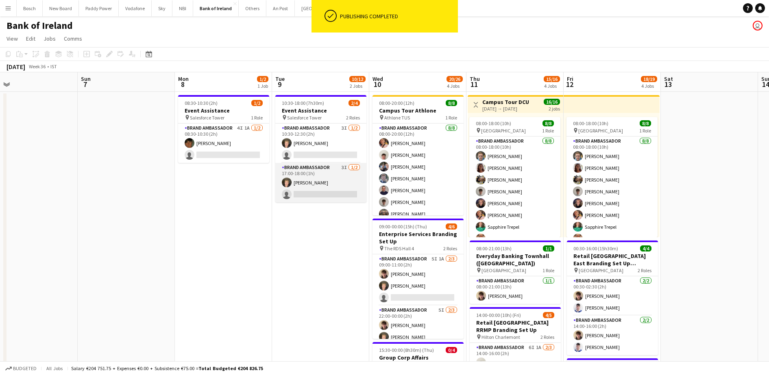
scroll to position [0, 269]
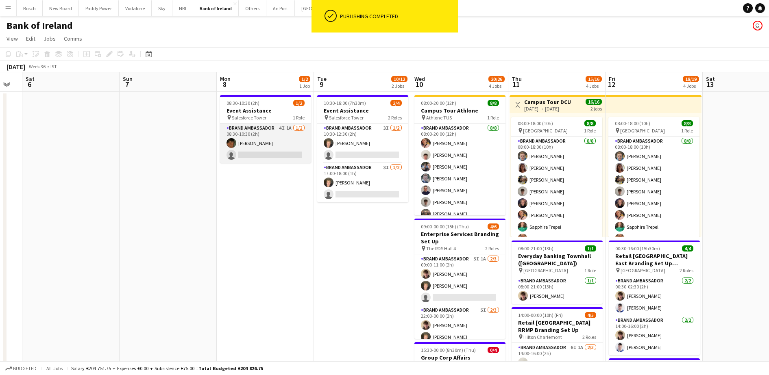
click at [283, 154] on app-card-role "Brand Ambassador 4I 1A [DATE] 08:30-10:30 (2h) [PERSON_NAME] single-neutral-act…" at bounding box center [265, 143] width 91 height 39
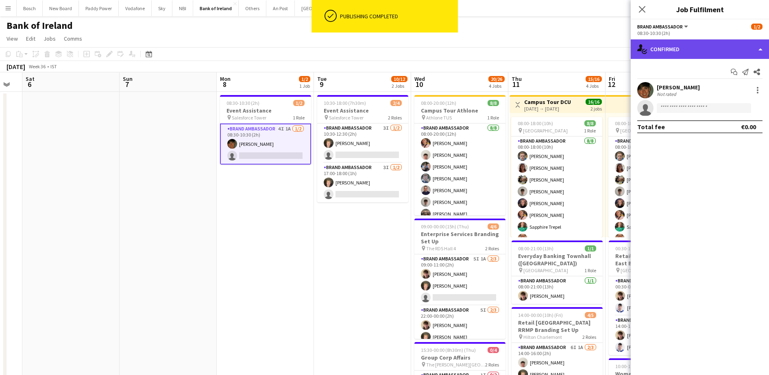
click at [718, 48] on div "single-neutral-actions-check-2 Confirmed" at bounding box center [700, 49] width 138 height 20
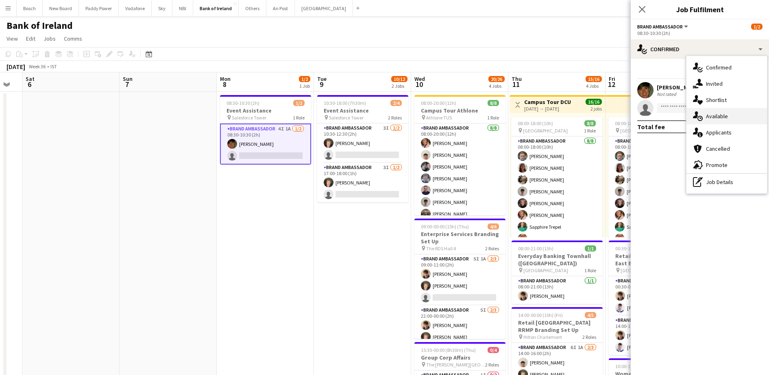
click at [728, 120] on div "single-neutral-actions-upload Available" at bounding box center [726, 116] width 81 height 16
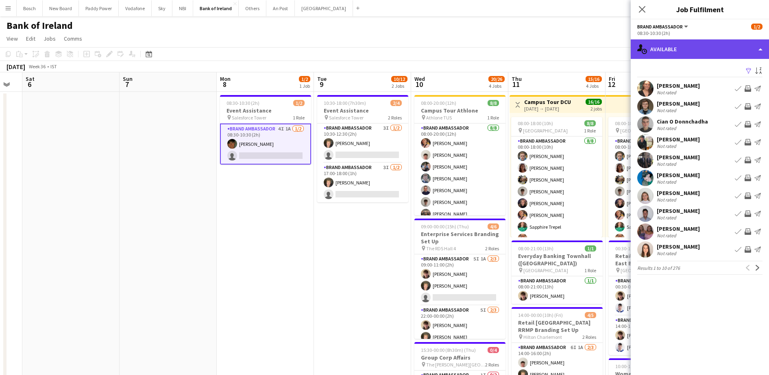
click at [694, 52] on div "single-neutral-actions-upload Available" at bounding box center [700, 49] width 138 height 20
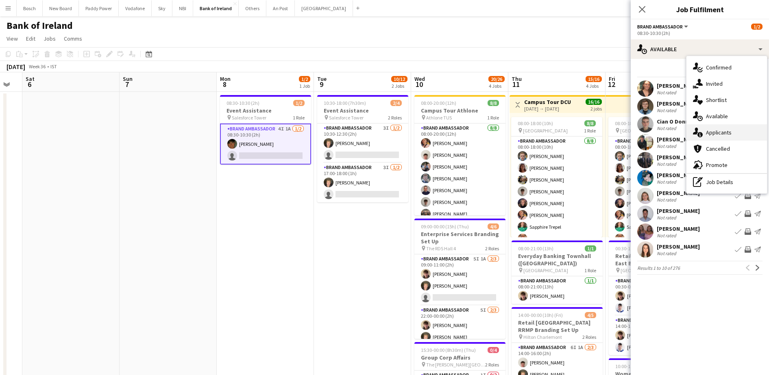
click at [716, 132] on div "single-neutral-actions-information Applicants" at bounding box center [726, 132] width 81 height 16
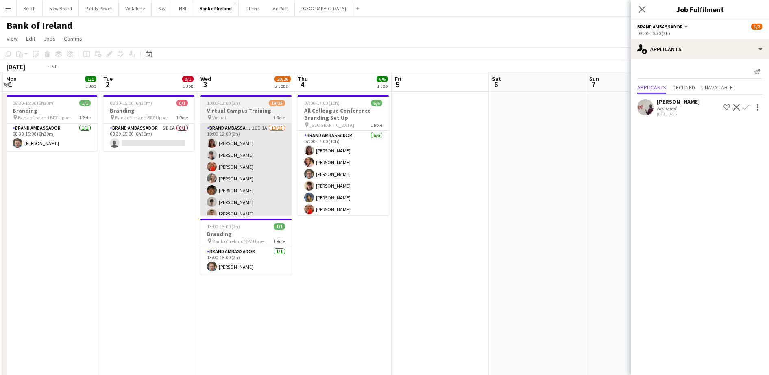
scroll to position [0, 289]
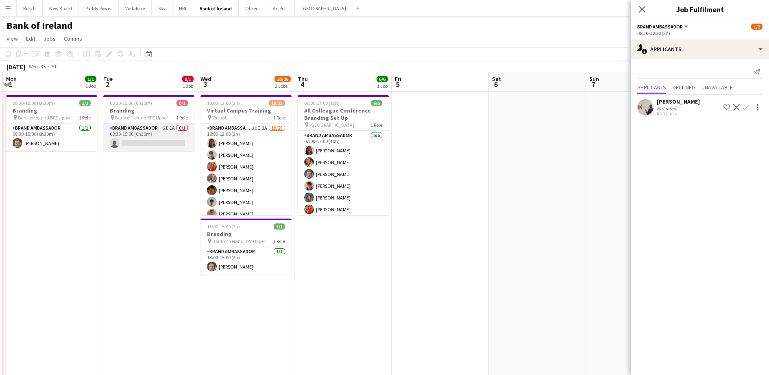
click at [193, 144] on app-card-role "Brand Ambassador 6I 1A 0/1 08:30-15:00 (6h30m) single-neutral-actions" at bounding box center [148, 138] width 91 height 28
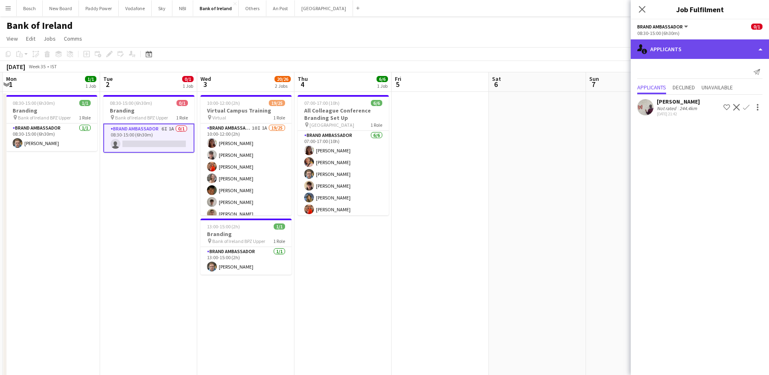
click at [679, 51] on div "single-neutral-actions-information Applicants" at bounding box center [700, 49] width 138 height 20
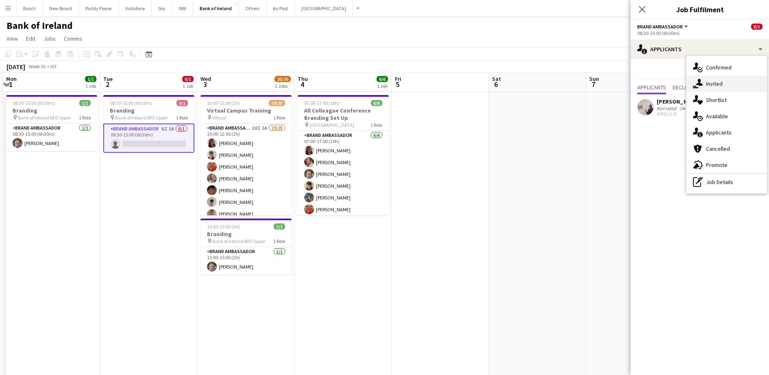
click at [727, 80] on div "single-neutral-actions-share-1 Invited" at bounding box center [726, 84] width 81 height 16
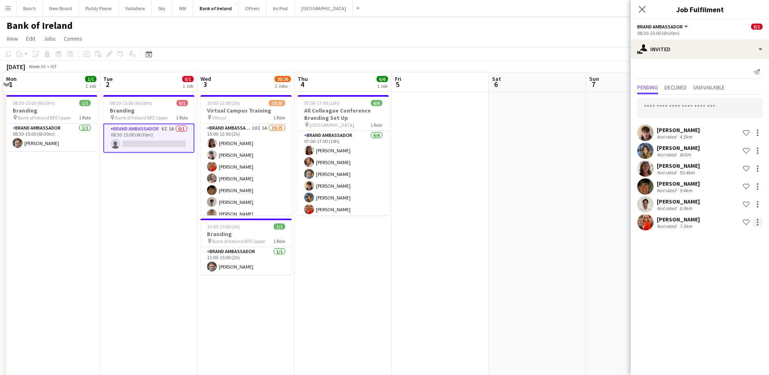
click at [760, 221] on div at bounding box center [758, 223] width 10 height 10
click at [739, 298] on span "Cancel invitation" at bounding box center [732, 295] width 48 height 7
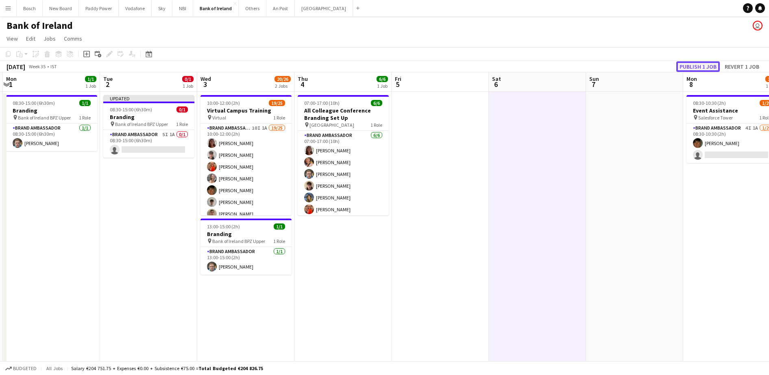
click at [695, 65] on button "Publish 1 job" at bounding box center [698, 66] width 44 height 11
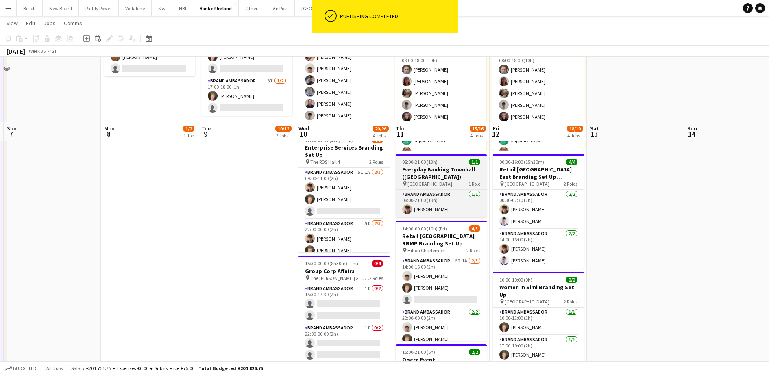
scroll to position [152, 0]
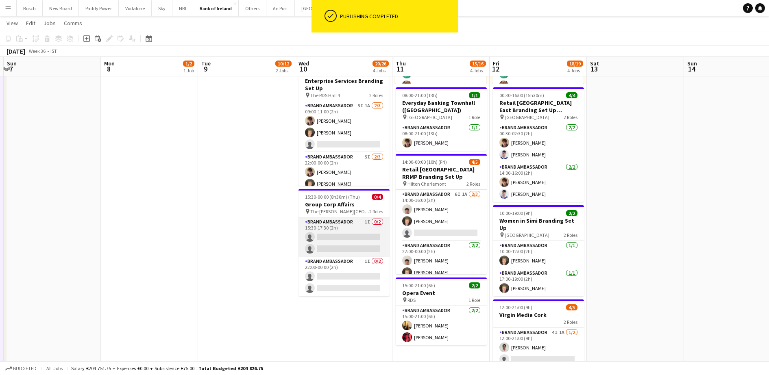
click at [347, 229] on app-card-role "Brand Ambassador 1I 0/2 15:30-17:30 (2h) single-neutral-actions single-neutral-…" at bounding box center [343, 237] width 91 height 39
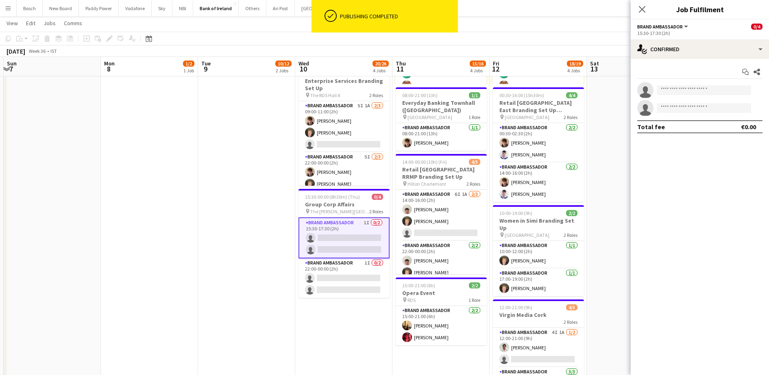
click at [674, 65] on div "Start chat Share single-neutral-actions single-neutral-actions Total fee €0.00" at bounding box center [700, 99] width 138 height 81
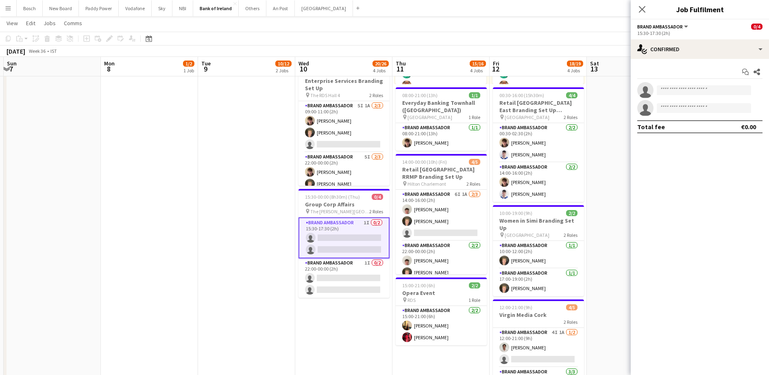
click at [693, 34] on div "15:30-17:30 (2h)" at bounding box center [699, 33] width 125 height 6
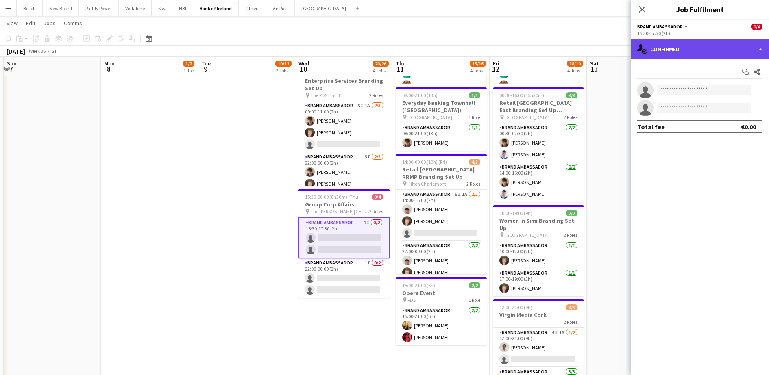
click at [699, 46] on div "single-neutral-actions-check-2 Confirmed" at bounding box center [700, 49] width 138 height 20
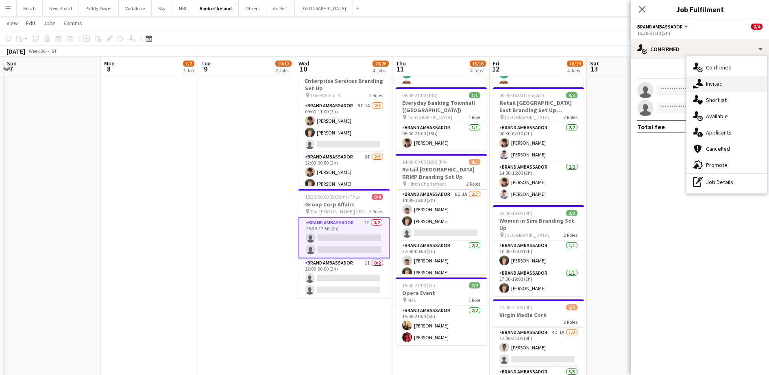
click at [749, 89] on div "single-neutral-actions-share-1 Invited" at bounding box center [726, 84] width 81 height 16
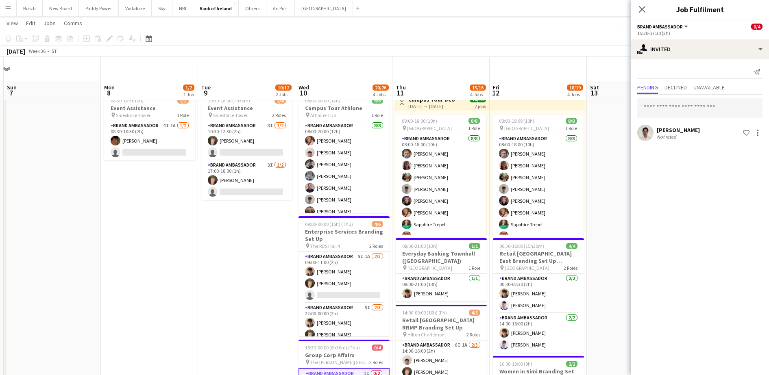
scroll to position [0, 0]
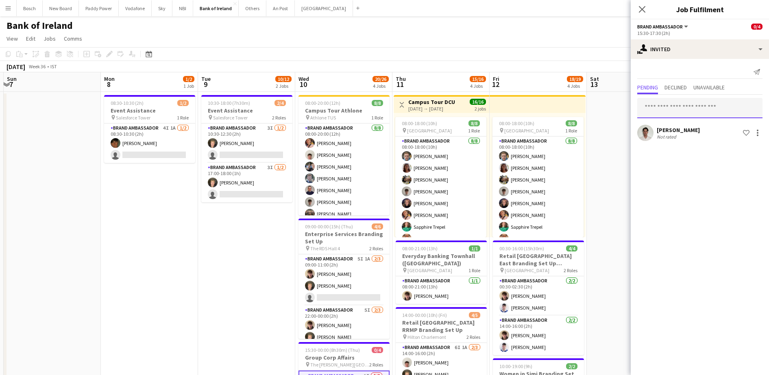
click at [692, 108] on input "text" at bounding box center [699, 108] width 125 height 20
type input "****"
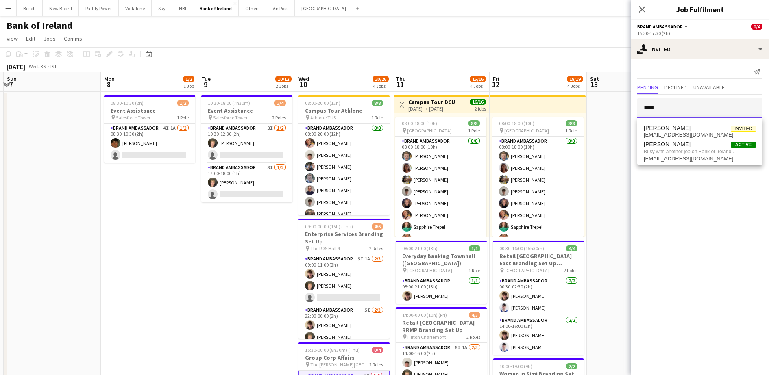
scroll to position [102, 0]
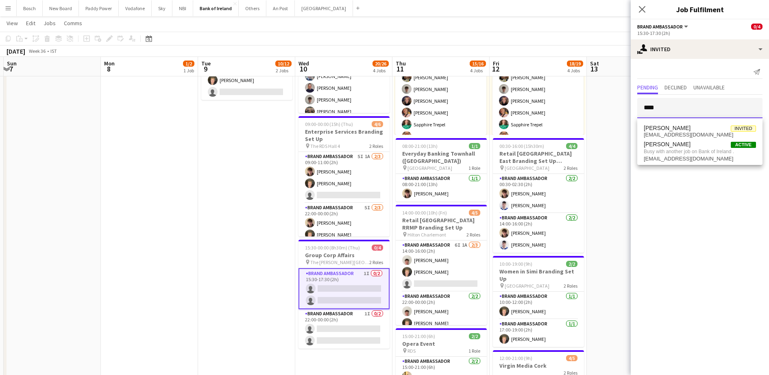
click at [673, 103] on input "****" at bounding box center [699, 108] width 125 height 20
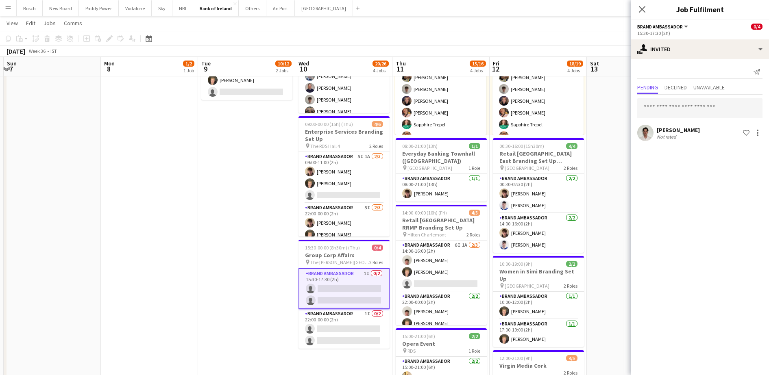
click at [550, 36] on app-toolbar "Copy Paste Paste Ctrl+V Paste with crew Ctrl+Shift+V Paste linked Job [GEOGRAPH…" at bounding box center [384, 39] width 769 height 14
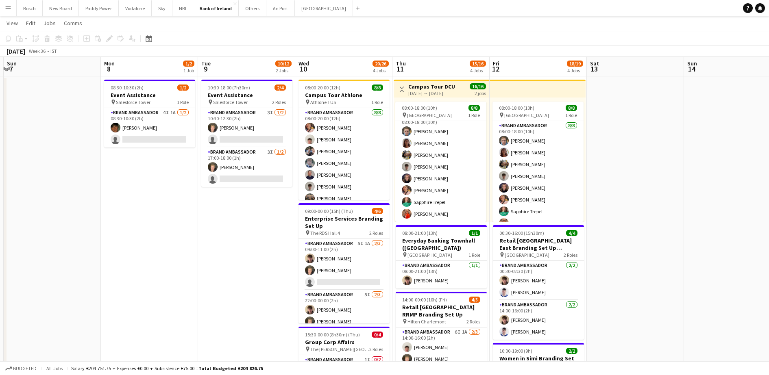
scroll to position [0, 0]
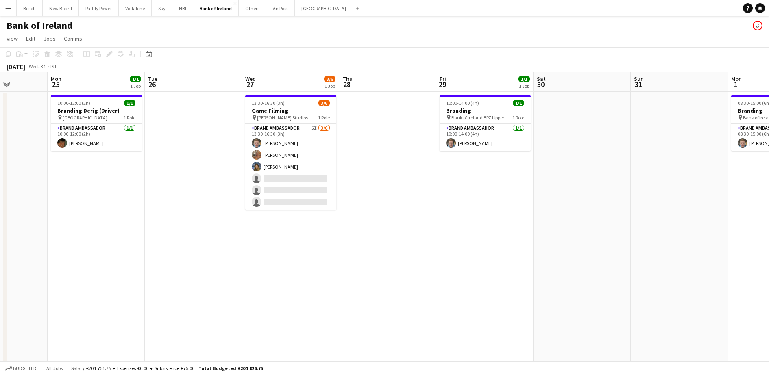
drag, startPoint x: 215, startPoint y: 231, endPoint x: 472, endPoint y: 207, distance: 258.9
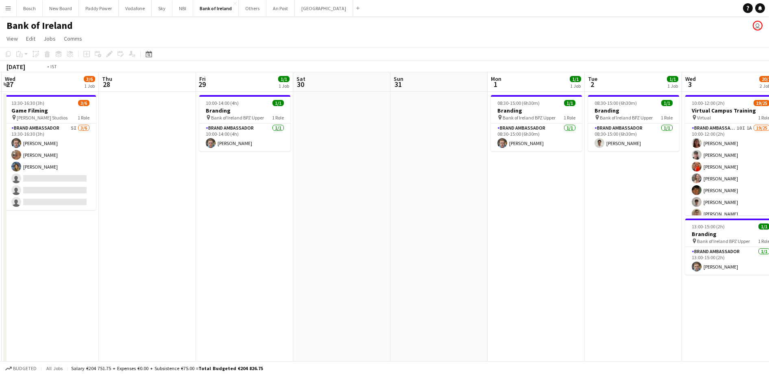
drag, startPoint x: 472, startPoint y: 207, endPoint x: 0, endPoint y: 222, distance: 472.7
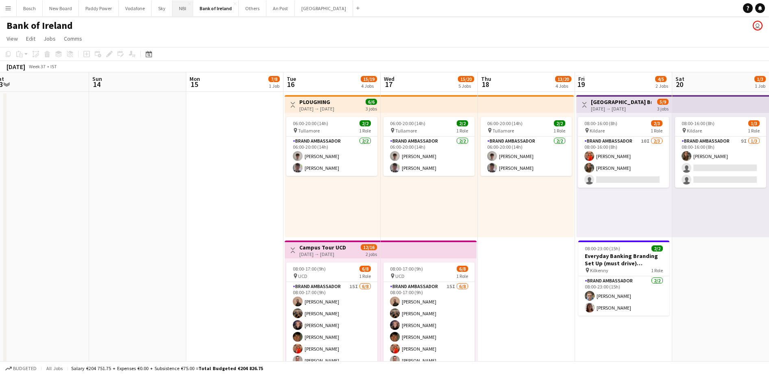
click at [186, 13] on button "NBI Close" at bounding box center [182, 8] width 21 height 16
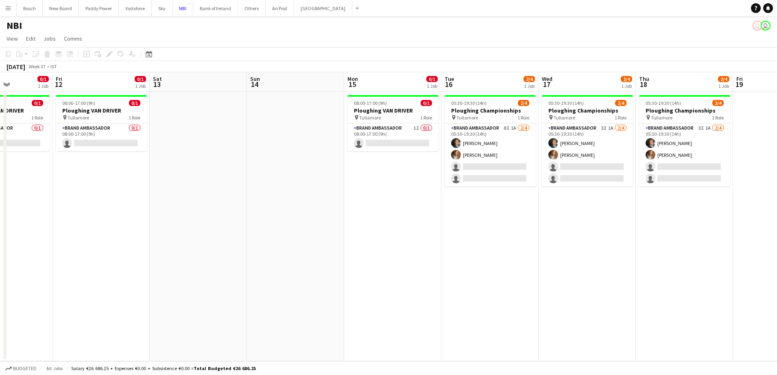
scroll to position [0, 294]
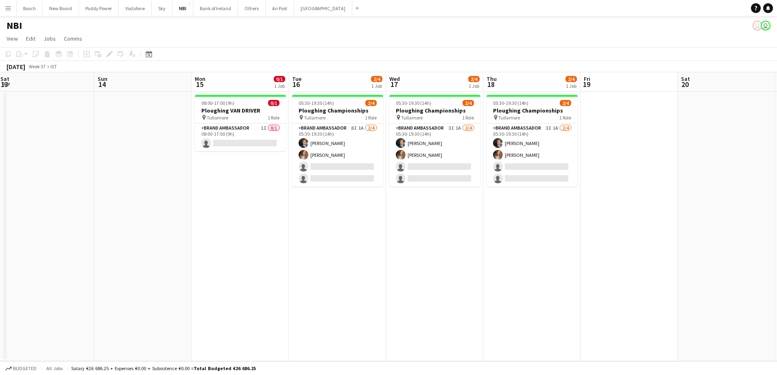
drag, startPoint x: 612, startPoint y: 73, endPoint x: 603, endPoint y: 65, distance: 12.1
click at [612, 73] on app-board-header-date "Fri 19" at bounding box center [628, 82] width 97 height 20
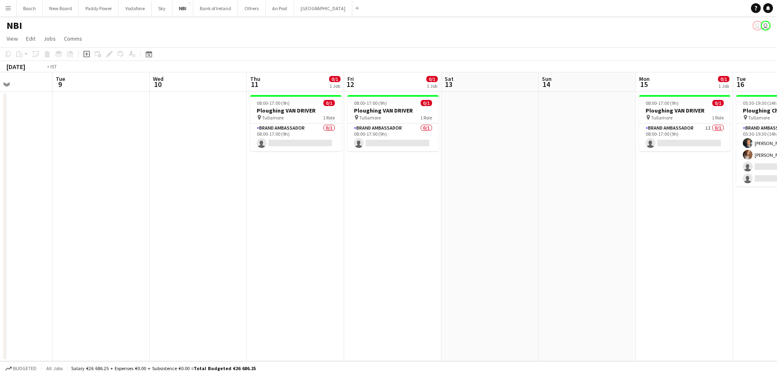
scroll to position [0, 203]
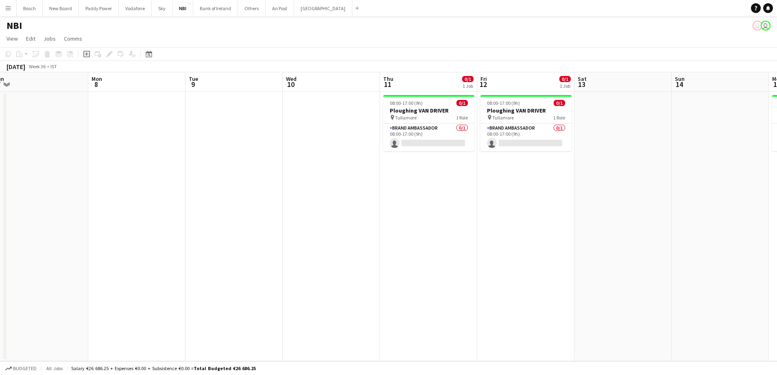
drag, startPoint x: 450, startPoint y: 145, endPoint x: 653, endPoint y: 58, distance: 220.8
click at [450, 144] on app-card-role "Brand Ambassador 0/1 08:00-17:00 (9h) single-neutral-actions" at bounding box center [428, 138] width 91 height 28
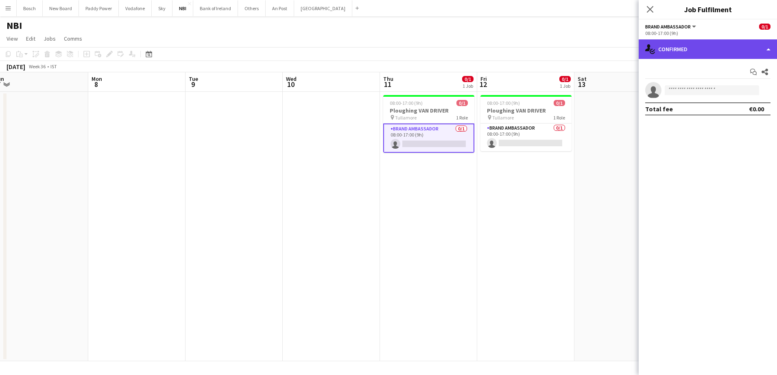
click at [706, 50] on div "single-neutral-actions-check-2 Confirmed" at bounding box center [707, 49] width 138 height 20
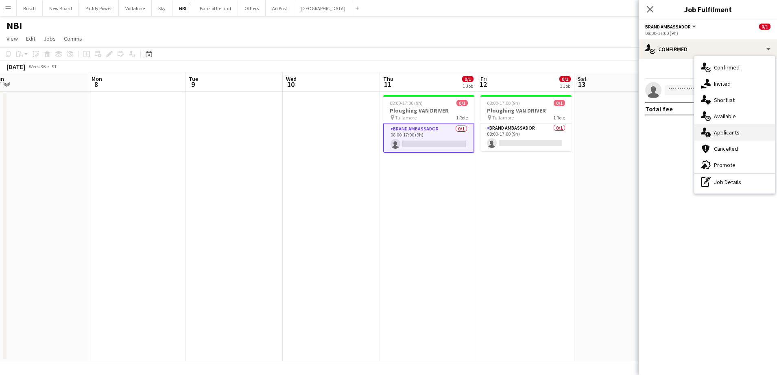
click at [733, 130] on div "single-neutral-actions-information Applicants" at bounding box center [734, 132] width 81 height 16
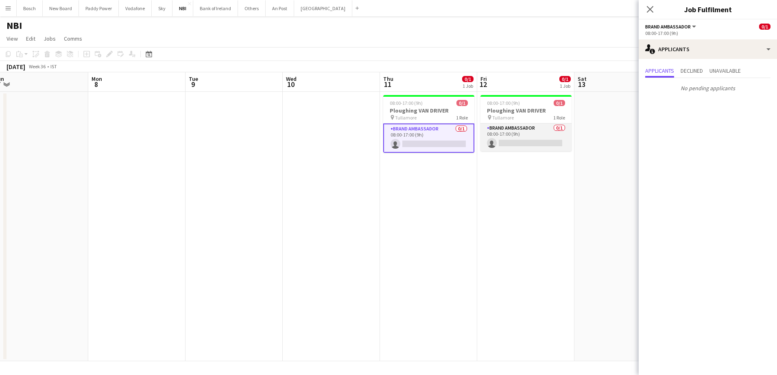
click at [527, 144] on app-card-role "Brand Ambassador 0/1 08:00-17:00 (9h) single-neutral-actions" at bounding box center [525, 138] width 91 height 28
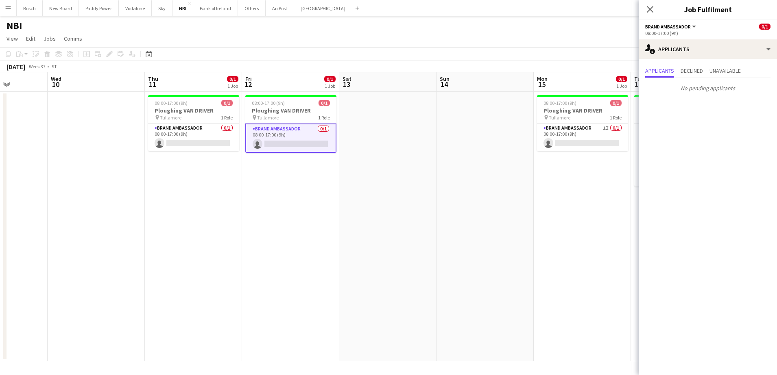
drag, startPoint x: 551, startPoint y: 186, endPoint x: 157, endPoint y: 180, distance: 394.9
click at [146, 183] on app-calendar-viewport "Sun 7 Mon 8 Tue 9 Wed 10 Thu 11 0/1 1 Job Fri 12 0/1 1 Job Sat 13 Sun 14 Mon 15…" at bounding box center [388, 216] width 777 height 289
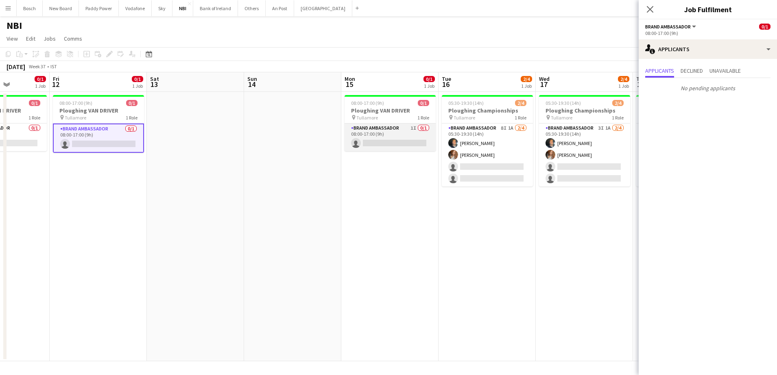
drag, startPoint x: 354, startPoint y: 146, endPoint x: 370, endPoint y: 147, distance: 15.9
click at [362, 147] on app-calendar-viewport "Tue 9 Wed 10 Thu 11 0/1 1 Job Fri 12 0/1 1 Job Sat 13 Sun 14 Mon 15 0/1 1 Job T…" at bounding box center [388, 216] width 777 height 289
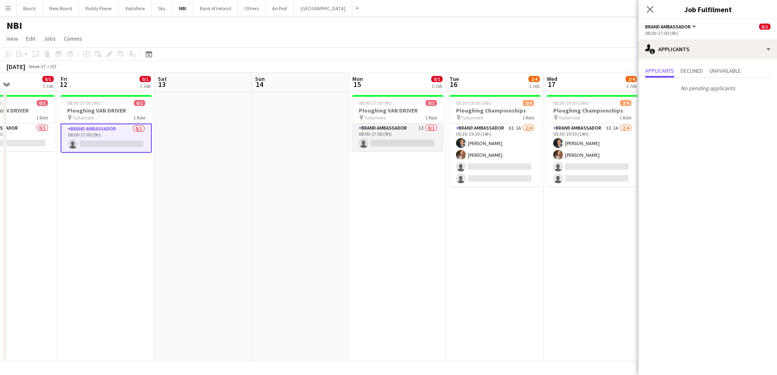
click at [409, 146] on app-card-role "Brand Ambassador 1I 0/1 08:00-17:00 (9h) single-neutral-actions" at bounding box center [397, 138] width 91 height 28
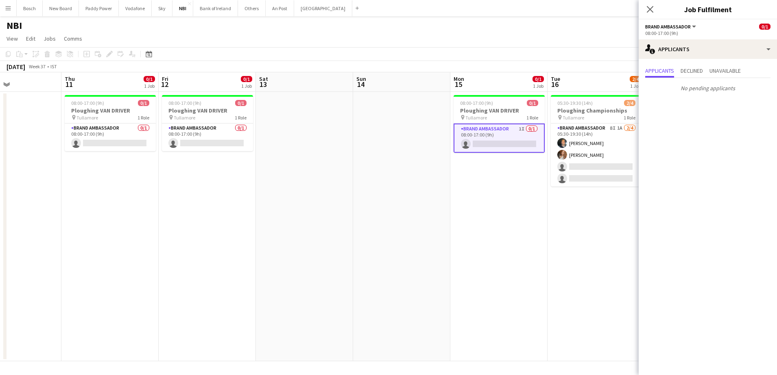
drag, startPoint x: 288, startPoint y: 175, endPoint x: 351, endPoint y: 166, distance: 63.3
click at [472, 175] on app-calendar-viewport "Mon 8 Tue 9 Wed 10 Thu 11 0/1 1 Job Fri 12 0/1 1 Job Sat 13 Sun 14 Mon 15 0/1 1…" at bounding box center [388, 216] width 777 height 289
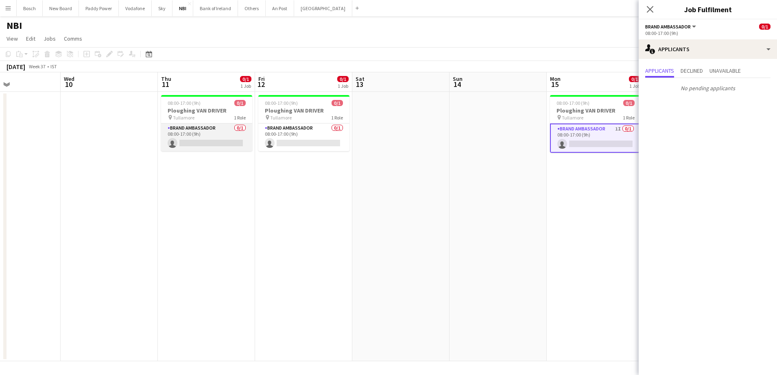
click at [224, 144] on app-card-role "Brand Ambassador 0/1 08:00-17:00 (9h) single-neutral-actions" at bounding box center [206, 138] width 91 height 28
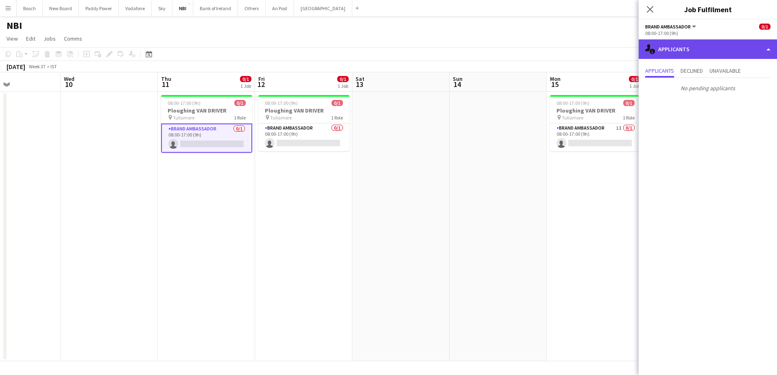
click at [689, 45] on div "single-neutral-actions-information Applicants" at bounding box center [707, 49] width 138 height 20
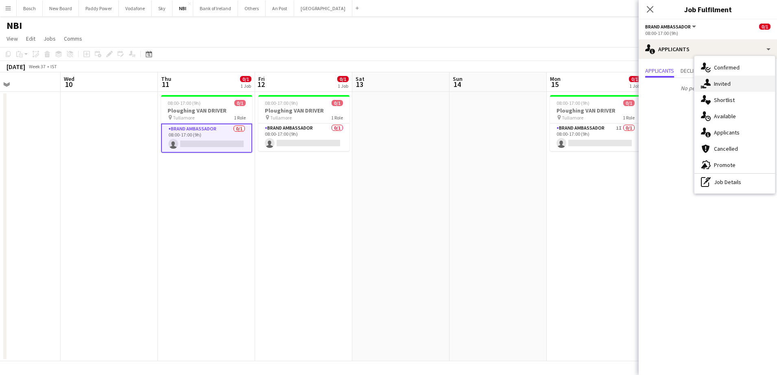
click at [734, 80] on div "single-neutral-actions-share-1 Invited" at bounding box center [734, 84] width 81 height 16
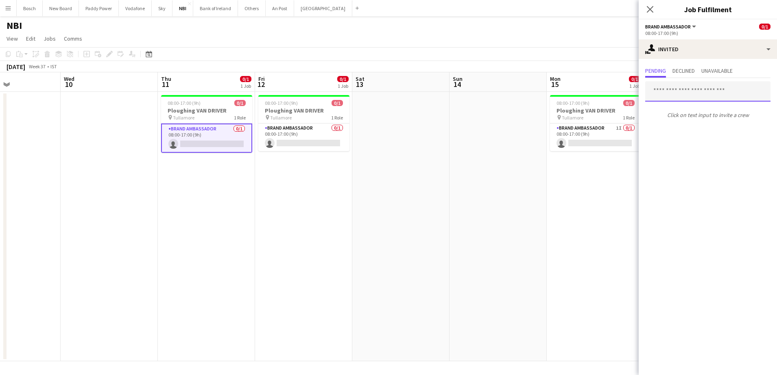
click at [715, 94] on input "text" at bounding box center [707, 91] width 125 height 20
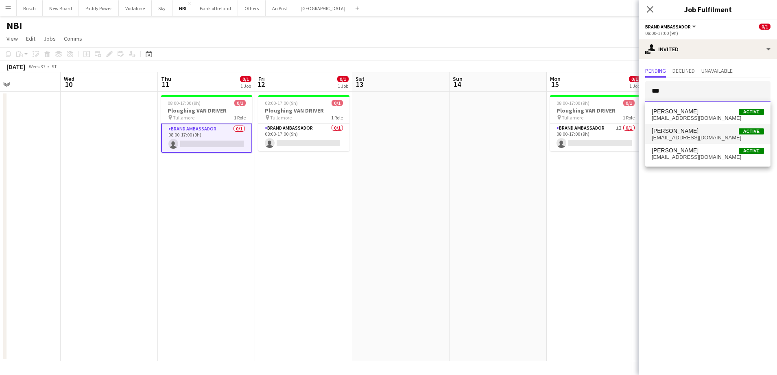
type input "***"
click at [719, 130] on span "[PERSON_NAME] Active" at bounding box center [707, 131] width 112 height 7
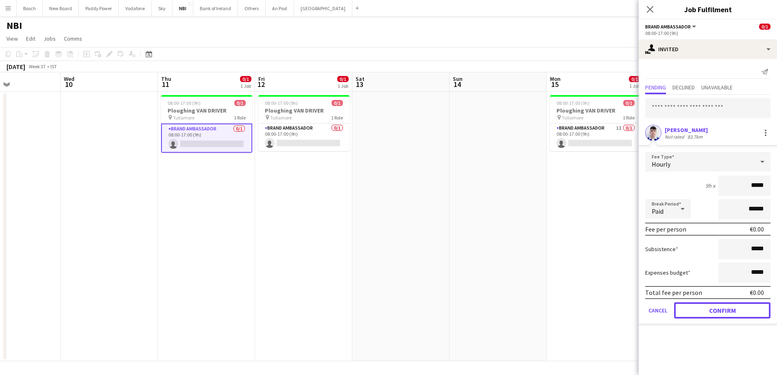
drag, startPoint x: 715, startPoint y: 310, endPoint x: 704, endPoint y: 303, distance: 13.2
click at [714, 310] on button "Confirm" at bounding box center [722, 311] width 96 height 16
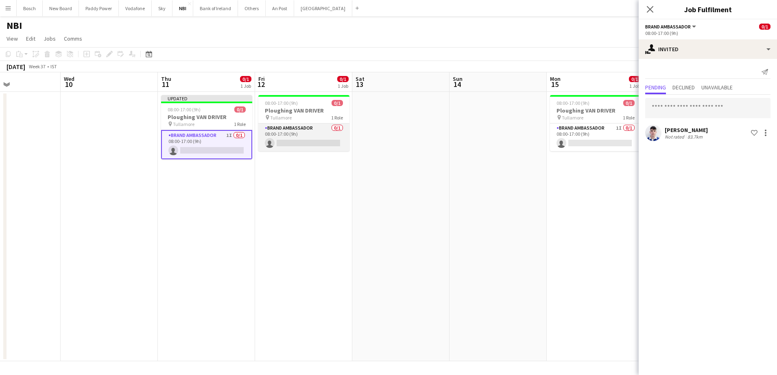
click at [316, 144] on app-card-role "Brand Ambassador 0/1 08:00-17:00 (9h) single-neutral-actions" at bounding box center [303, 138] width 91 height 28
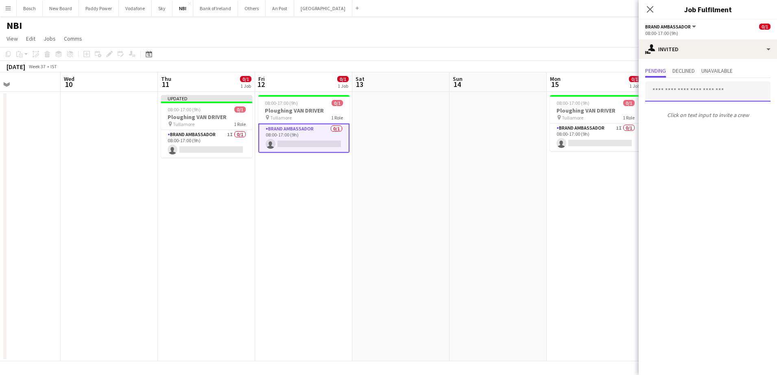
click at [677, 94] on input "text" at bounding box center [707, 91] width 125 height 20
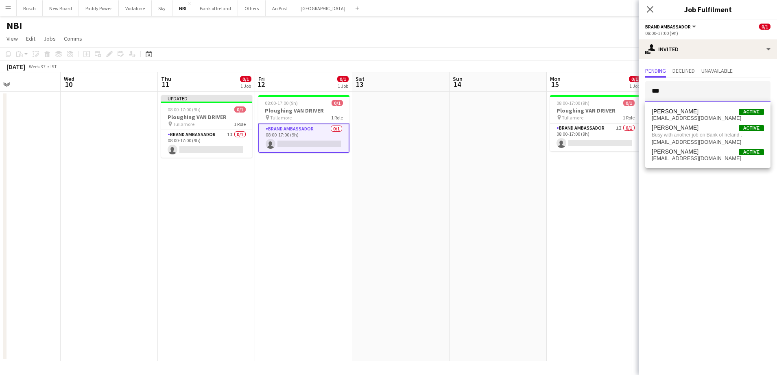
type input "***"
click at [453, 52] on app-toolbar "Copy Paste Paste Ctrl+V Paste with crew Ctrl+Shift+V Paste linked Job [GEOGRAPH…" at bounding box center [388, 54] width 777 height 14
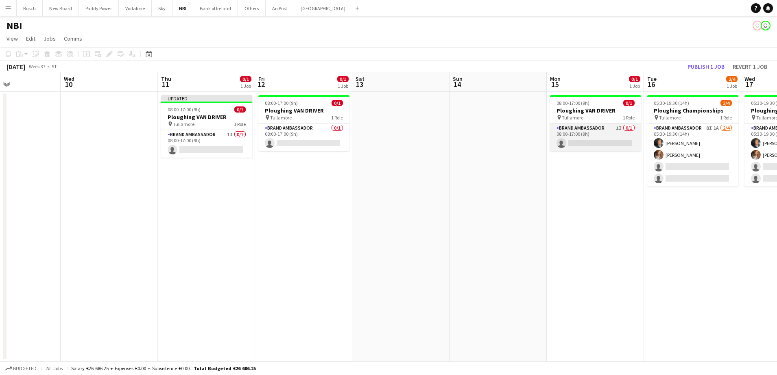
click at [612, 141] on app-card-role "Brand Ambassador 1I 0/1 08:00-17:00 (9h) single-neutral-actions" at bounding box center [595, 138] width 91 height 28
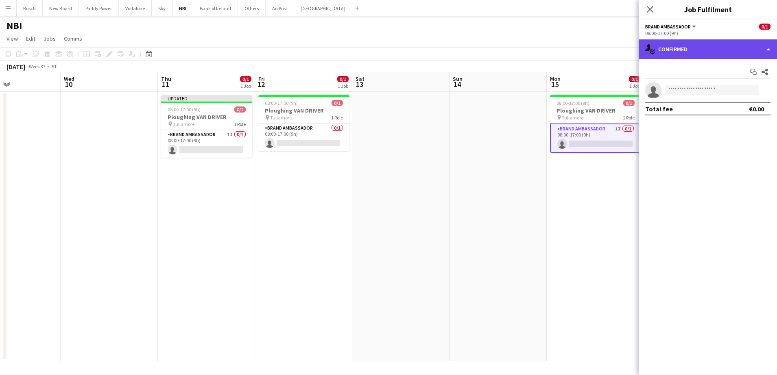
click at [674, 44] on div "single-neutral-actions-check-2 Confirmed" at bounding box center [707, 49] width 138 height 20
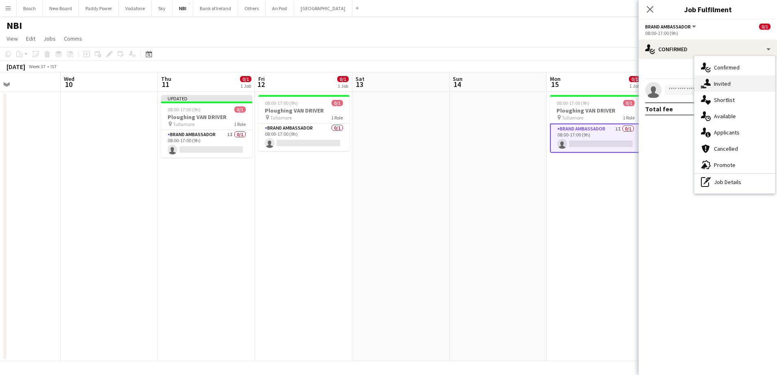
click at [713, 76] on div "single-neutral-actions-share-1 Invited" at bounding box center [734, 84] width 81 height 16
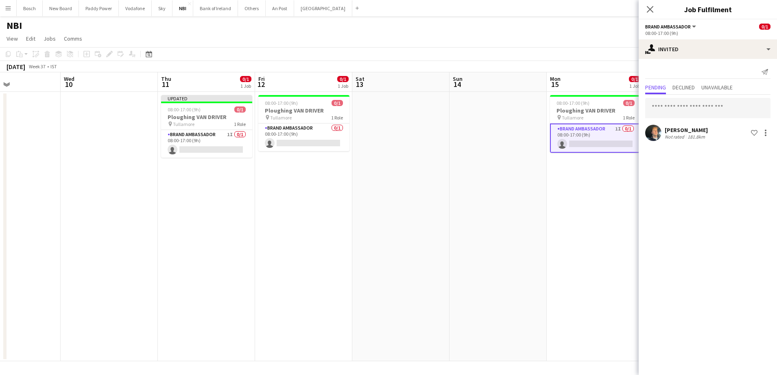
click at [701, 97] on div "[PERSON_NAME] Not rated 181.8km Shortlist crew" at bounding box center [707, 119] width 138 height 48
click at [695, 105] on input "text" at bounding box center [707, 108] width 125 height 20
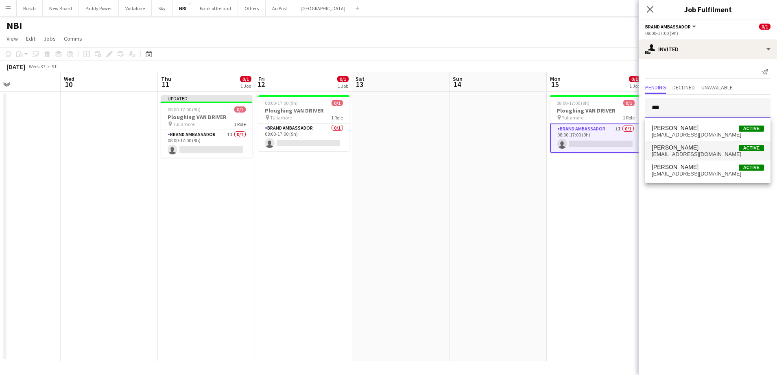
type input "***"
click at [718, 147] on span "[PERSON_NAME] Active" at bounding box center [707, 147] width 112 height 7
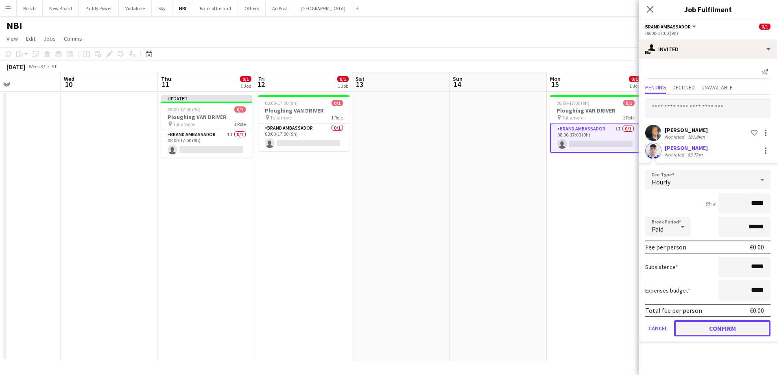
click at [707, 328] on button "Confirm" at bounding box center [722, 328] width 96 height 16
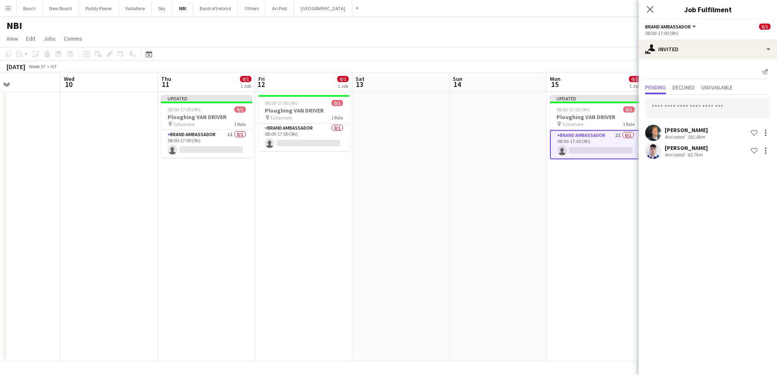
drag, startPoint x: 525, startPoint y: 61, endPoint x: 615, endPoint y: 59, distance: 90.3
click at [525, 61] on div "[DATE] Week 37 • IST Publish 1 job Revert 1 job" at bounding box center [388, 66] width 777 height 11
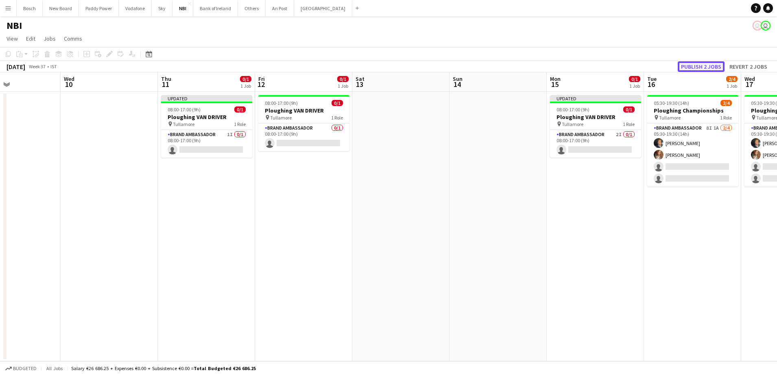
click at [703, 65] on button "Publish 2 jobs" at bounding box center [700, 66] width 47 height 11
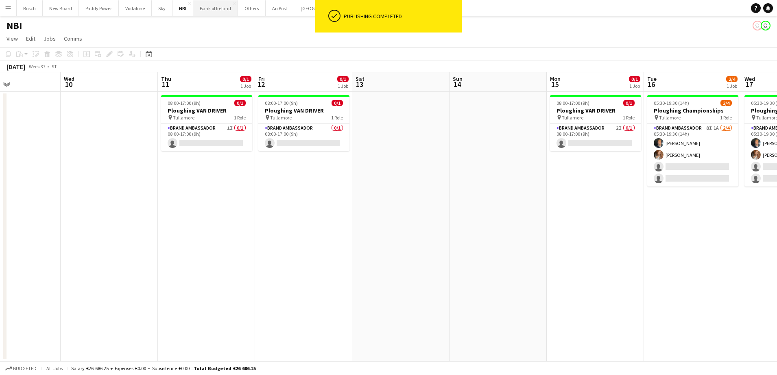
click at [209, 15] on button "Bank of Ireland Close" at bounding box center [215, 8] width 45 height 16
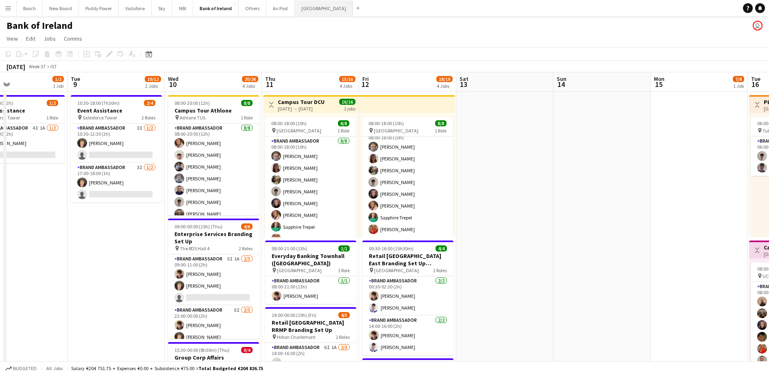
click at [295, 9] on button "[GEOGRAPHIC_DATA] Close" at bounding box center [324, 8] width 58 height 16
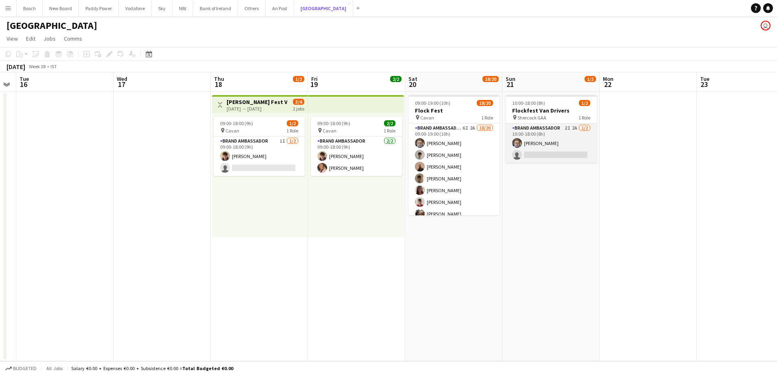
scroll to position [0, 276]
click at [527, 146] on app-card-role "Brand Ambassador 2I 2A [DATE] 10:00-18:00 (8h) [PERSON_NAME] single-neutral-act…" at bounding box center [550, 143] width 91 height 39
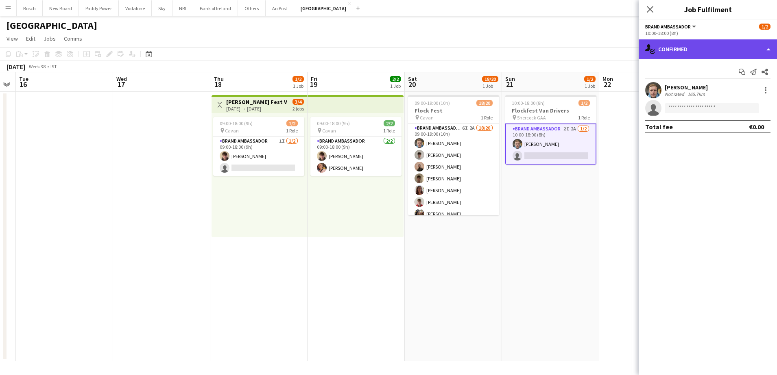
click at [696, 51] on div "single-neutral-actions-check-2 Confirmed" at bounding box center [707, 49] width 138 height 20
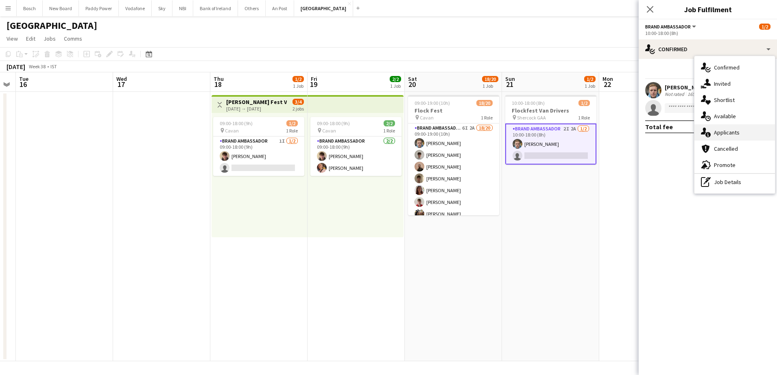
click at [745, 135] on div "single-neutral-actions-information Applicants" at bounding box center [734, 132] width 81 height 16
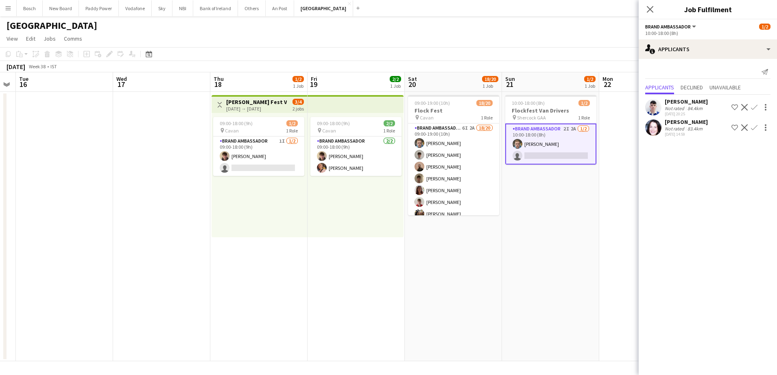
click at [667, 129] on div "Not rated" at bounding box center [674, 129] width 21 height 6
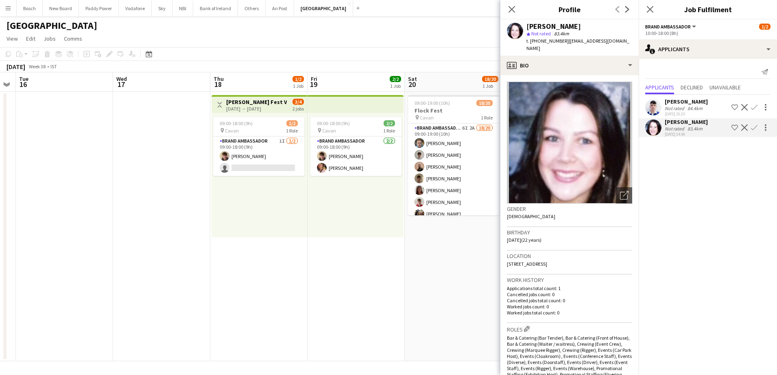
click at [426, 41] on app-page-menu "View Day view expanded Day view collapsed Month view Date picker Jump to [DATE]…" at bounding box center [388, 39] width 777 height 15
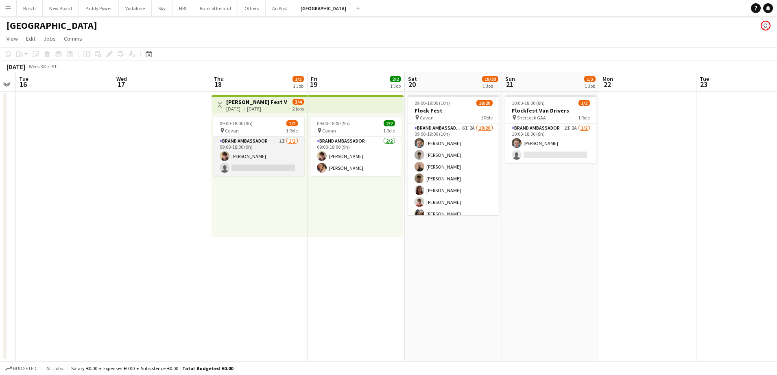
click at [288, 159] on app-card-role "Brand Ambassador 1I [DATE] 09:00-18:00 (9h) [PERSON_NAME] single-neutral-actions" at bounding box center [258, 156] width 91 height 39
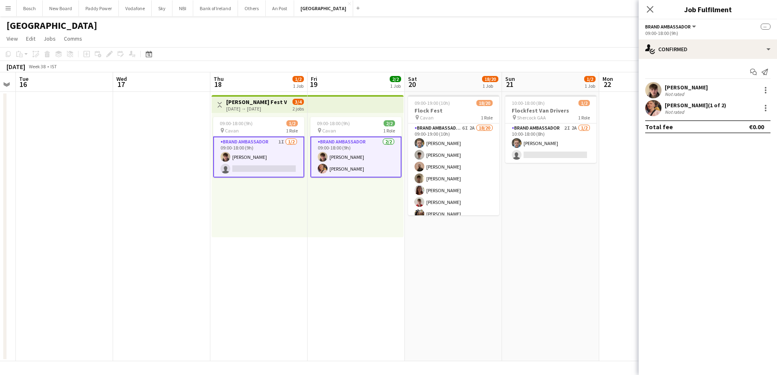
click at [724, 38] on app-options-switcher "Brand Ambassador All roles Brand Ambassador -- 09:00-18:00 (9h)" at bounding box center [707, 30] width 138 height 20
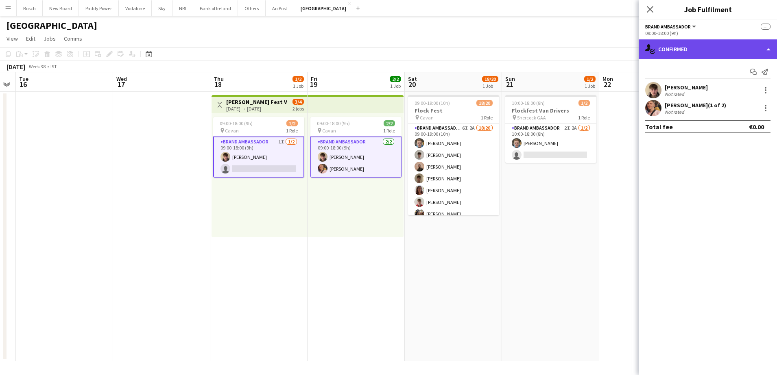
click at [725, 49] on div "single-neutral-actions-check-2 Confirmed" at bounding box center [707, 49] width 138 height 20
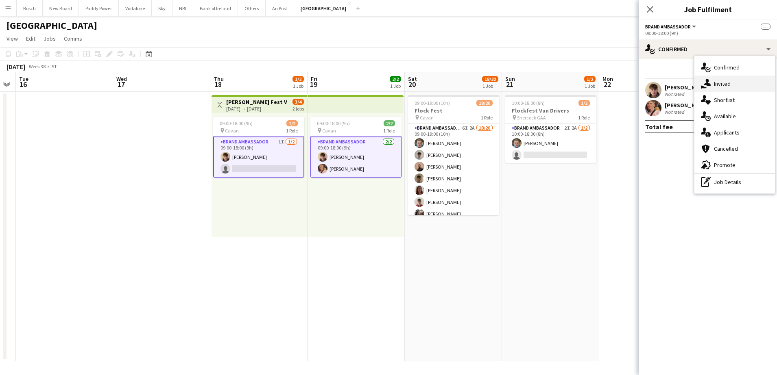
click at [736, 86] on div "single-neutral-actions-share-1 Invited" at bounding box center [734, 84] width 81 height 16
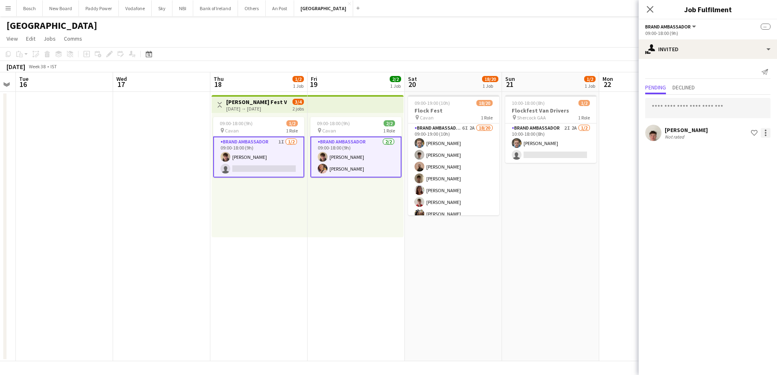
click at [768, 132] on div at bounding box center [765, 133] width 10 height 10
click at [756, 210] on span "Cancel invitation" at bounding box center [740, 206] width 48 height 7
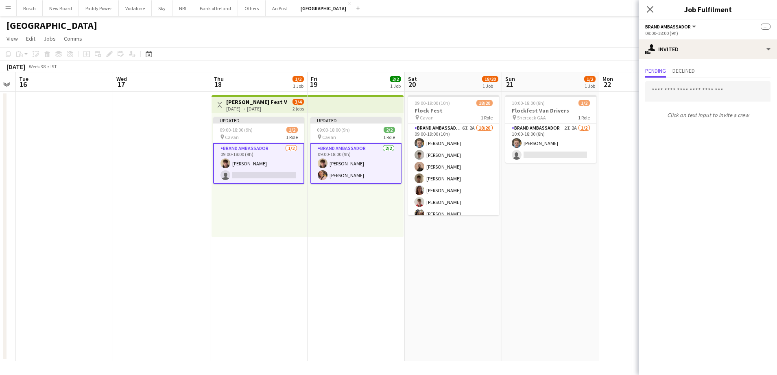
click at [562, 75] on app-board-header-date "Sun 21 1/2 1 Job" at bounding box center [550, 82] width 97 height 20
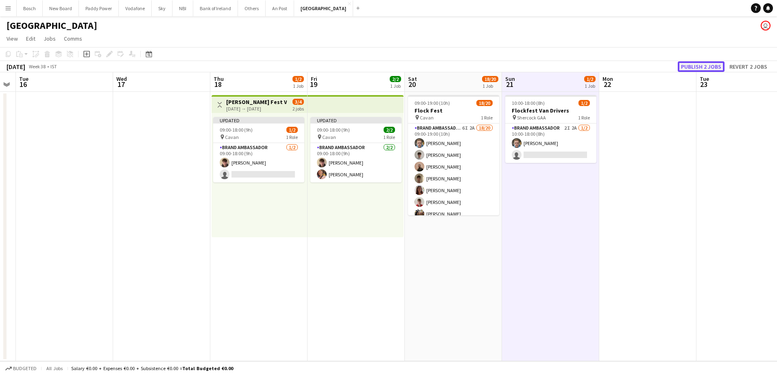
click at [701, 66] on button "Publish 2 jobs" at bounding box center [700, 66] width 47 height 11
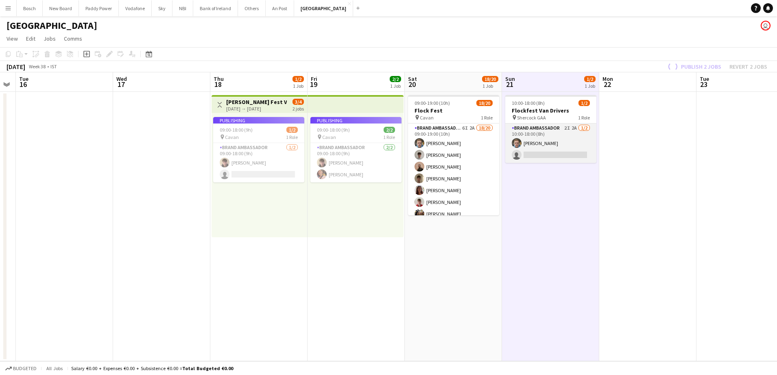
click at [570, 150] on app-card-role "Brand Ambassador 2I 2A [DATE] 10:00-18:00 (8h) [PERSON_NAME] single-neutral-act…" at bounding box center [550, 143] width 91 height 39
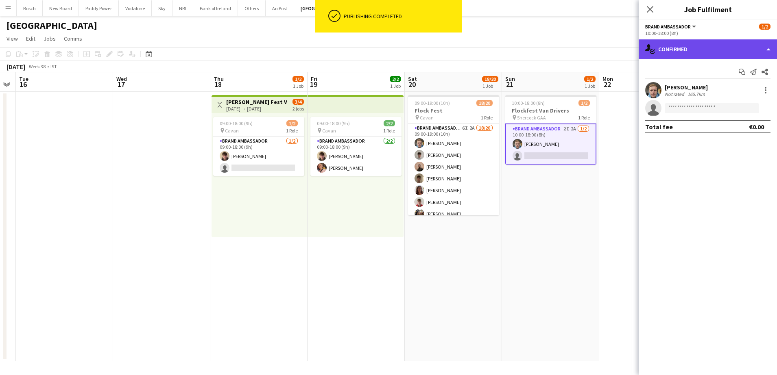
click at [696, 49] on div "single-neutral-actions-check-2 Confirmed" at bounding box center [707, 49] width 138 height 20
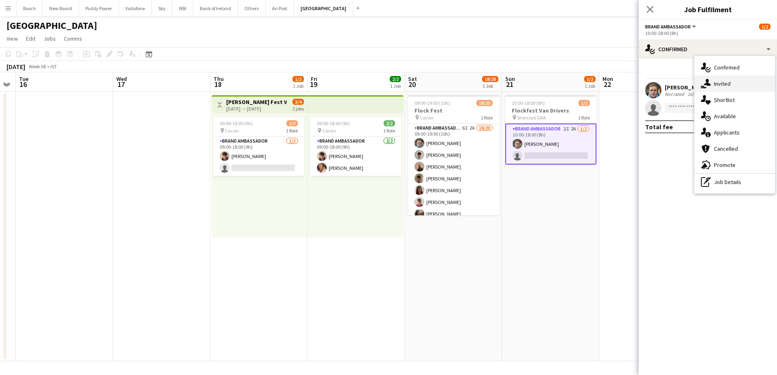
click at [727, 83] on div "single-neutral-actions-share-1 Invited" at bounding box center [734, 84] width 81 height 16
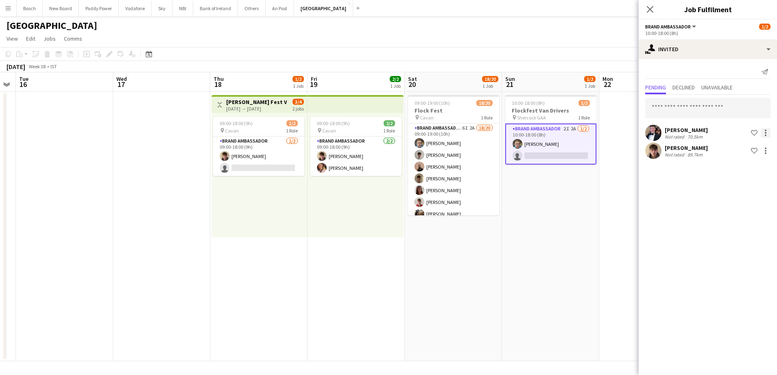
click at [764, 132] on div at bounding box center [765, 133] width 10 height 10
click at [743, 208] on span "Cancel invitation" at bounding box center [740, 206] width 48 height 7
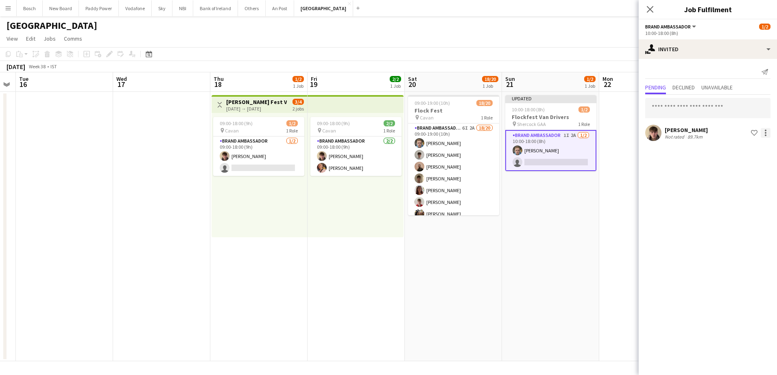
click at [764, 134] on div at bounding box center [765, 133] width 10 height 10
click at [752, 207] on span "Cancel invitation" at bounding box center [740, 206] width 48 height 7
click at [590, 49] on app-toolbar "Copy Paste Paste Ctrl+V Paste with crew Ctrl+Shift+V Paste linked Job [GEOGRAPH…" at bounding box center [388, 54] width 777 height 14
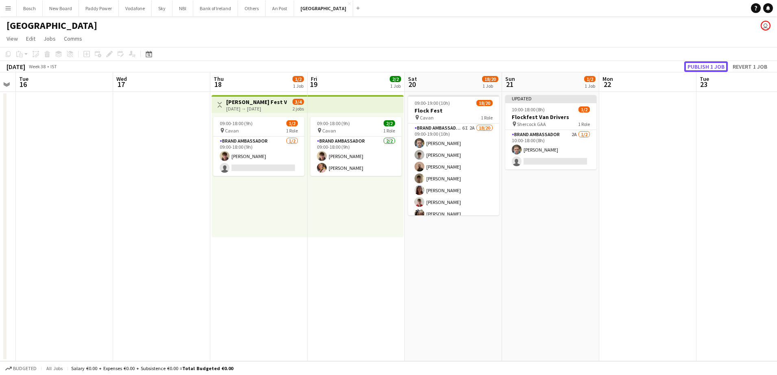
click at [710, 70] on button "Publish 1 job" at bounding box center [706, 66] width 44 height 11
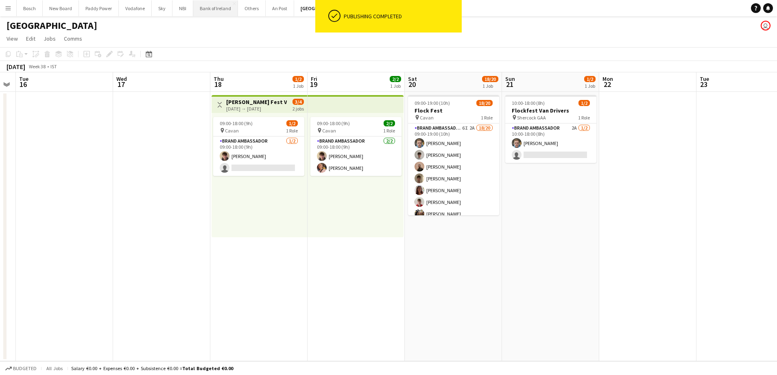
click at [225, 11] on button "Bank of Ireland Close" at bounding box center [215, 8] width 45 height 16
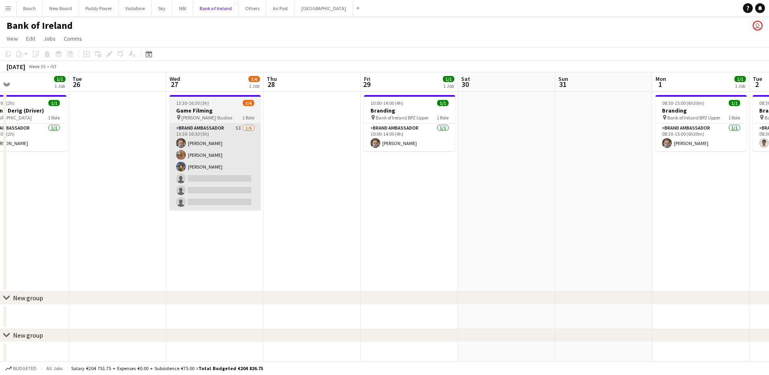
scroll to position [0, 223]
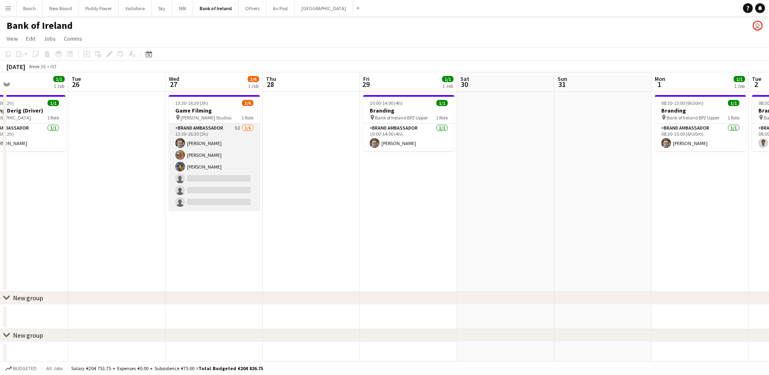
click at [234, 192] on app-card-role "Brand Ambassador 5I [DATE] 13:30-16:30 (3h) [PERSON_NAME] [PERSON_NAME] [PERSON…" at bounding box center [214, 167] width 91 height 87
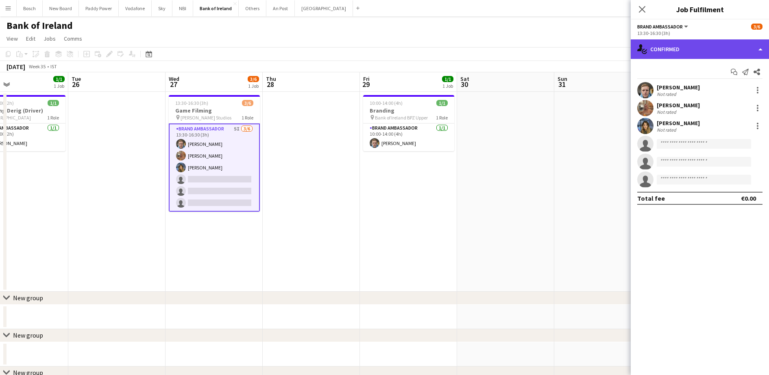
click at [675, 49] on div "single-neutral-actions-check-2 Confirmed" at bounding box center [700, 49] width 138 height 20
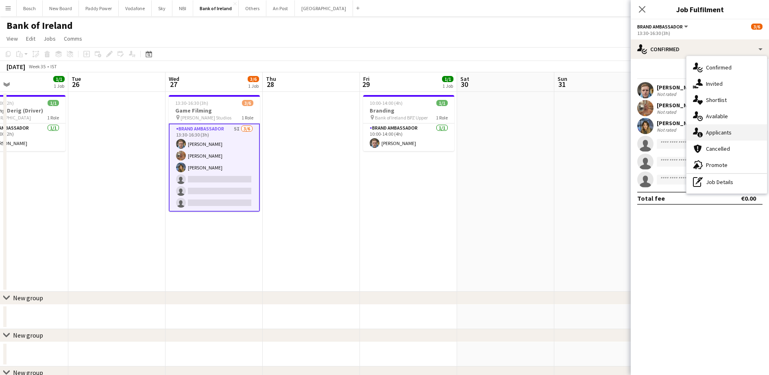
click at [725, 131] on div "single-neutral-actions-information Applicants" at bounding box center [726, 132] width 81 height 16
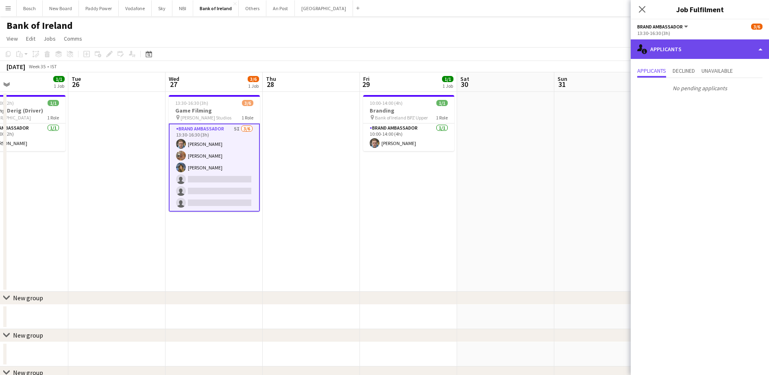
click at [699, 46] on div "single-neutral-actions-information Applicants" at bounding box center [700, 49] width 138 height 20
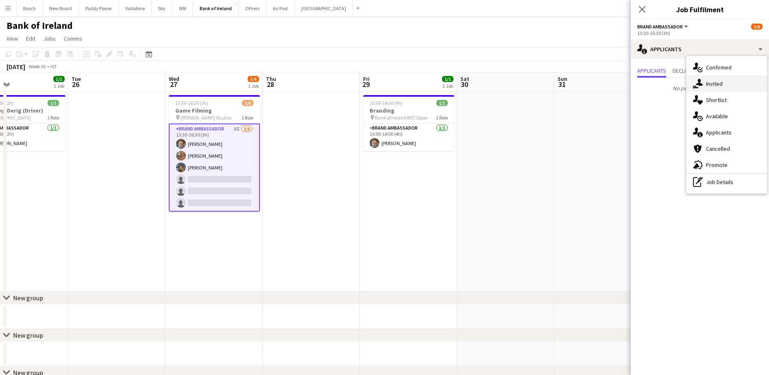
click at [723, 91] on div "single-neutral-actions-share-1 Invited" at bounding box center [726, 84] width 81 height 16
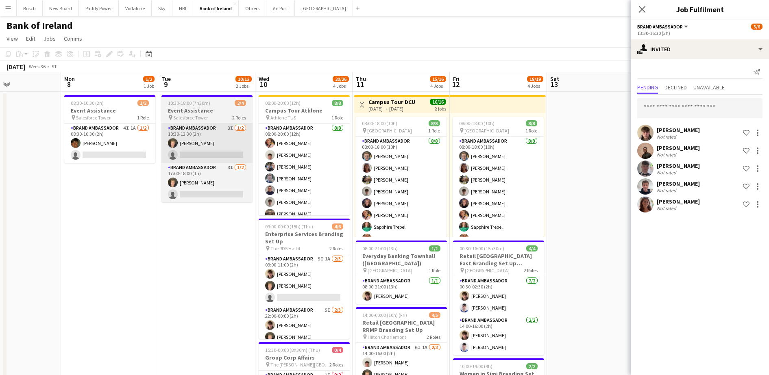
scroll to position [0, 267]
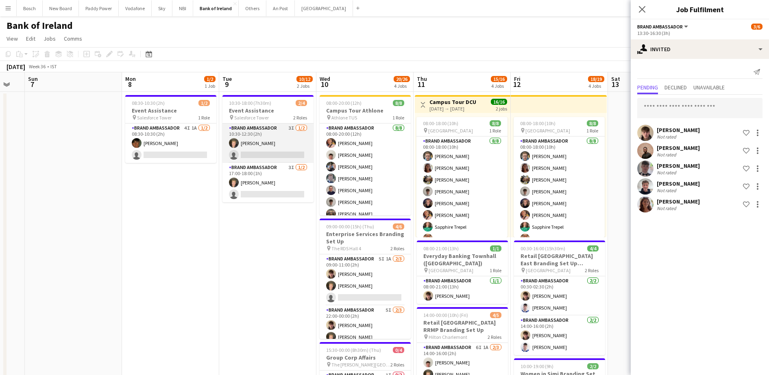
click at [254, 151] on app-card-role "Brand Ambassador 3I [DATE] 10:30-12:30 (2h) [PERSON_NAME] single-neutral-actions" at bounding box center [267, 143] width 91 height 39
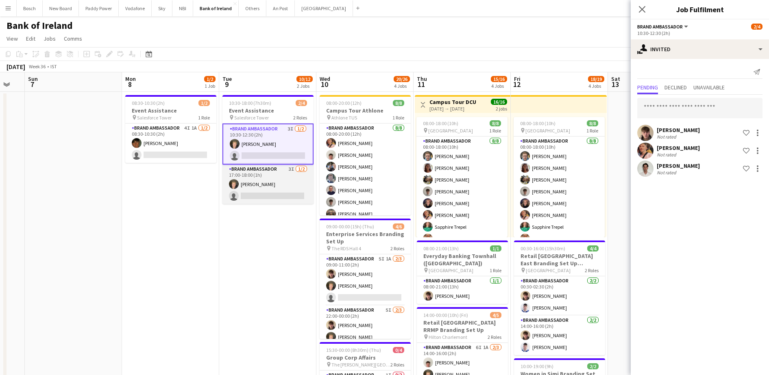
click at [250, 186] on app-card-role "Brand Ambassador 3I [DATE] 17:00-18:00 (1h) [PERSON_NAME] single-neutral-actions" at bounding box center [267, 184] width 91 height 39
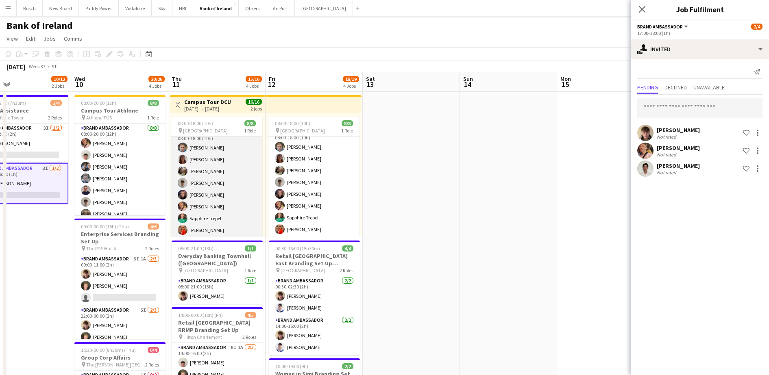
scroll to position [9, 0]
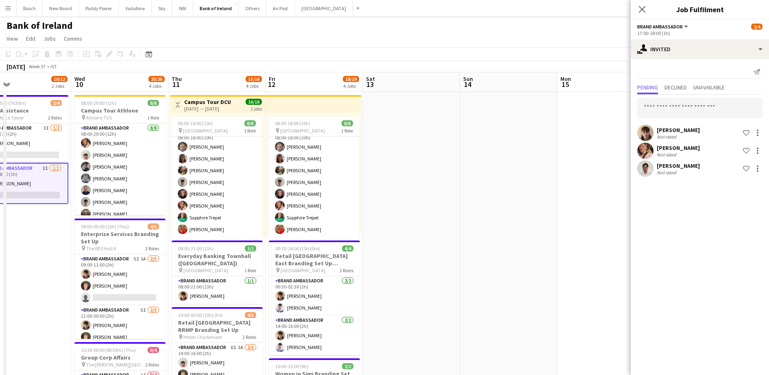
click at [404, 56] on app-toolbar "Copy Paste Paste Ctrl+V Paste with crew Ctrl+Shift+V Paste linked Job [GEOGRAPH…" at bounding box center [384, 54] width 769 height 14
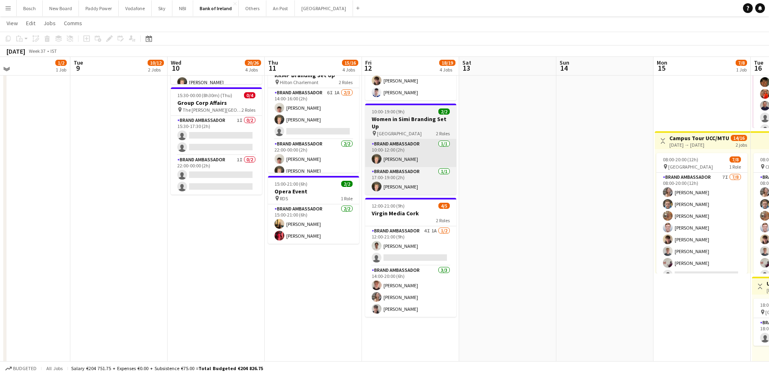
scroll to position [203, 0]
